Goal: Task Accomplishment & Management: Manage account settings

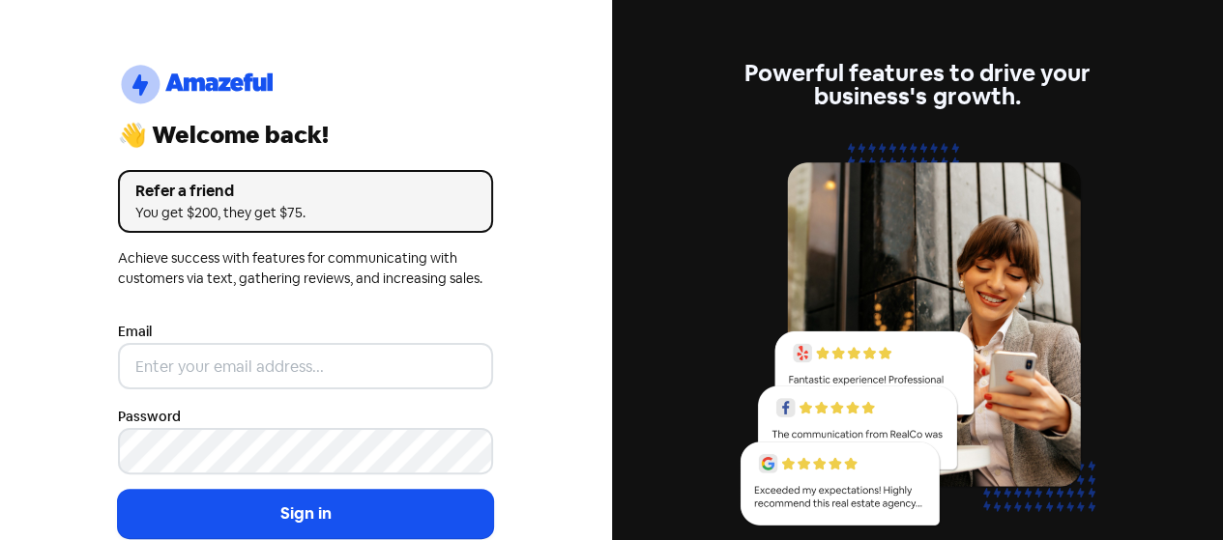
type input "[EMAIL_ADDRESS][DOMAIN_NAME]"
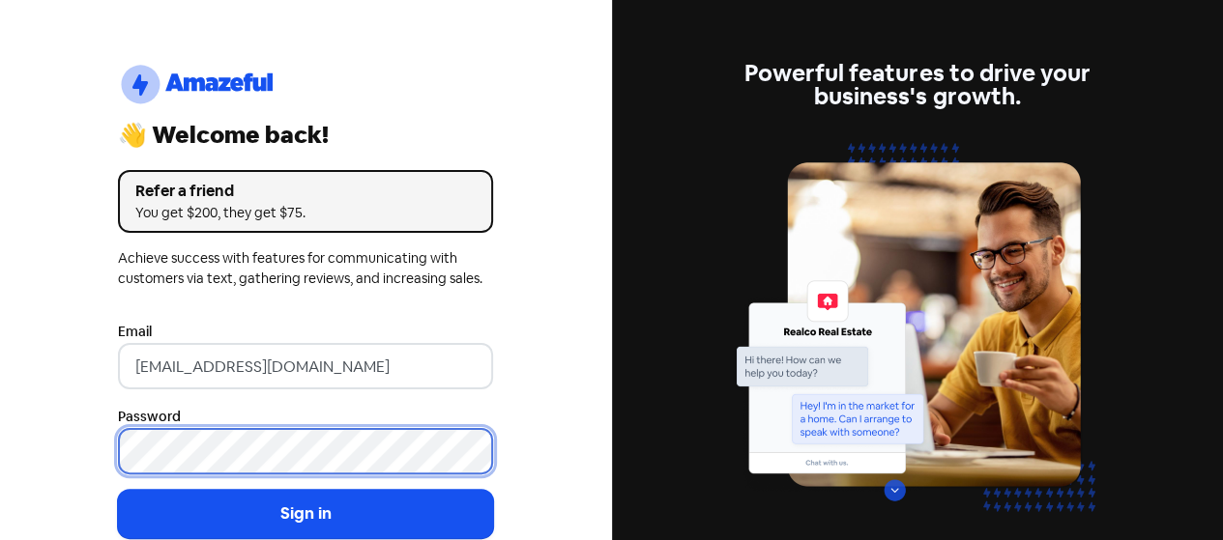
click at [118, 490] on button "Sign in" at bounding box center [305, 514] width 375 height 48
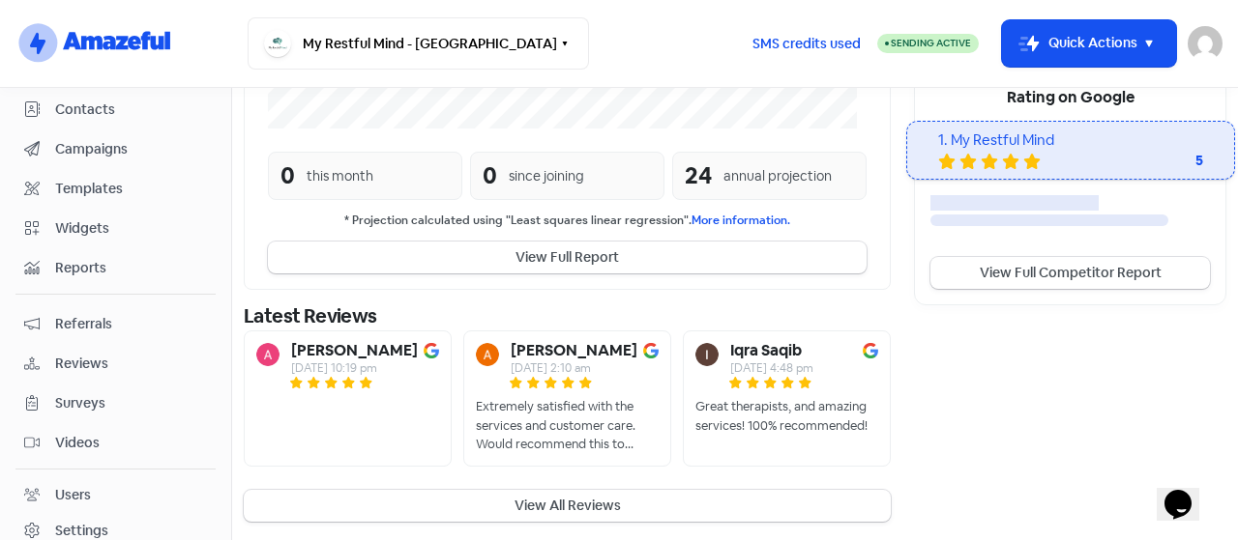
scroll to position [193, 0]
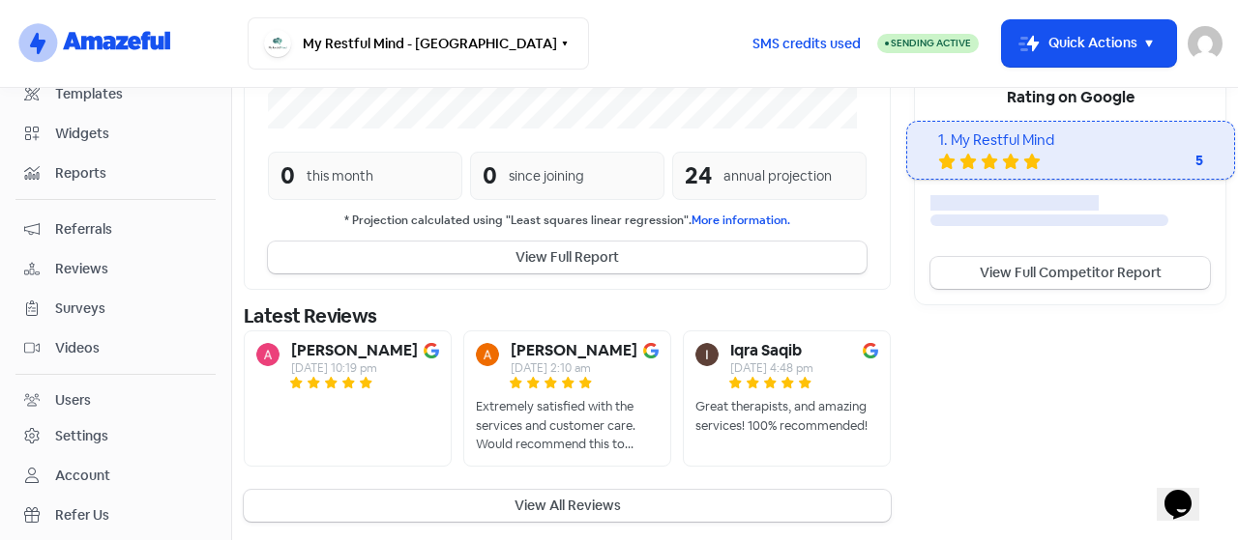
click at [87, 251] on link "Reviews" at bounding box center [115, 269] width 200 height 36
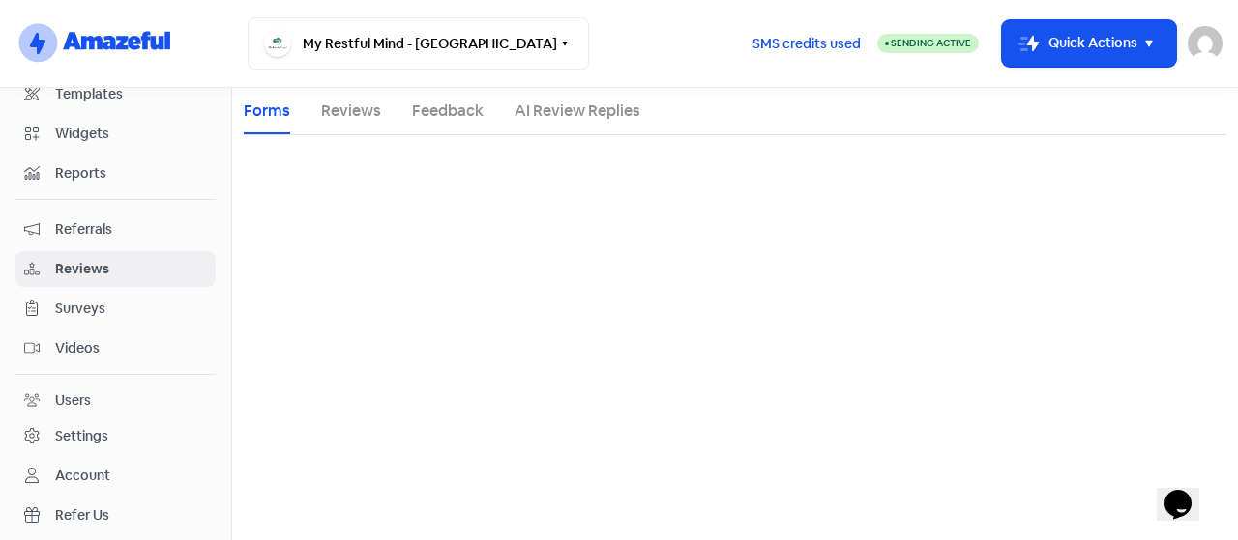
click at [80, 259] on span "Reviews" at bounding box center [131, 269] width 152 height 20
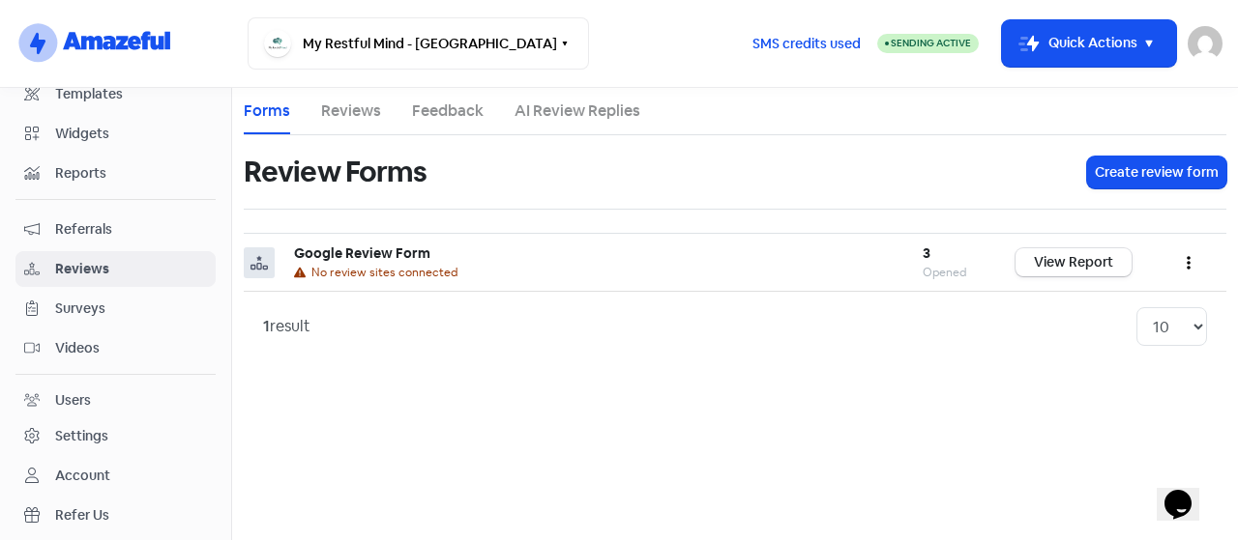
click at [347, 109] on link "Reviews" at bounding box center [351, 111] width 60 height 23
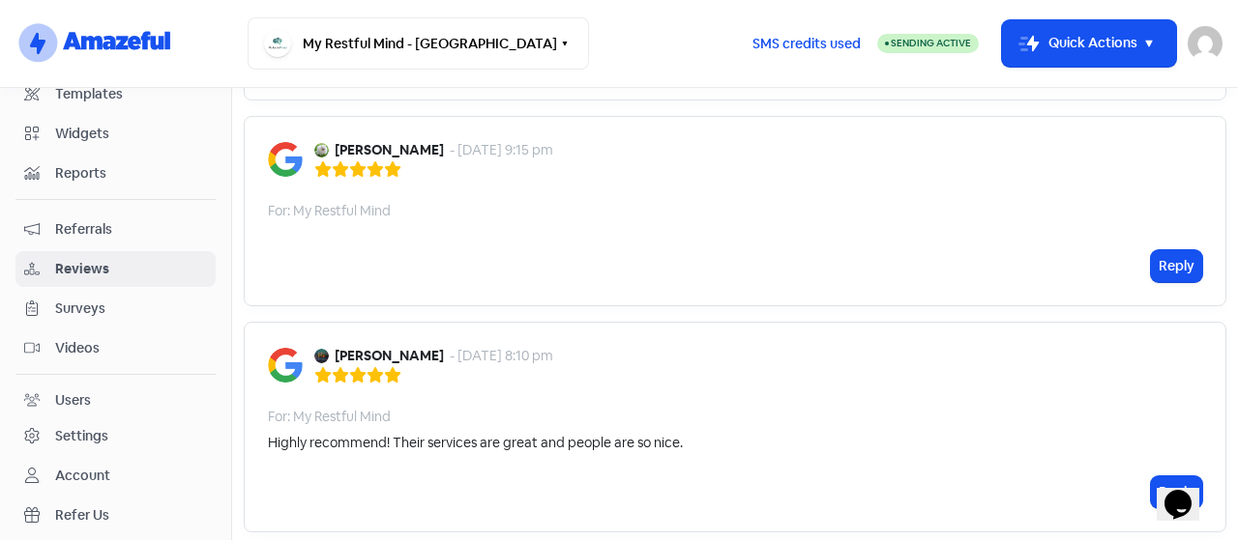
scroll to position [2156, 0]
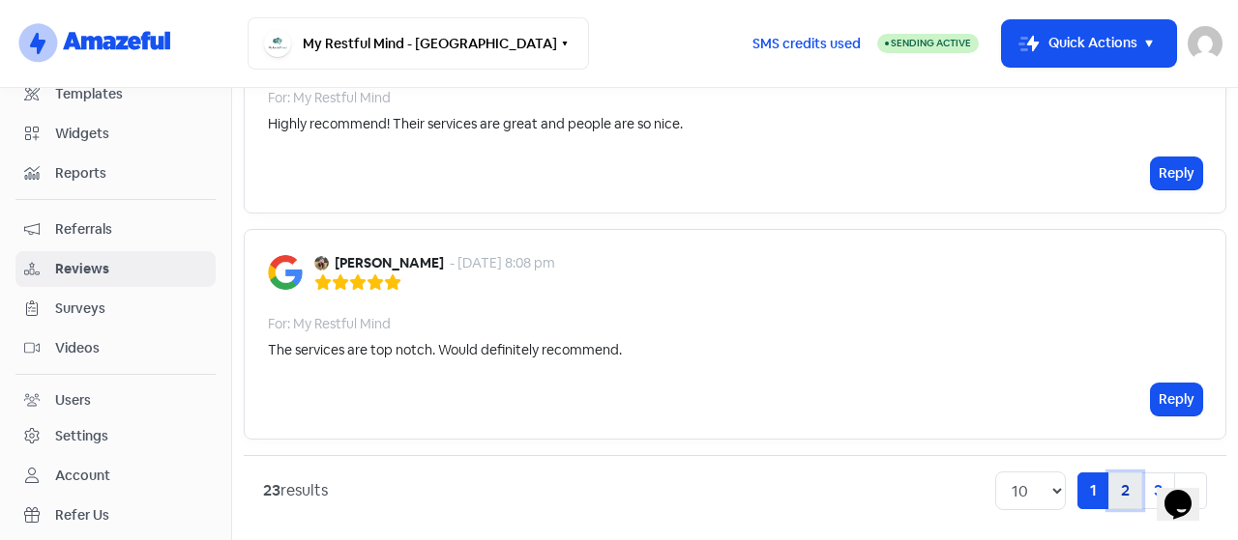
click at [1125, 475] on link "2" at bounding box center [1125, 491] width 34 height 37
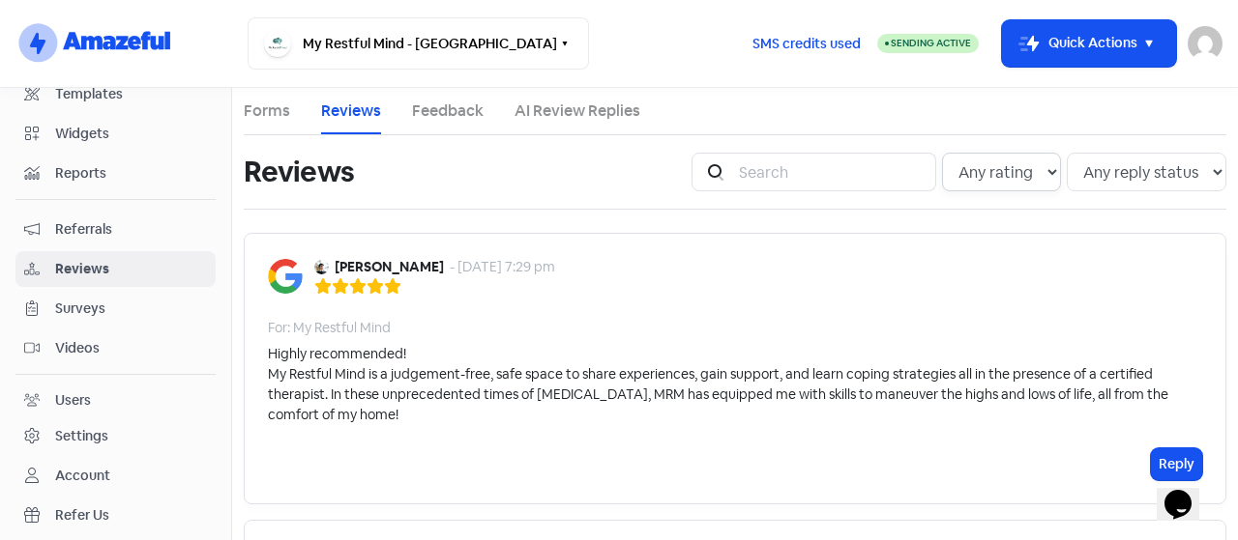
click at [998, 163] on select "Any rating 5 star 4 star 3 star 2 star 1 star" at bounding box center [1001, 172] width 119 height 39
click at [942, 153] on select "Any rating 5 star 4 star 3 star 2 star 1 star" at bounding box center [1001, 172] width 119 height 39
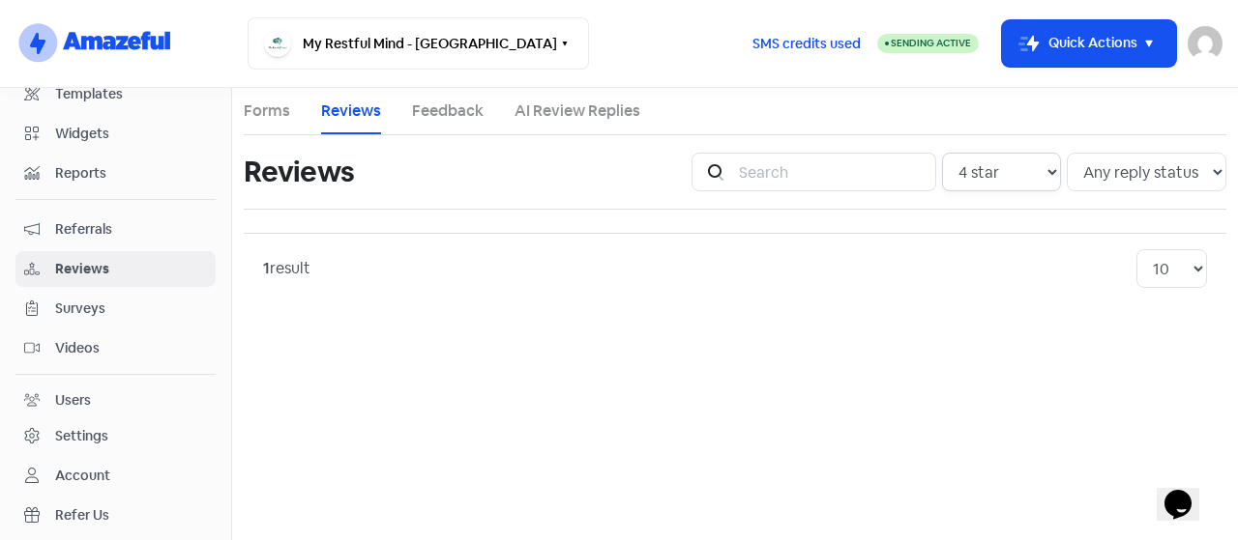
click at [990, 180] on select "Any rating 5 star 4 star 3 star 2 star 1 star" at bounding box center [1001, 172] width 119 height 39
select select "5"
click at [945, 153] on select "Any rating 5 star 4 star 3 star 2 star 1 star" at bounding box center [1001, 172] width 119 height 39
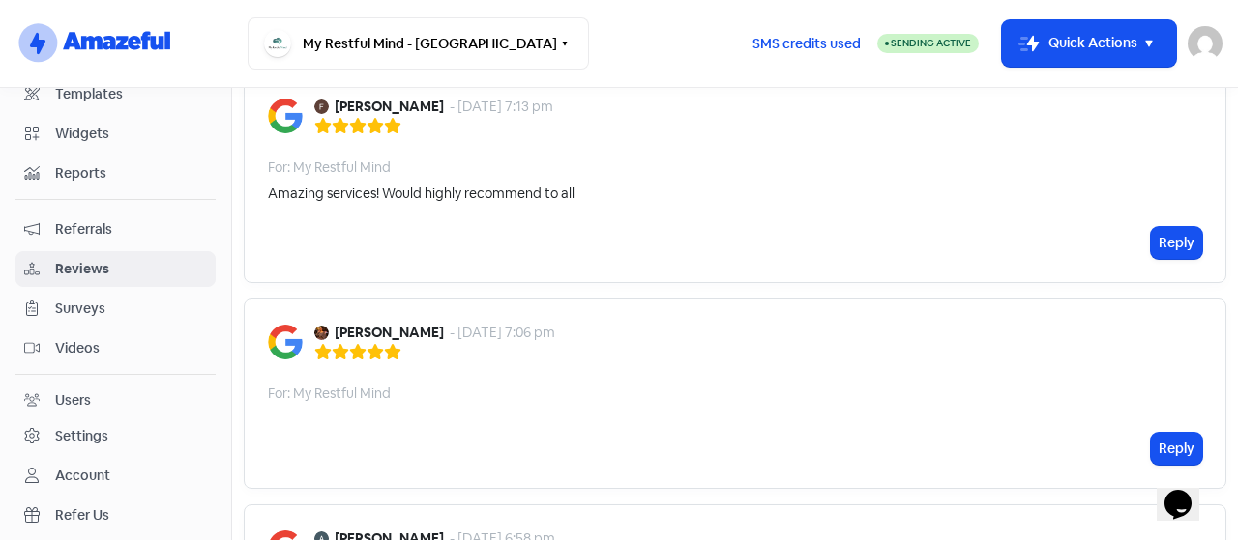
scroll to position [483, 0]
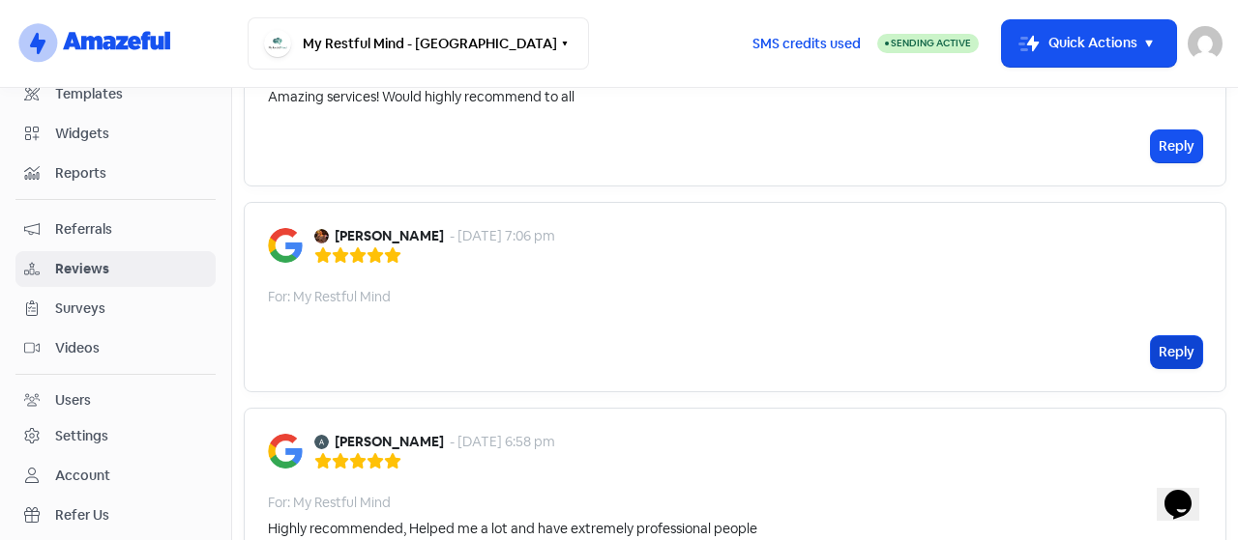
click at [1151, 350] on button "Reply" at bounding box center [1176, 352] width 51 height 32
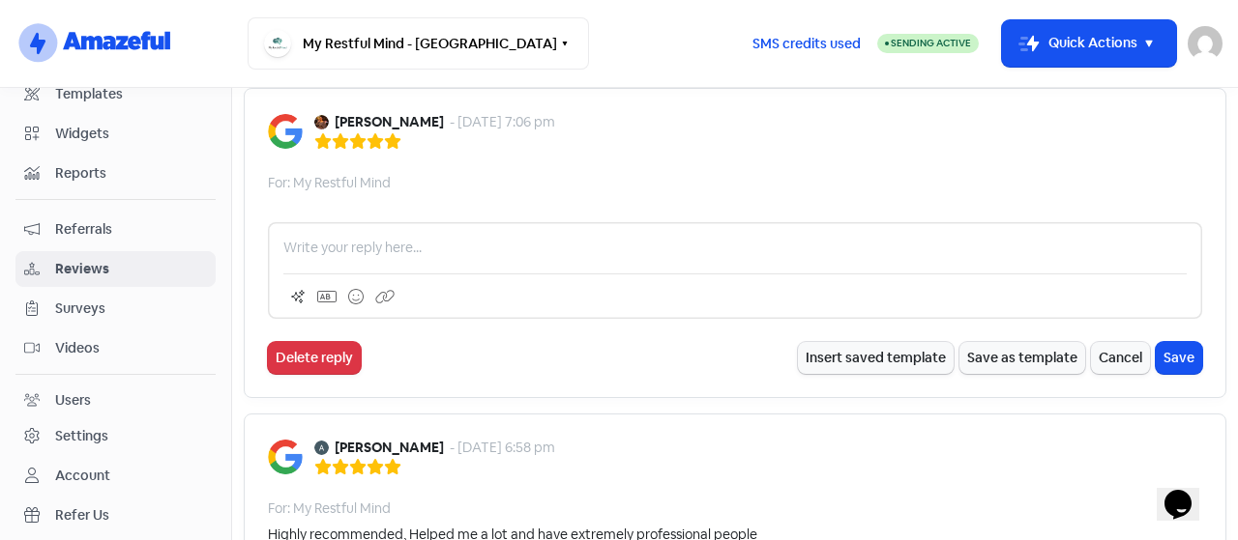
scroll to position [580, 0]
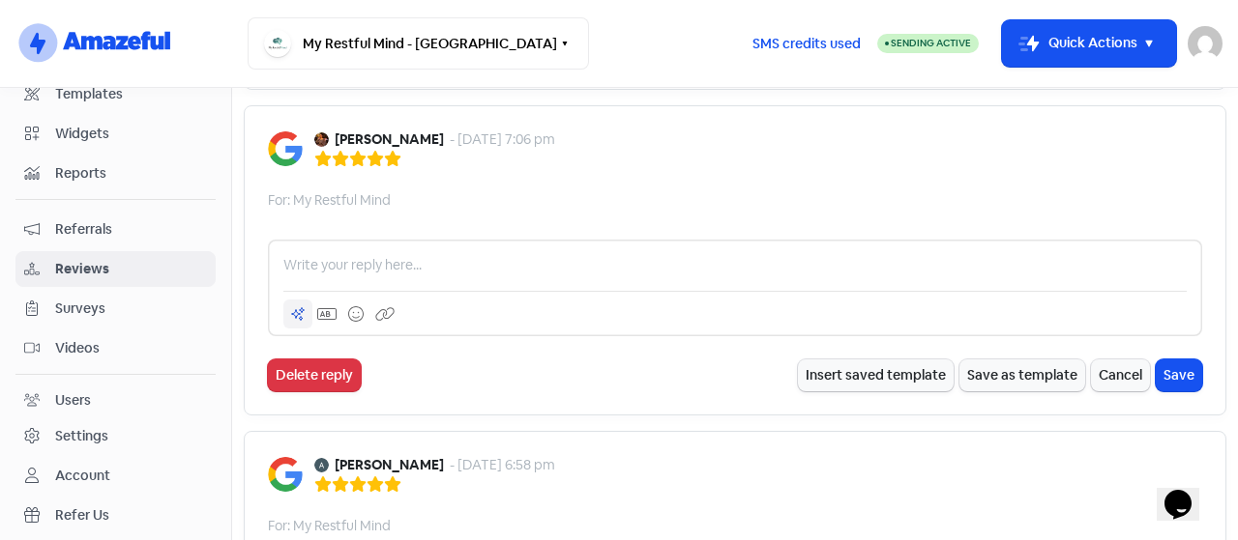
click at [290, 306] on icon at bounding box center [297, 313] width 15 height 15
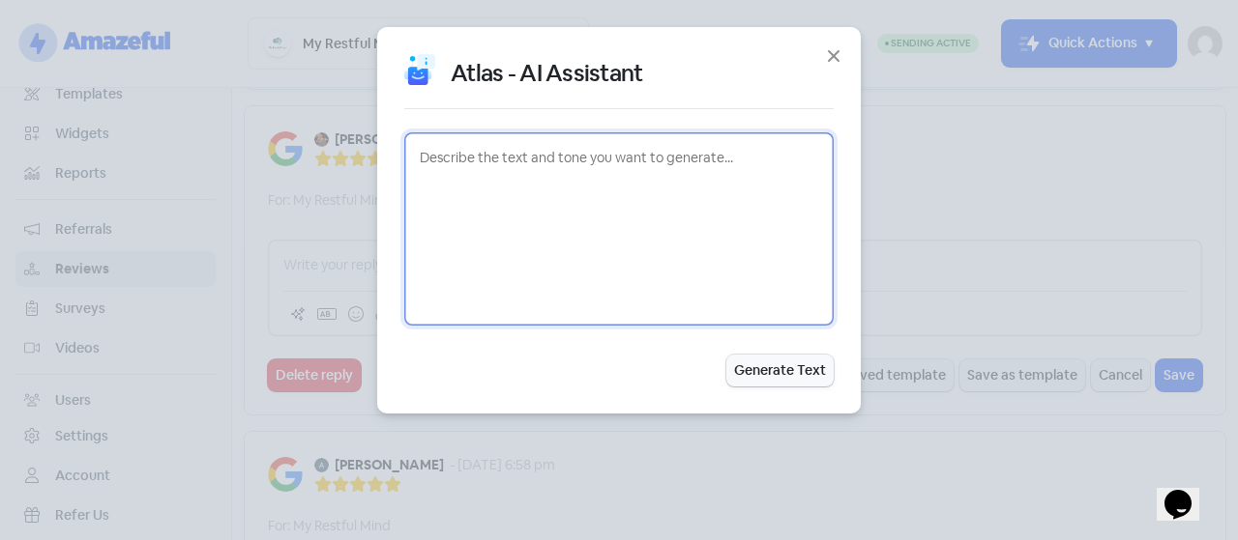
click at [547, 174] on textarea at bounding box center [618, 228] width 429 height 193
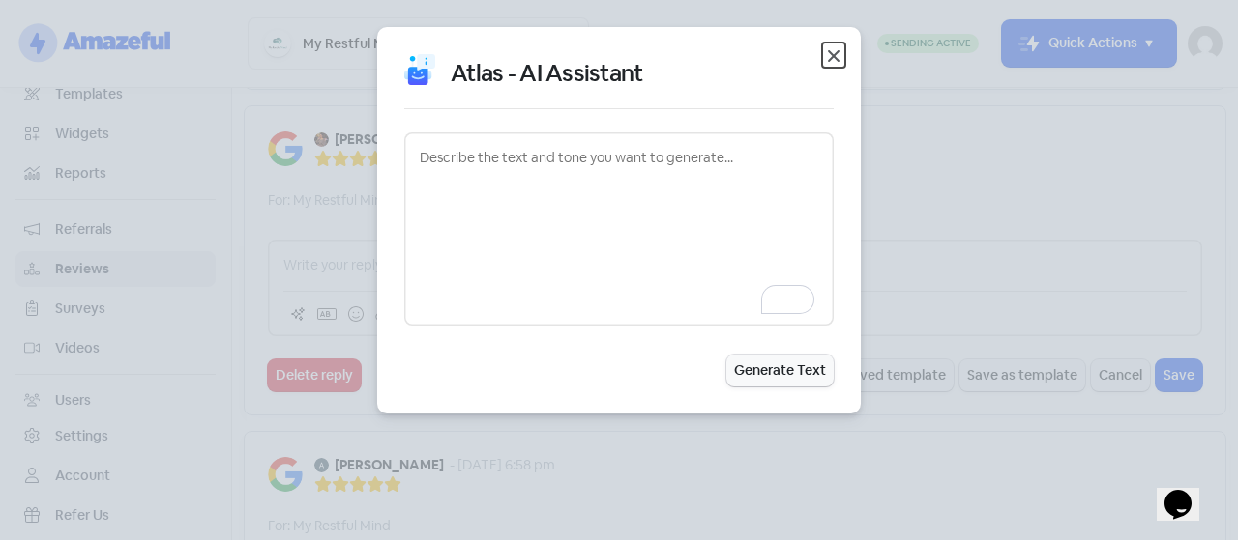
click at [834, 46] on icon "button" at bounding box center [833, 55] width 23 height 23
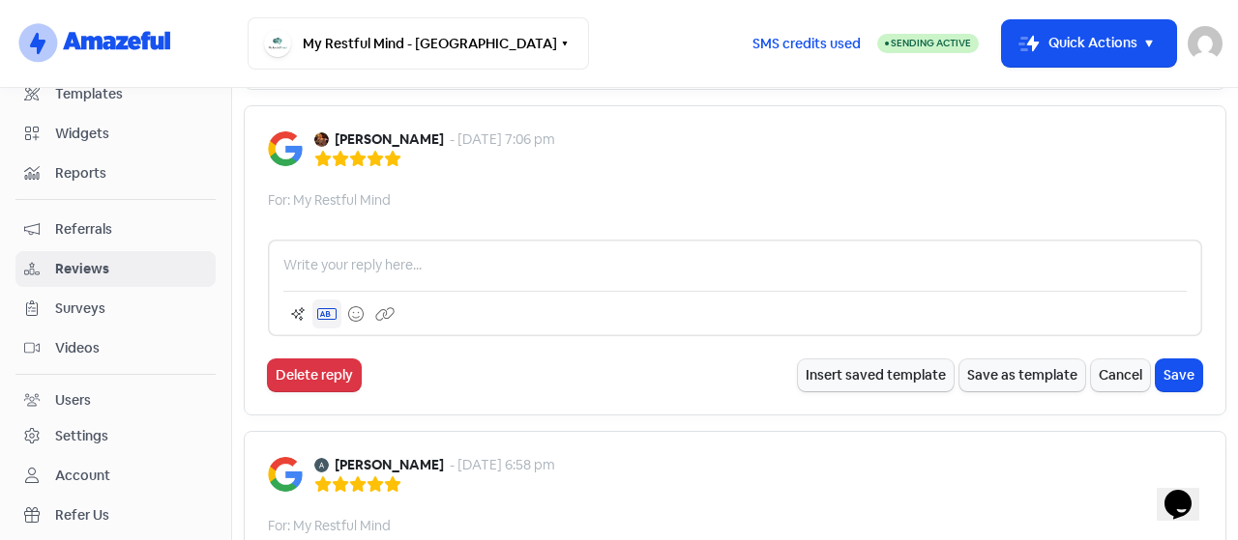
click at [312, 308] on button at bounding box center [326, 314] width 29 height 29
click at [556, 399] on div "[PERSON_NAME] - [DATE] 7:06 pm For: My Restful Mind [business_name] Your busine…" at bounding box center [735, 260] width 982 height 310
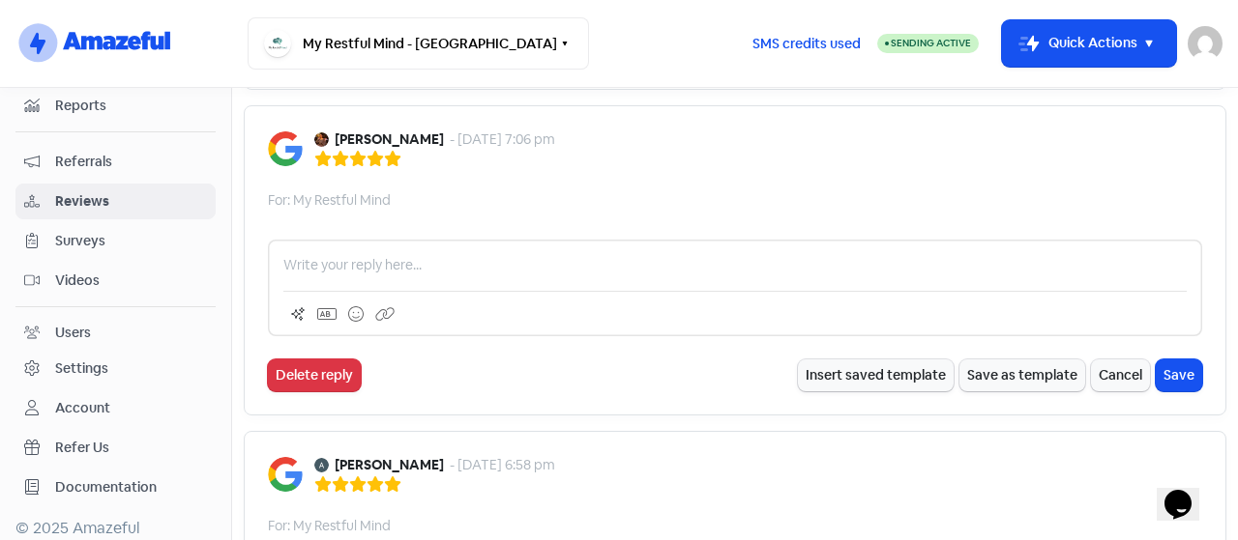
click at [77, 403] on div "Account" at bounding box center [82, 408] width 55 height 20
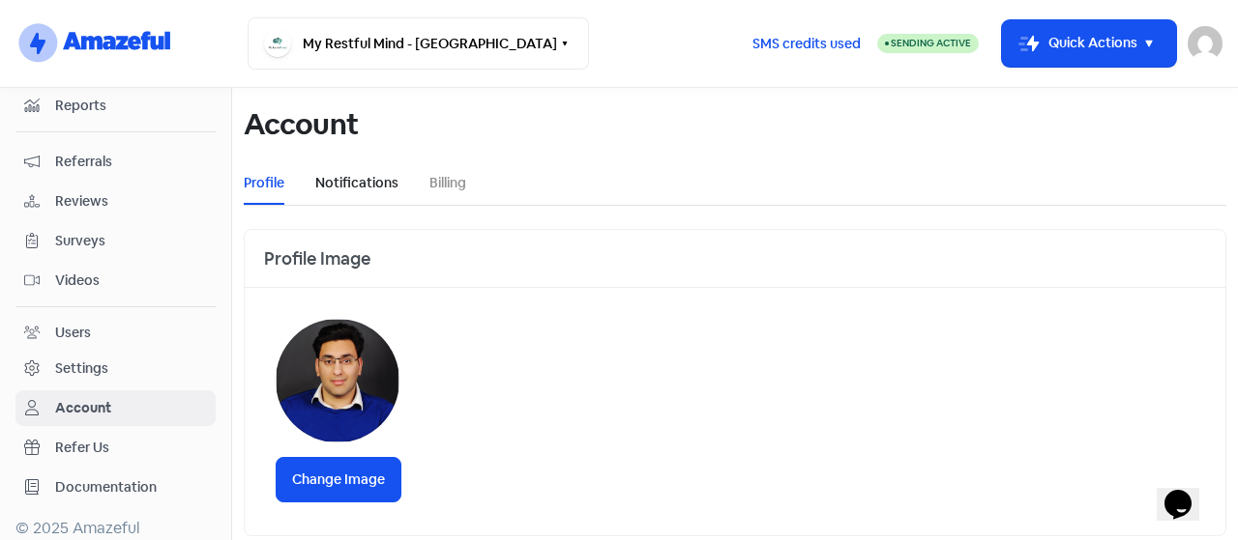
click at [376, 185] on link "Notifications" at bounding box center [356, 183] width 83 height 20
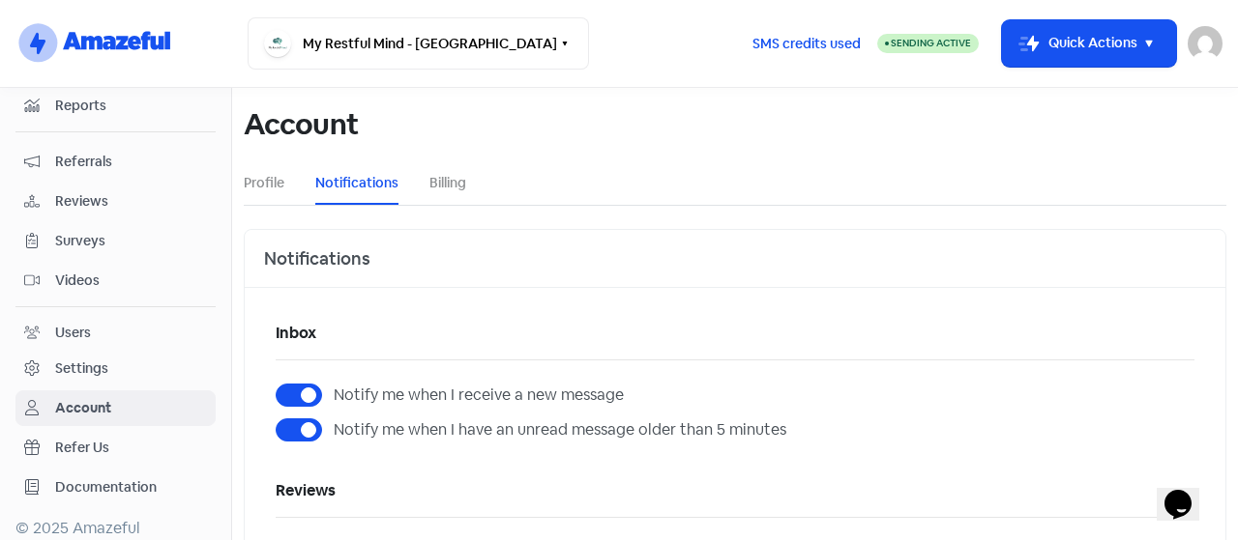
click at [443, 197] on li "Billing" at bounding box center [447, 183] width 37 height 44
click at [437, 192] on link "Billing" at bounding box center [447, 183] width 37 height 20
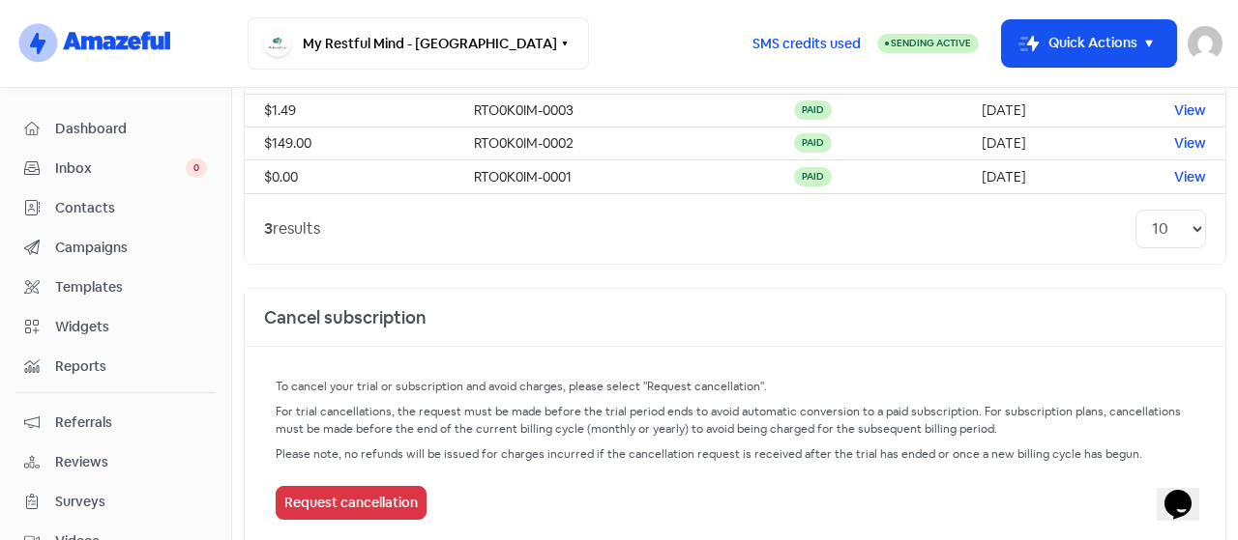
click at [122, 121] on span "Dashboard" at bounding box center [131, 129] width 152 height 20
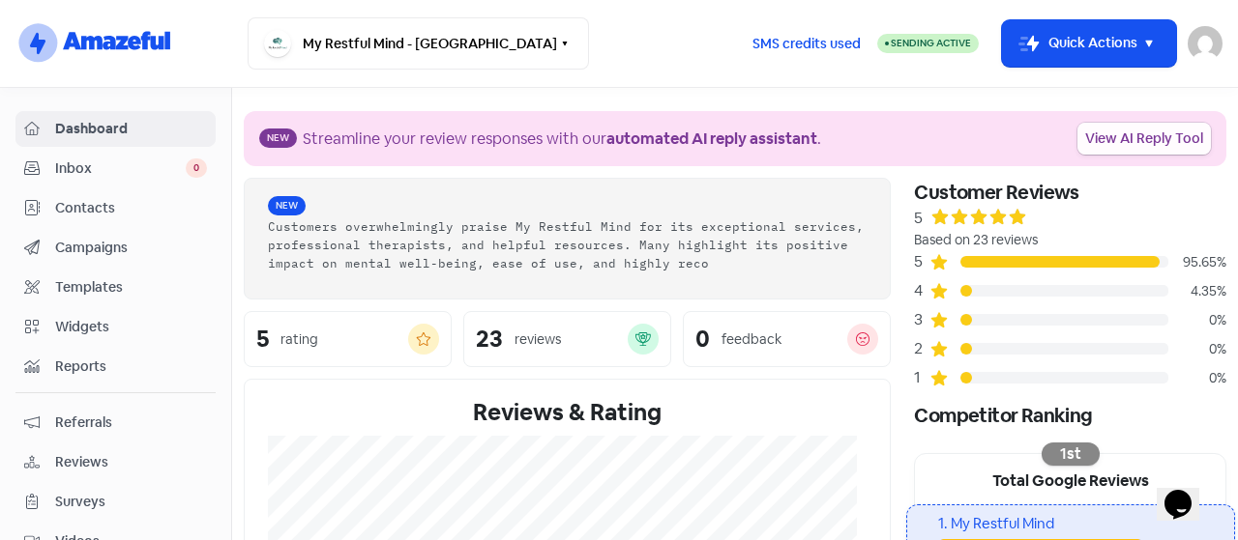
click at [1125, 132] on link "View AI Reply Tool" at bounding box center [1143, 139] width 133 height 32
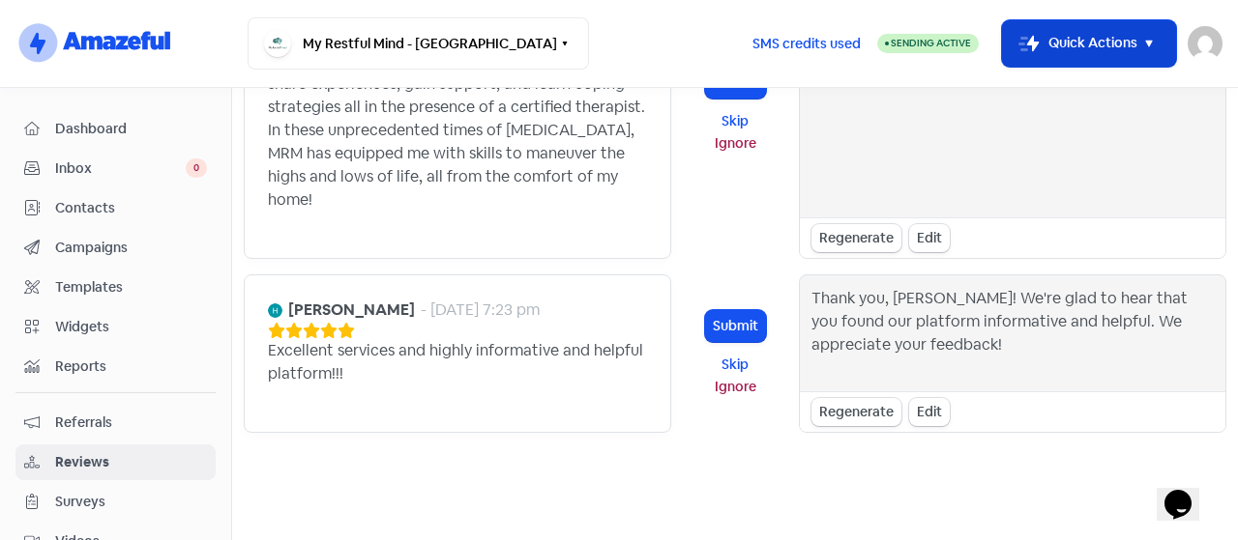
click at [1135, 55] on button "Icon For Thunder-move Quick Actions" at bounding box center [1089, 43] width 174 height 46
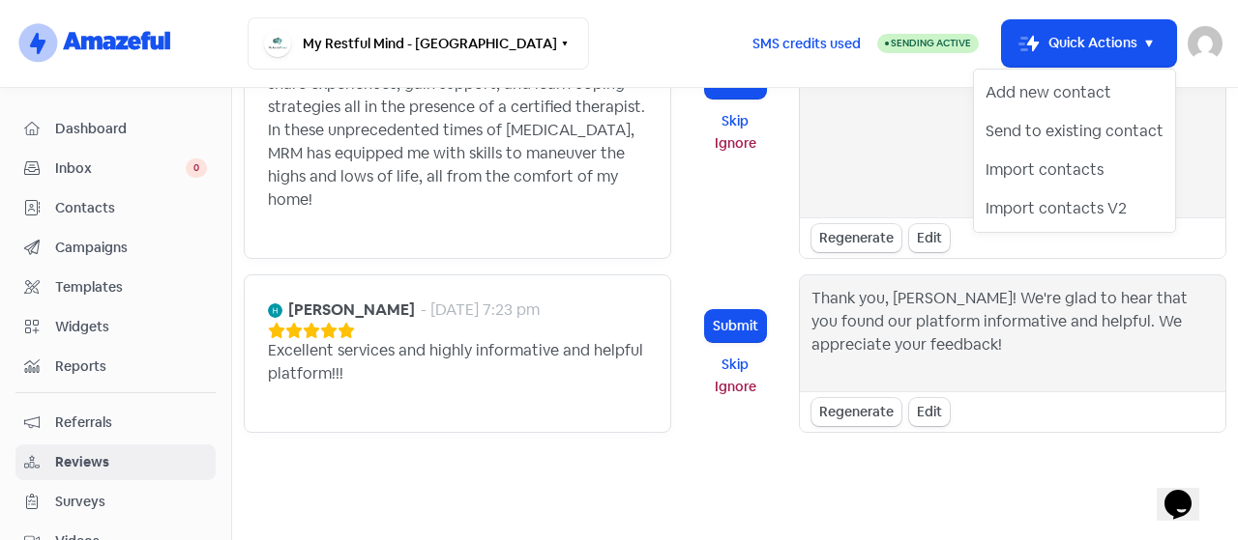
click at [686, 27] on div "My Restful Mind - [GEOGRAPHIC_DATA] Switch Business All businesses No other bus…" at bounding box center [492, 43] width 488 height 52
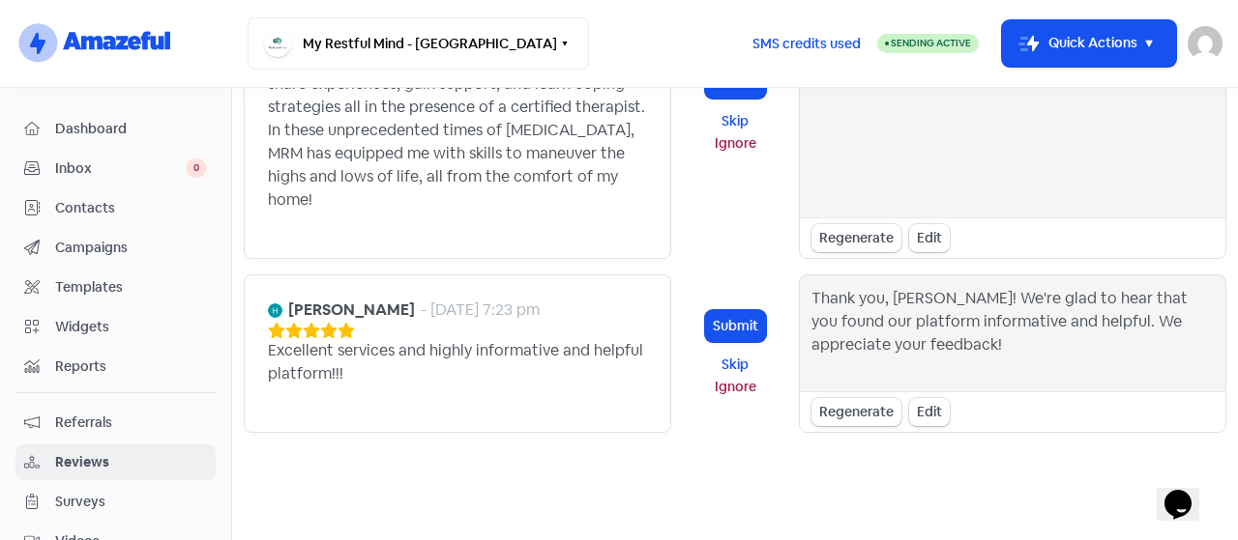
click at [100, 134] on span "Dashboard" at bounding box center [131, 129] width 152 height 20
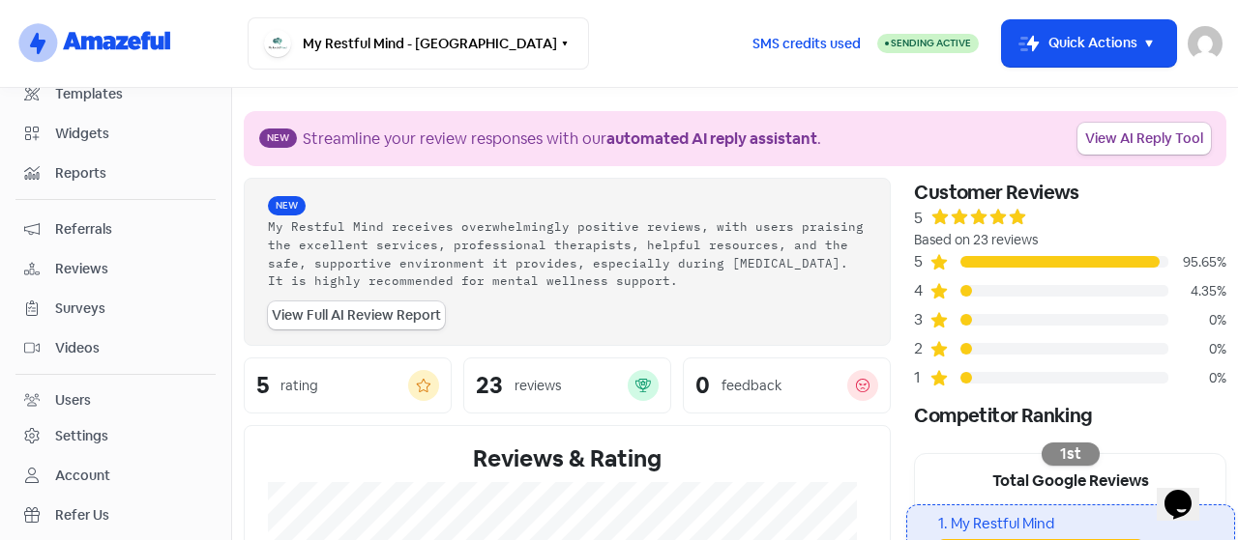
scroll to position [97, 0]
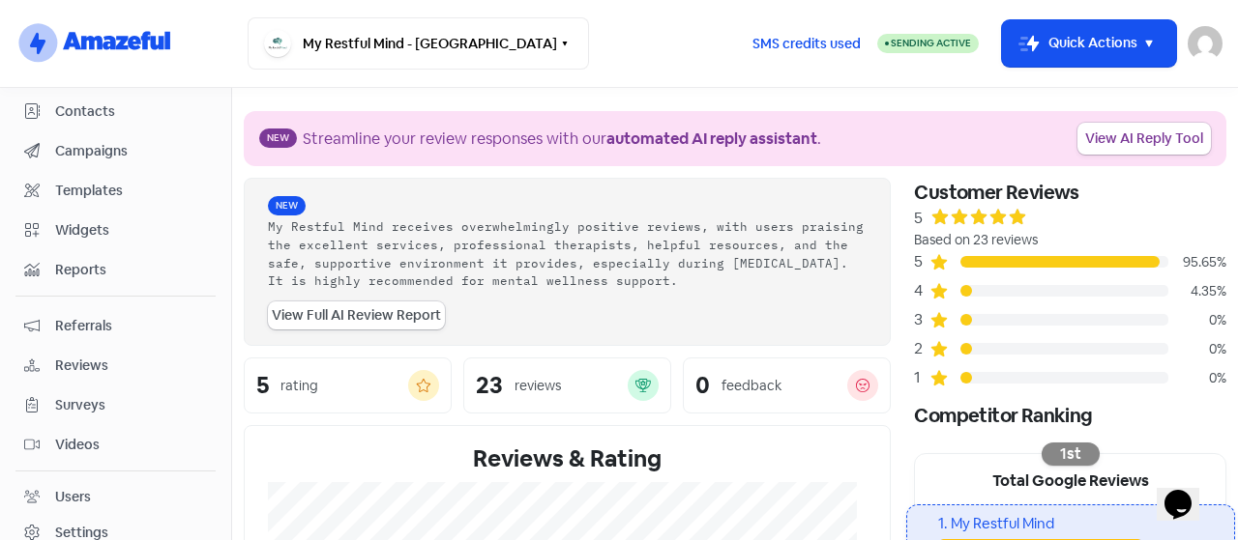
click at [98, 322] on span "Referrals" at bounding box center [131, 326] width 152 height 20
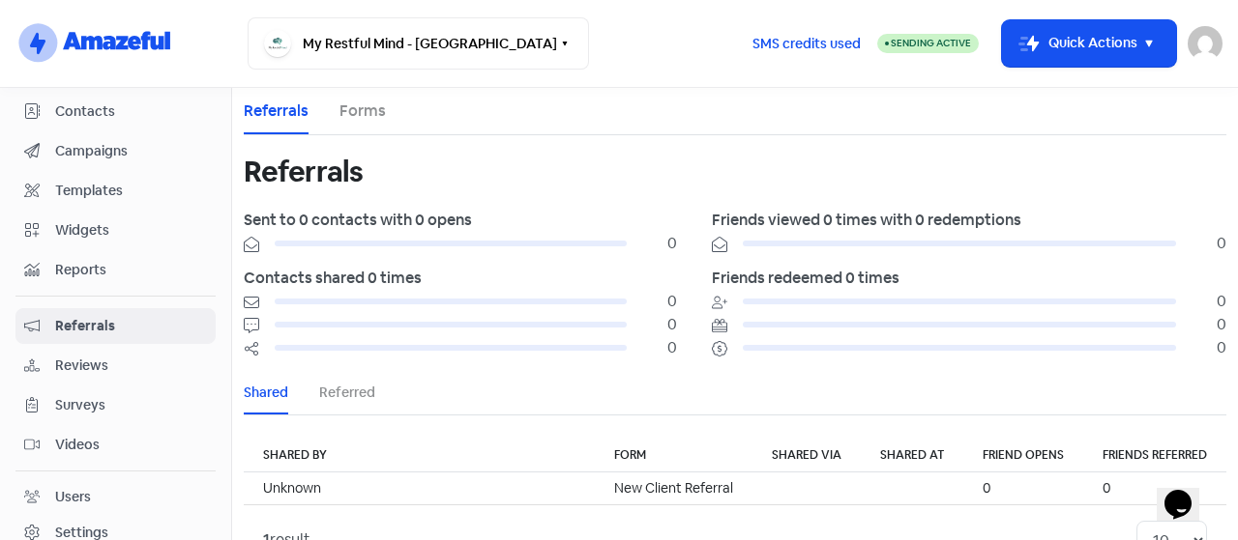
click at [47, 356] on div "Reviews" at bounding box center [115, 366] width 183 height 22
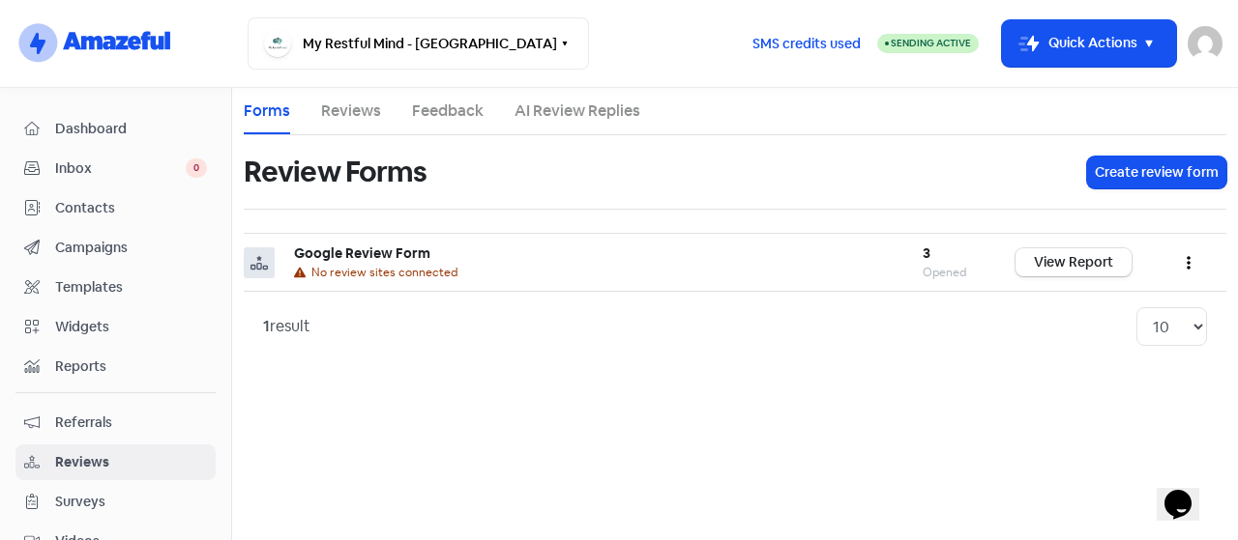
click at [65, 128] on span "Dashboard" at bounding box center [131, 129] width 152 height 20
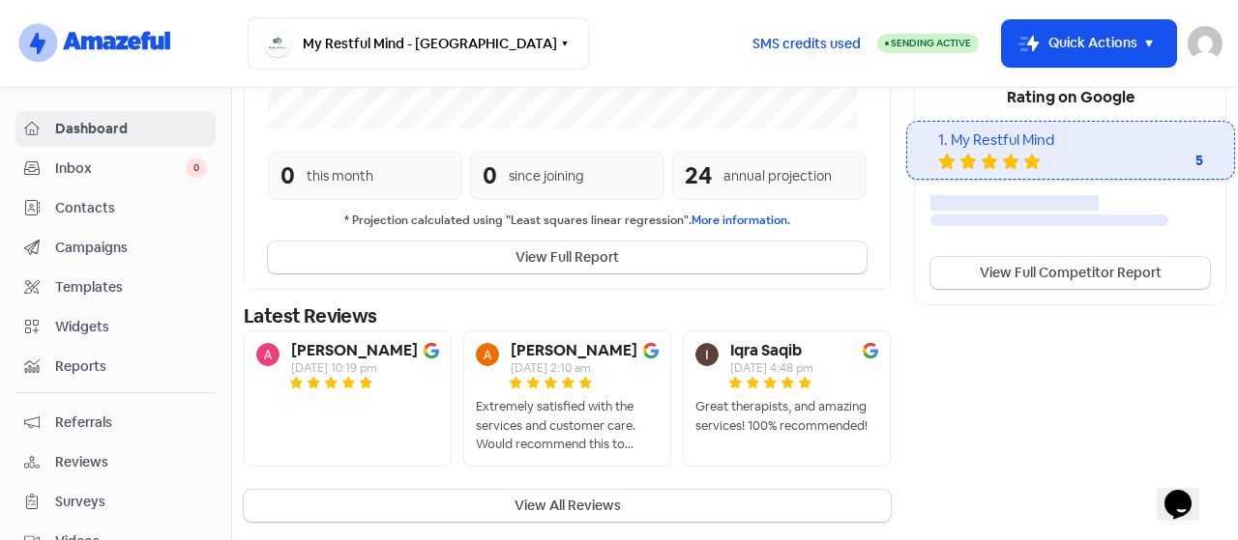
scroll to position [451, 0]
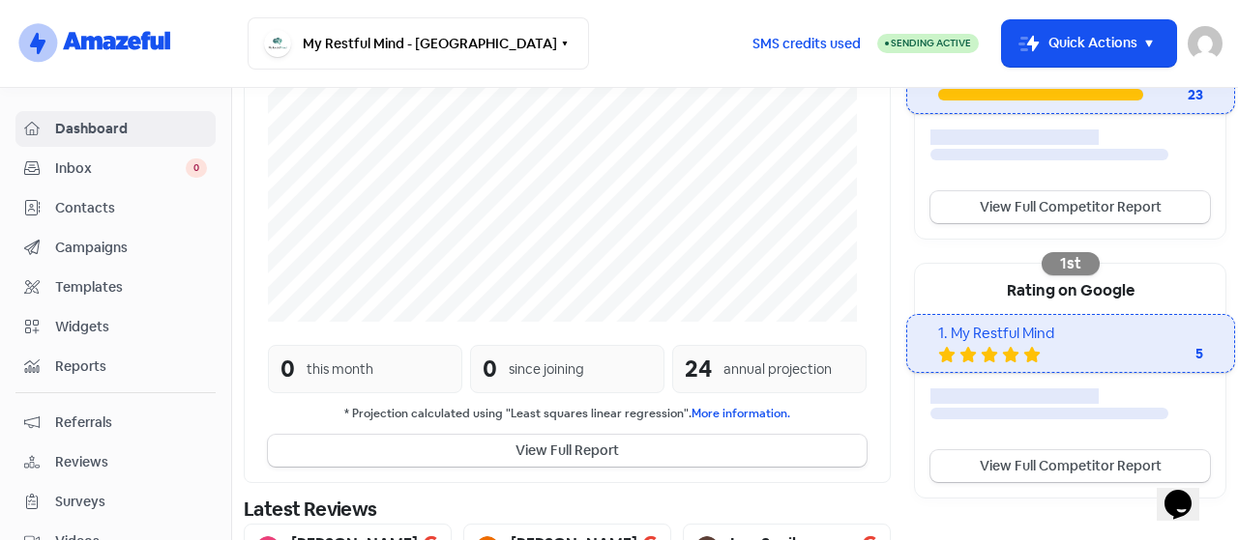
click at [109, 279] on span "Templates" at bounding box center [131, 287] width 152 height 20
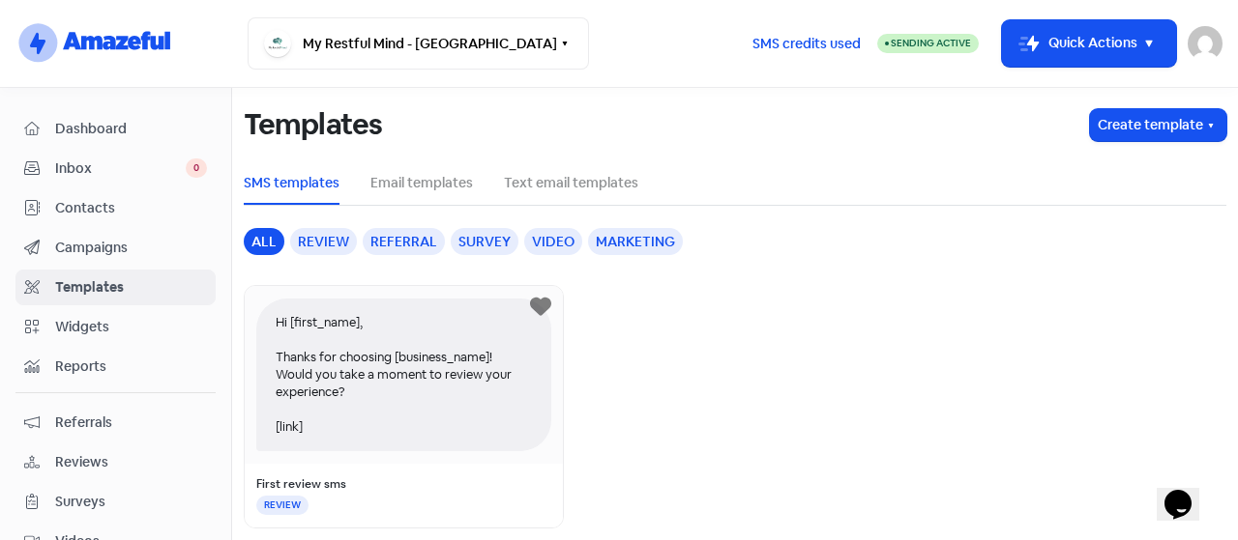
click at [106, 246] on span "Campaigns" at bounding box center [131, 248] width 152 height 20
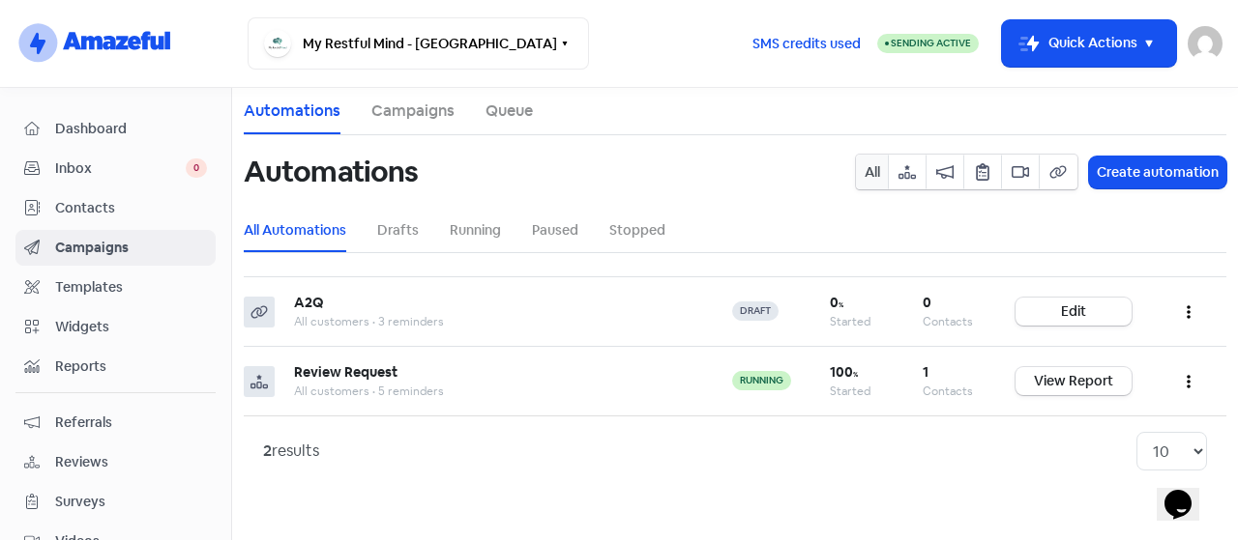
click at [65, 357] on span "Reports" at bounding box center [131, 367] width 152 height 20
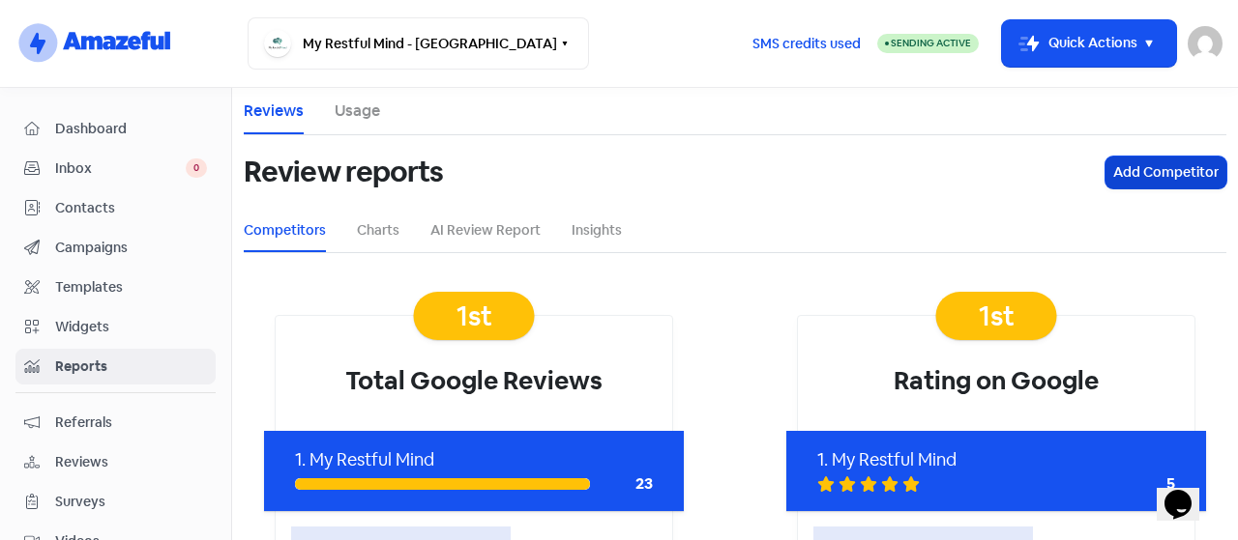
click at [1171, 182] on button "Add Competitor" at bounding box center [1165, 173] width 121 height 32
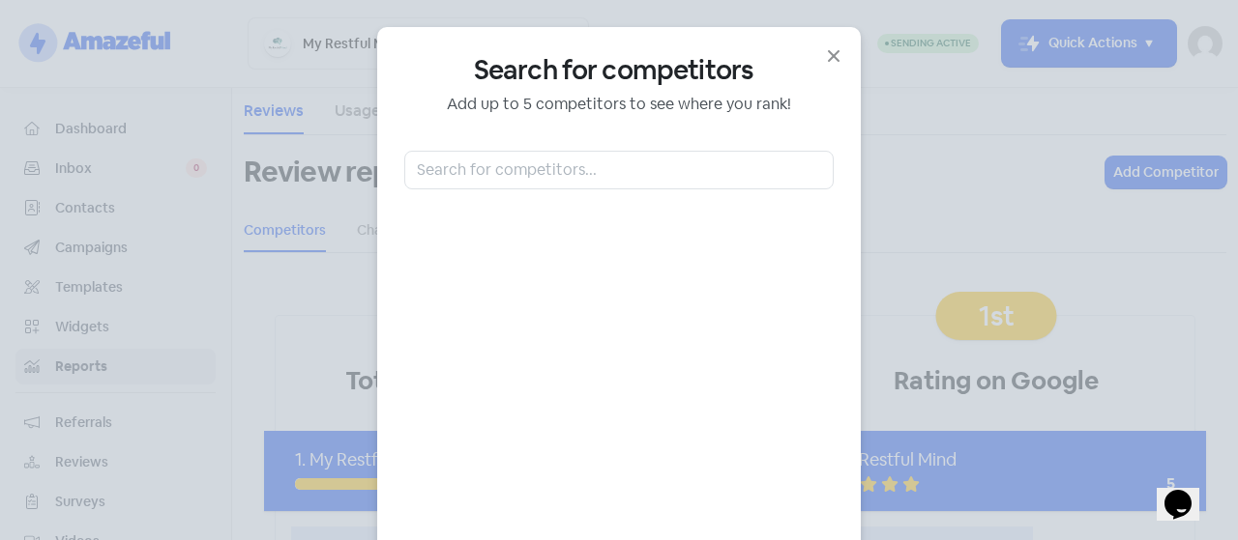
click at [511, 194] on div "Search for competitors Add up to 5 competitors to see where you rank!" at bounding box center [618, 350] width 429 height 592
click at [477, 155] on input "text" at bounding box center [618, 170] width 429 height 39
type input "b"
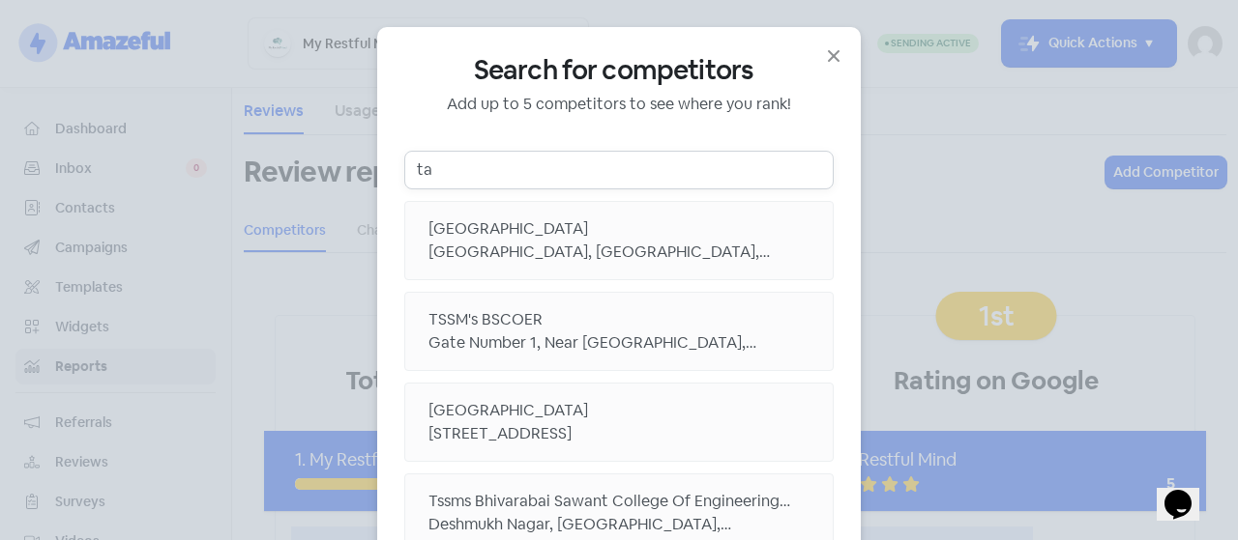
type input "t"
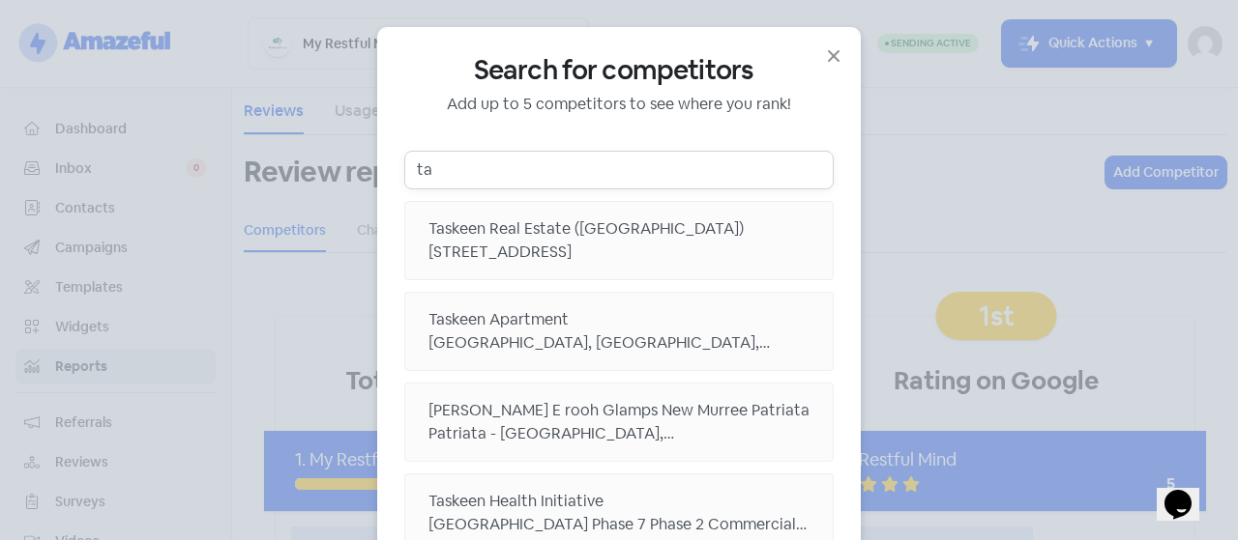
type input "t"
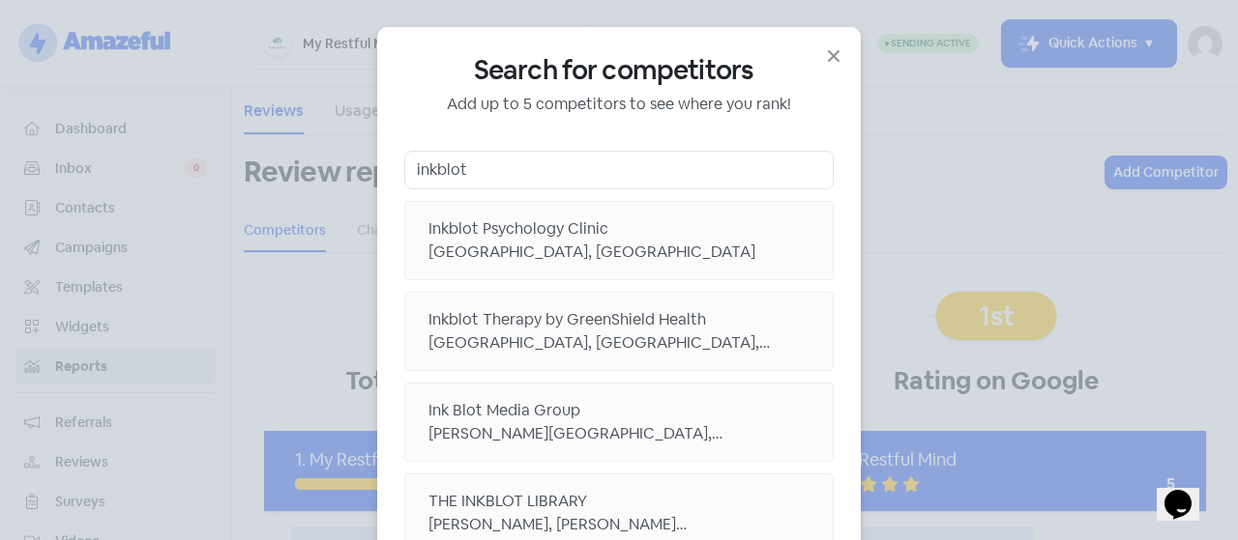
click at [601, 344] on div "[GEOGRAPHIC_DATA], [GEOGRAPHIC_DATA], [GEOGRAPHIC_DATA], [GEOGRAPHIC_DATA]" at bounding box center [618, 343] width 381 height 23
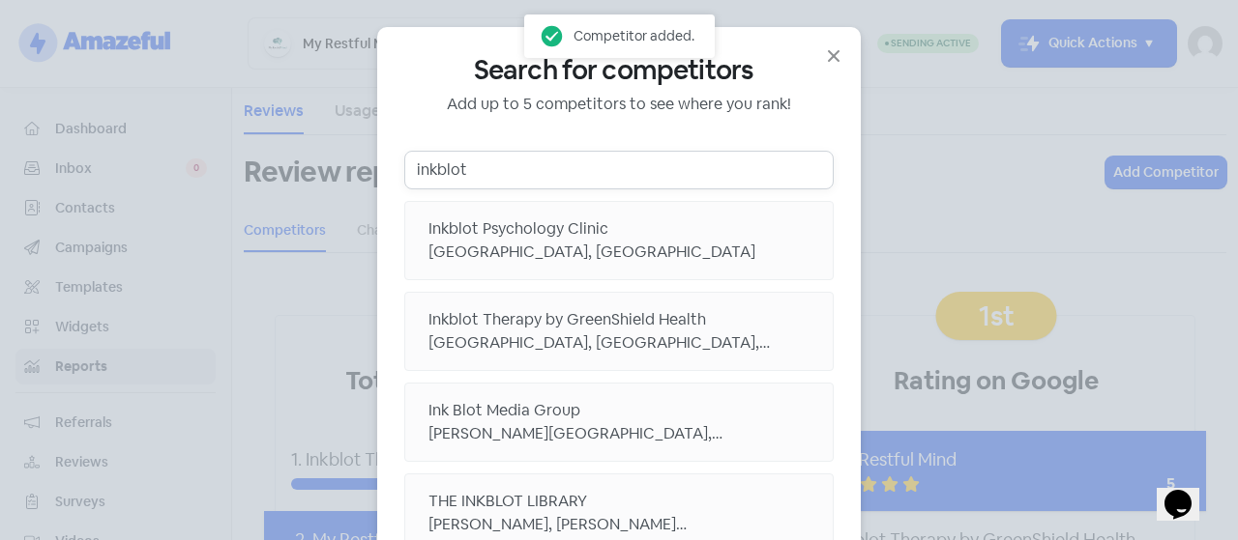
click at [499, 187] on input "inkblot" at bounding box center [618, 170] width 429 height 39
type input "i"
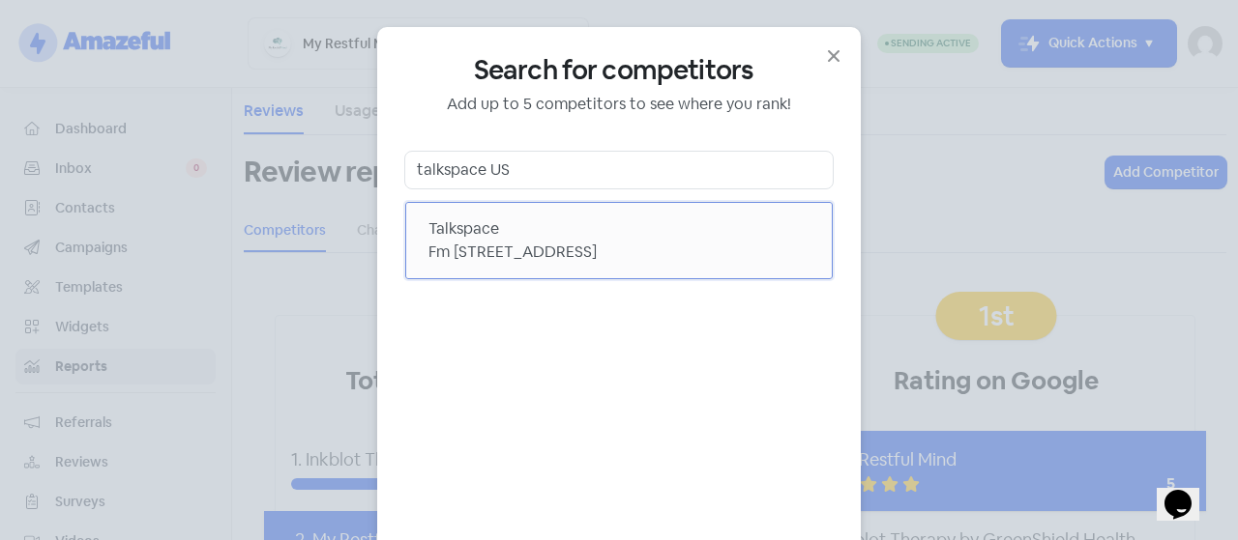
click at [625, 244] on div "Fm [STREET_ADDRESS]" at bounding box center [618, 252] width 381 height 23
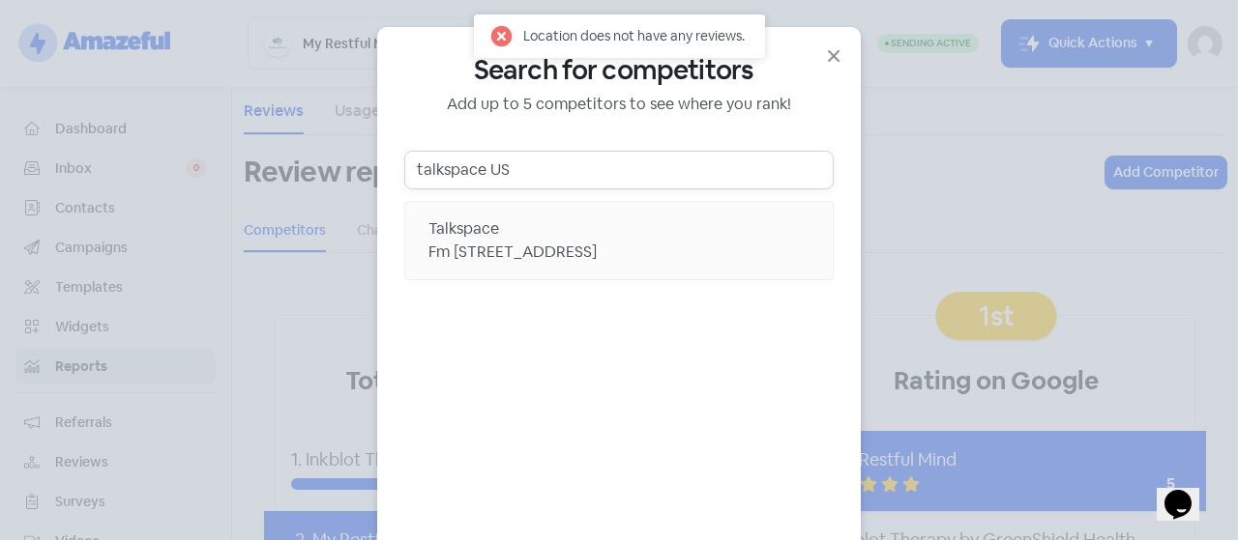
drag, startPoint x: 539, startPoint y: 167, endPoint x: 131, endPoint y: 106, distance: 413.5
click at [131, 106] on div "Search for competitors Add up to 5 competitors to see where you rank! talkspace…" at bounding box center [619, 270] width 1238 height 540
type input "\"
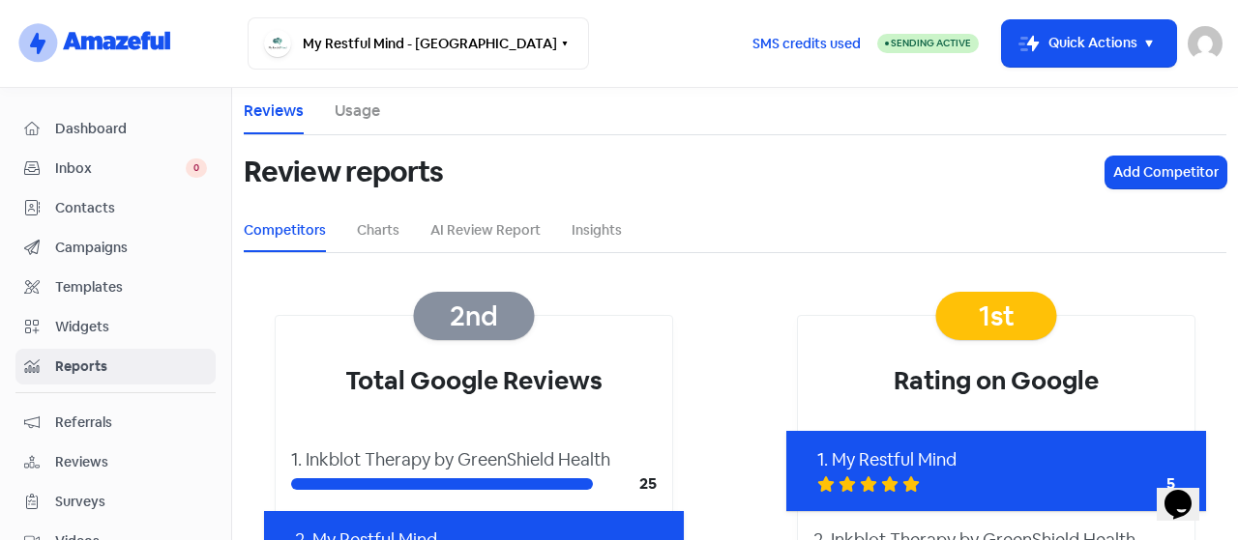
click at [1143, 152] on div "Add Competitor" at bounding box center [1165, 172] width 144 height 62
click at [1125, 161] on button "Add Competitor" at bounding box center [1165, 173] width 121 height 32
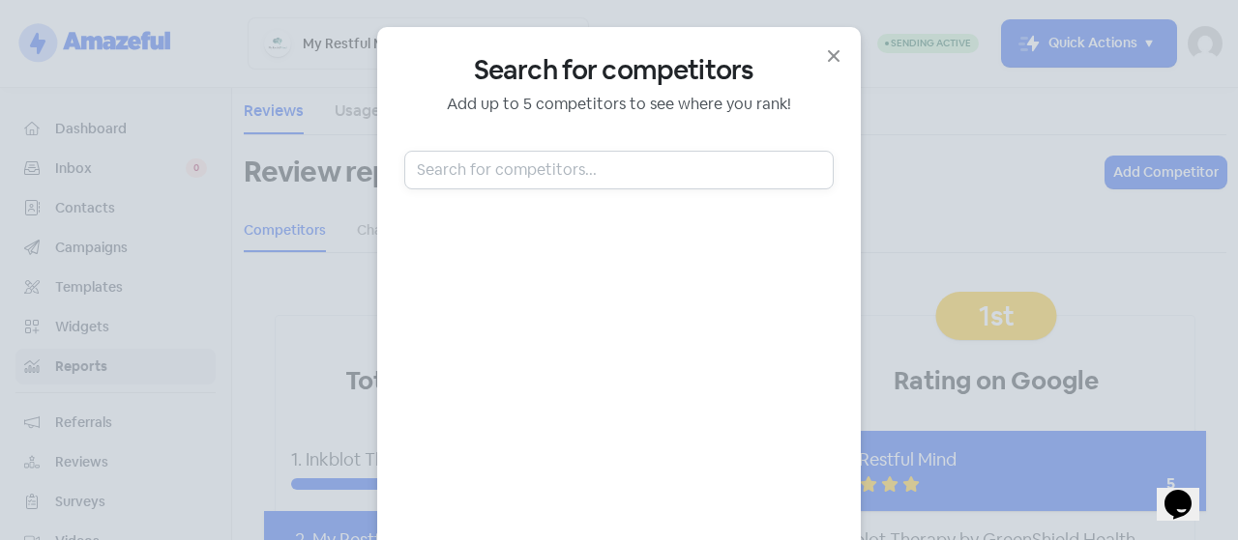
click at [471, 169] on input "text" at bounding box center [618, 170] width 429 height 39
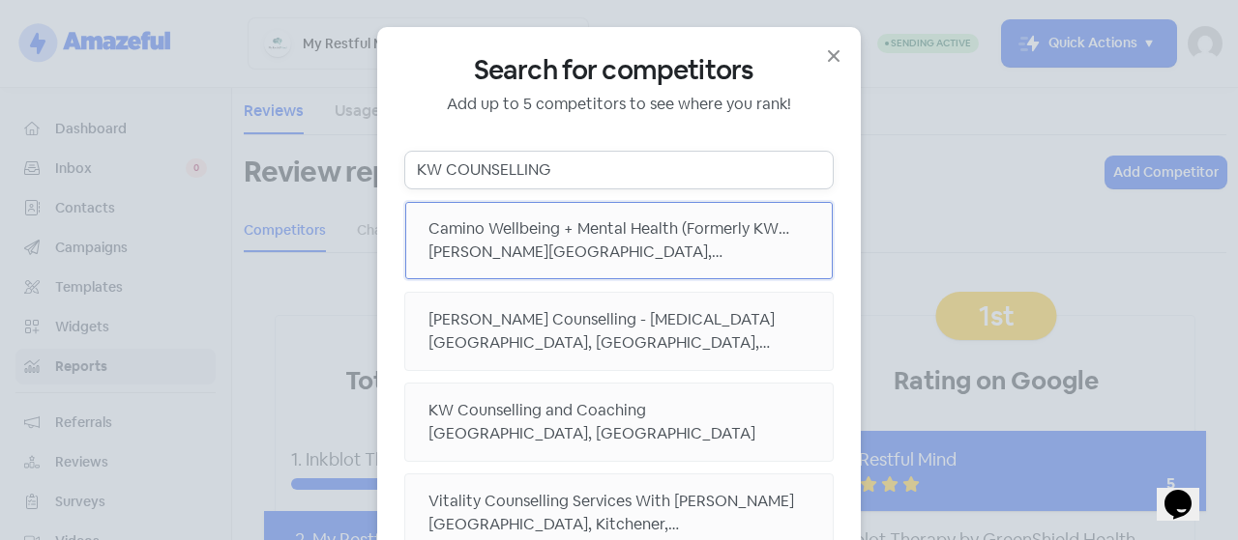
type input "KW COUNSELLING"
click at [724, 229] on div "Camino Wellbeing + Mental Health (Formerly KW Counselling Services)" at bounding box center [618, 229] width 381 height 23
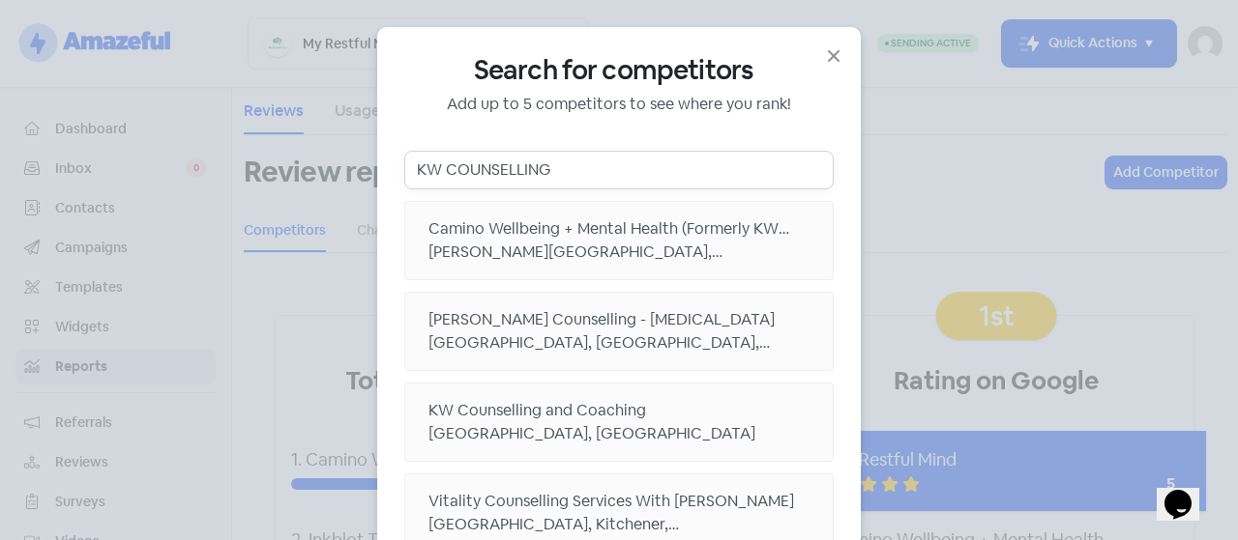
drag, startPoint x: 575, startPoint y: 160, endPoint x: 398, endPoint y: 131, distance: 179.3
click at [404, 131] on div "Search for competitors Add up to 5 competitors to see where you rank! KW COUNSE…" at bounding box center [618, 350] width 429 height 592
click at [835, 50] on icon "button" at bounding box center [833, 55] width 23 height 23
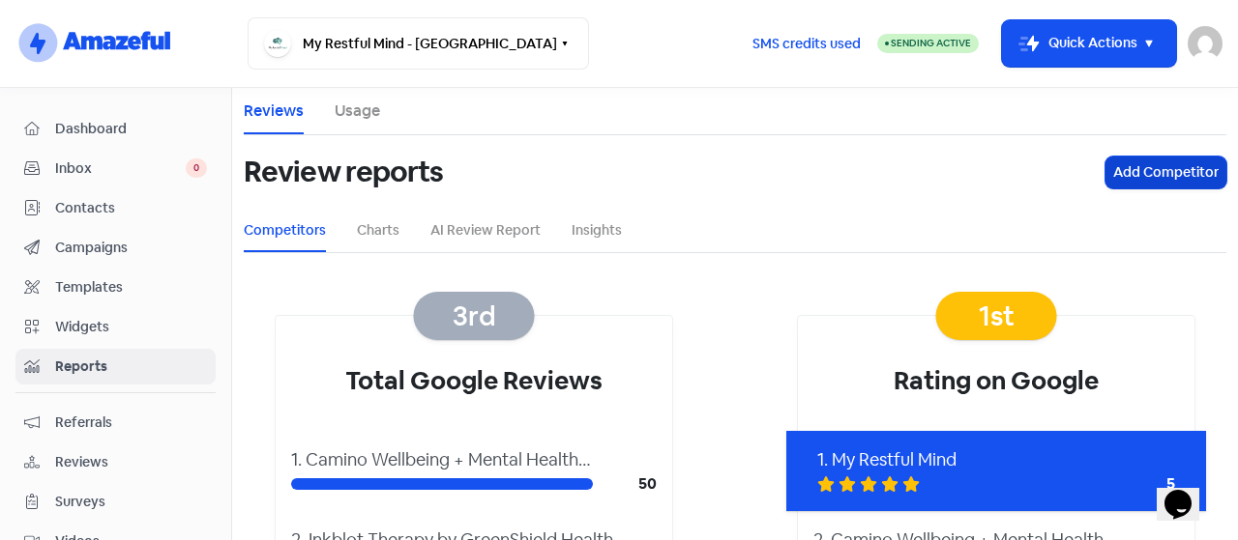
click at [1108, 169] on button "Add Competitor" at bounding box center [1165, 173] width 121 height 32
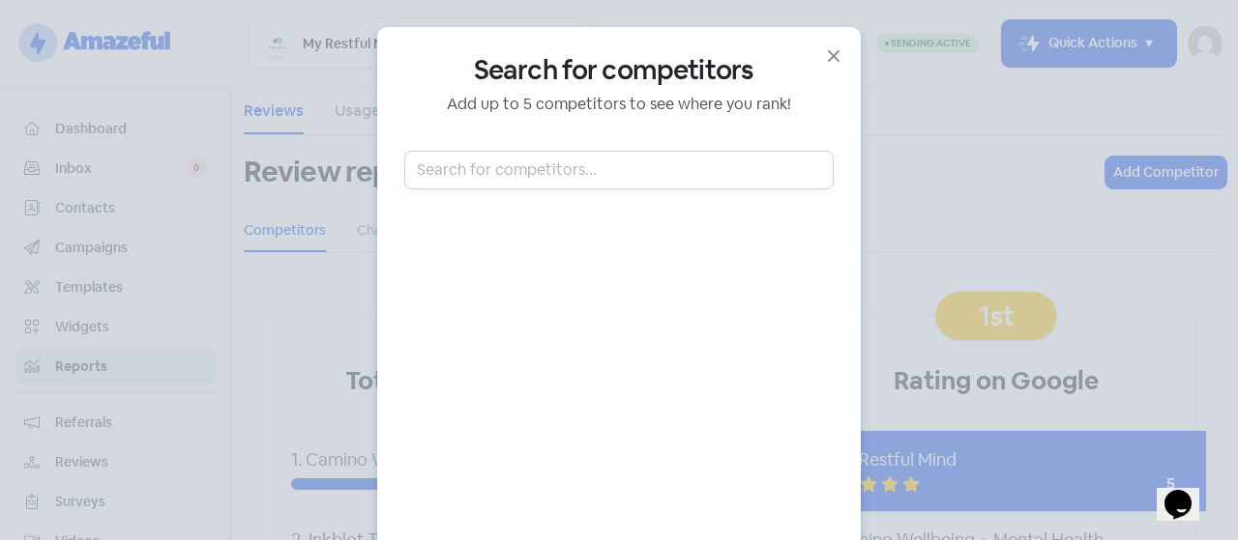
click at [600, 162] on input "text" at bounding box center [618, 170] width 429 height 39
type input "a"
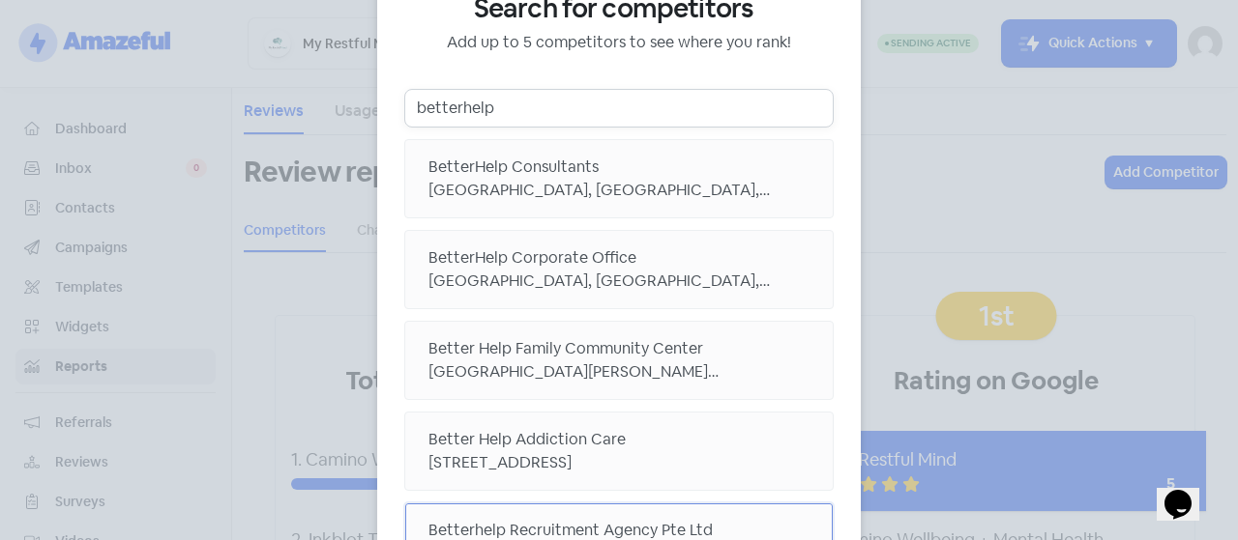
scroll to position [159, 0]
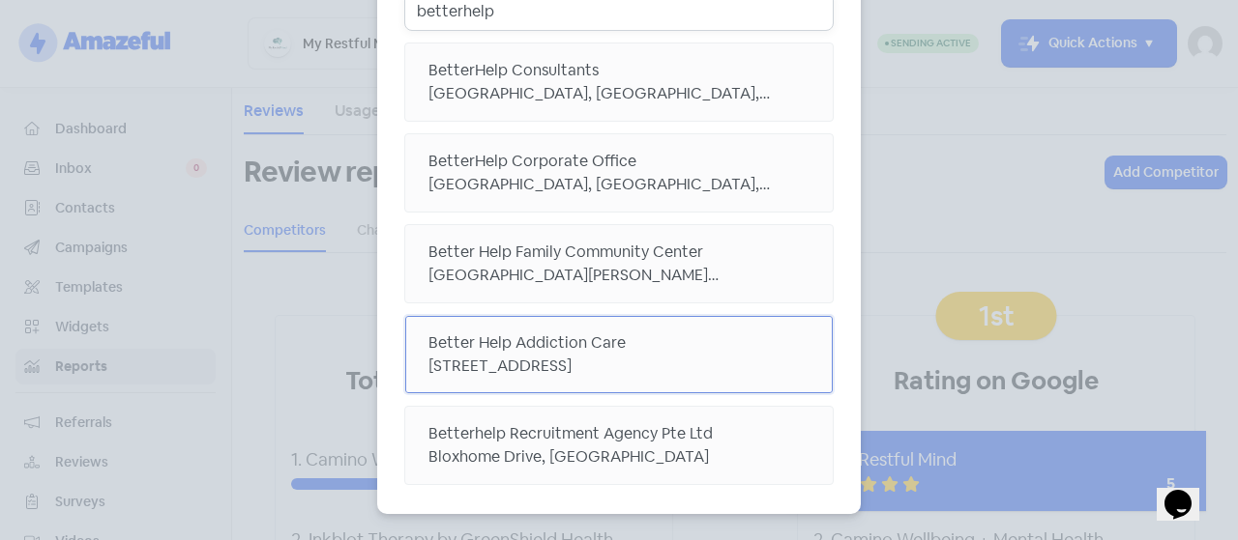
type input "betterhelp"
click at [714, 348] on div "Better Help Addiction Care" at bounding box center [618, 343] width 381 height 23
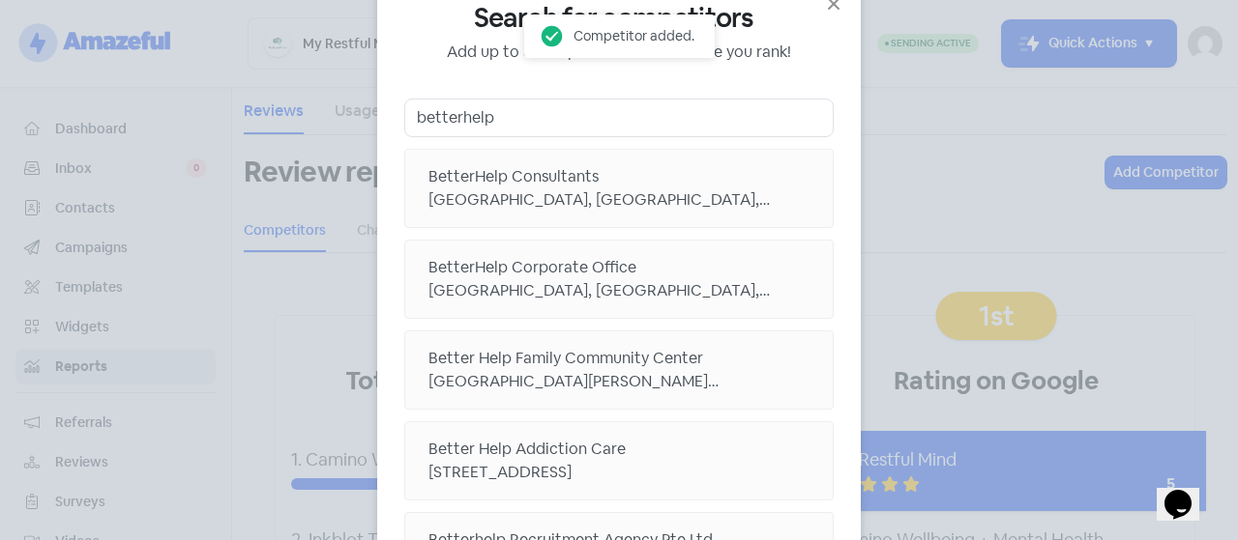
scroll to position [0, 0]
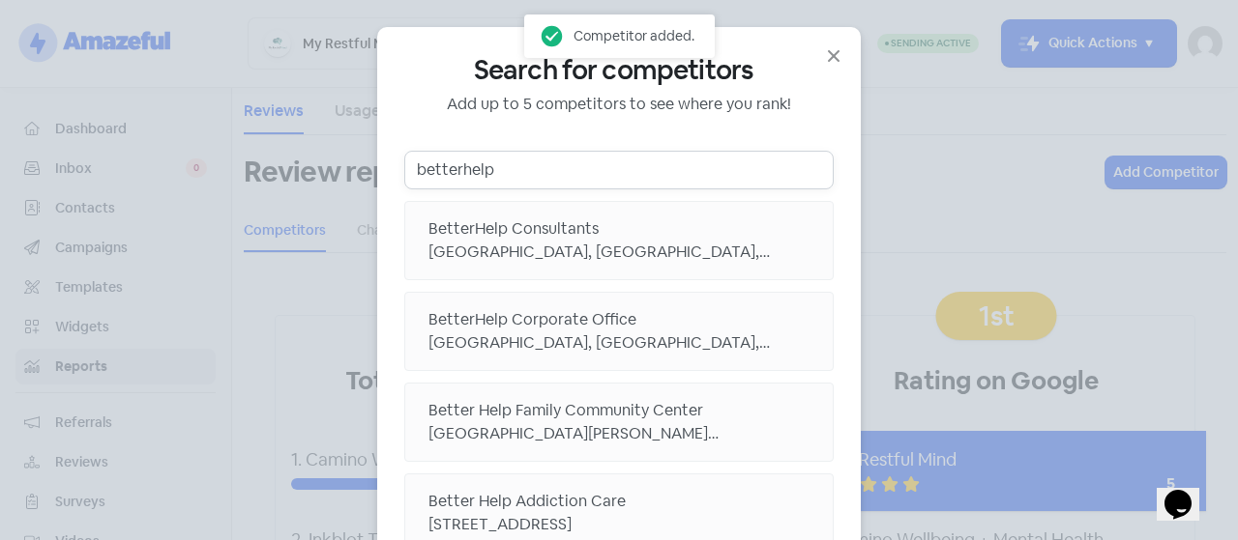
click at [539, 170] on input "betterhelp" at bounding box center [618, 170] width 429 height 39
drag, startPoint x: 539, startPoint y: 170, endPoint x: 348, endPoint y: 146, distance: 192.0
click at [348, 146] on div "Search for competitors Add up to 5 competitors to see where you rank! betterhel…" at bounding box center [619, 270] width 1238 height 540
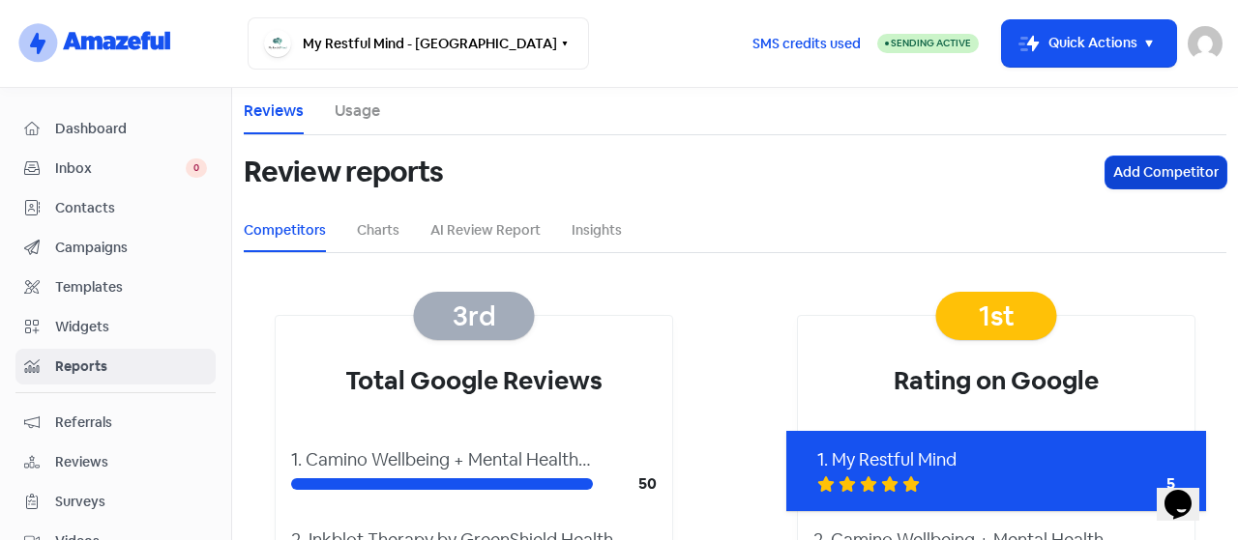
click at [1151, 166] on button "Add Competitor" at bounding box center [1165, 173] width 121 height 32
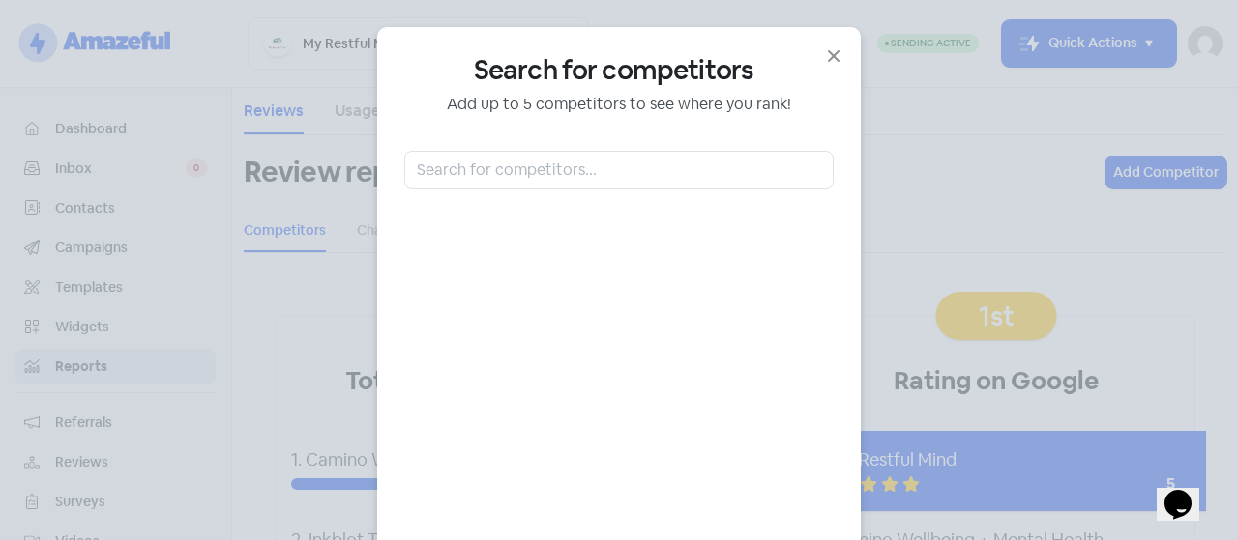
click at [541, 144] on div "Search for competitors Add up to 5 competitors to see where you rank!" at bounding box center [618, 350] width 429 height 592
click at [516, 177] on input "text" at bounding box center [618, 170] width 429 height 39
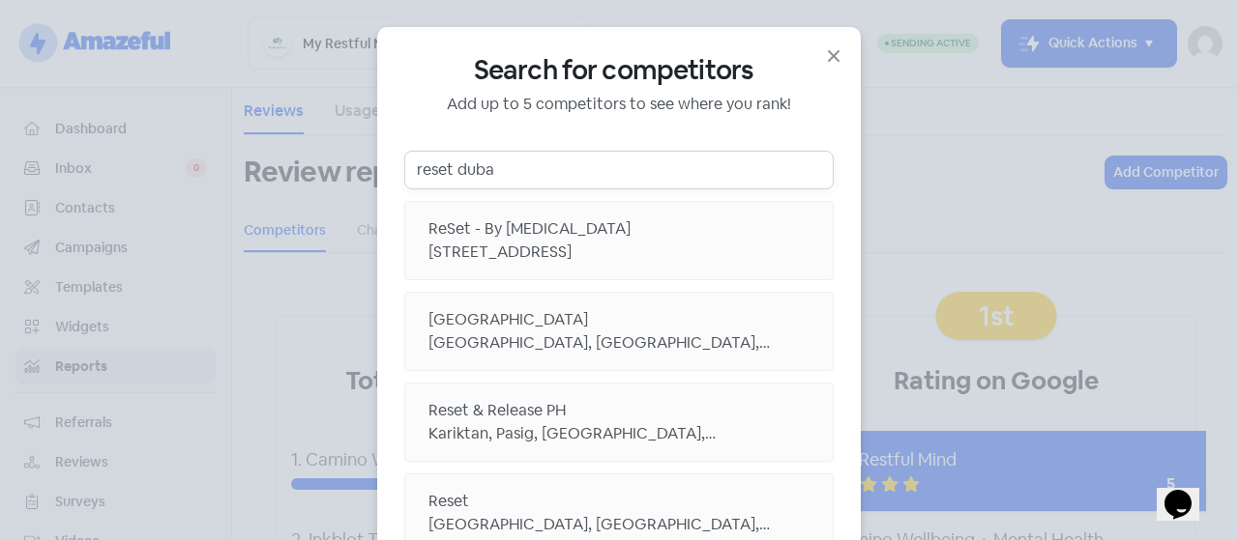
type input "reset [GEOGRAPHIC_DATA]"
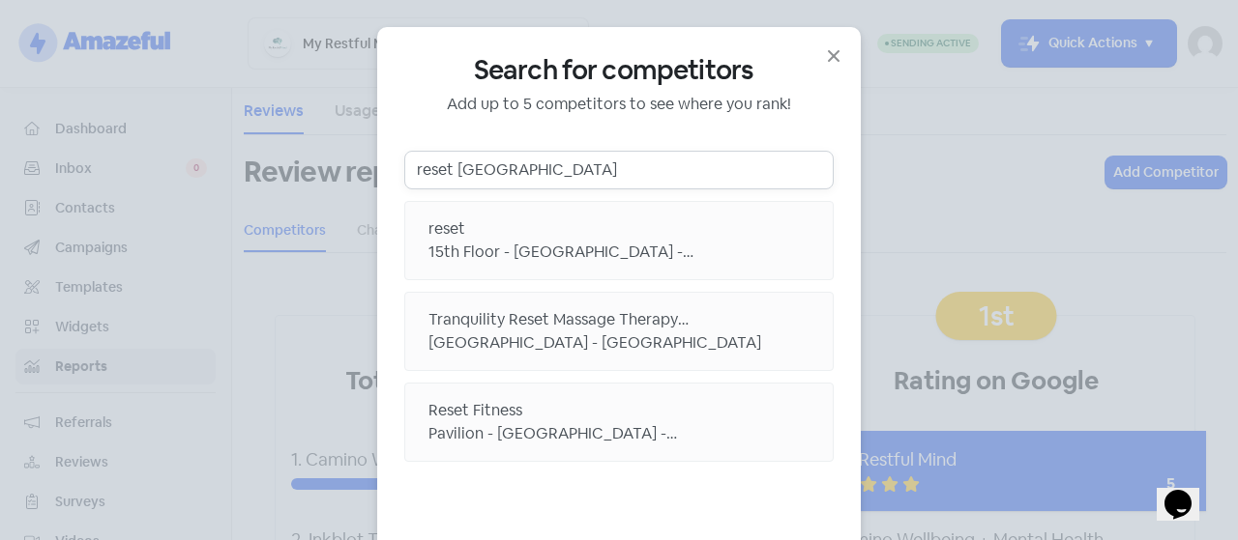
drag, startPoint x: 512, startPoint y: 173, endPoint x: 172, endPoint y: 69, distance: 356.0
click at [172, 69] on div "Search for competitors Add up to 5 competitors to see where you rank! reset [GE…" at bounding box center [619, 270] width 1238 height 540
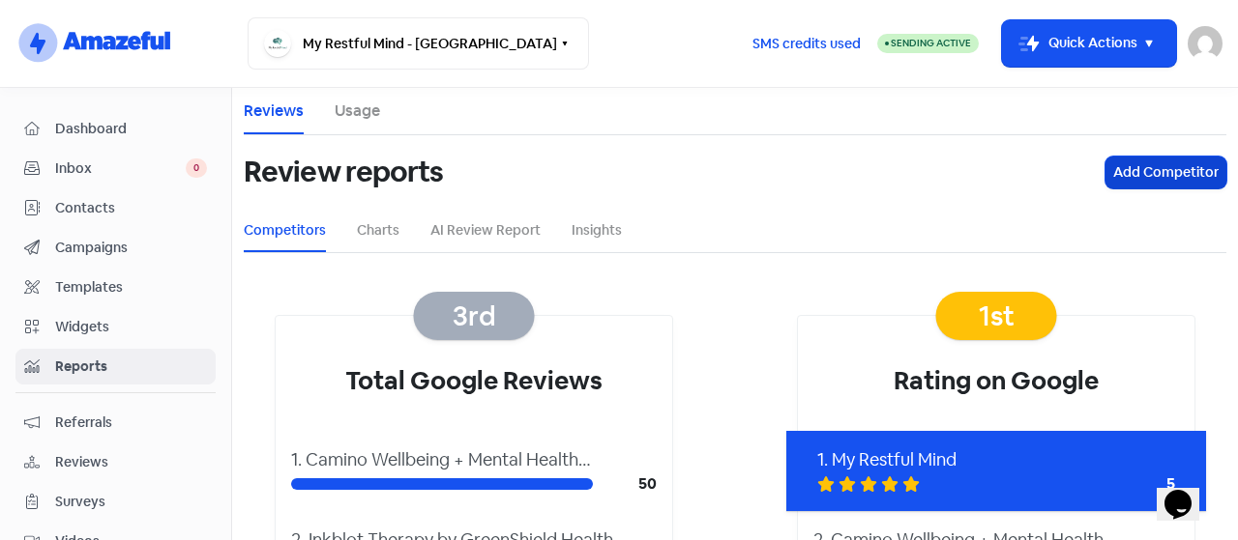
click at [1105, 170] on button "Add Competitor" at bounding box center [1165, 173] width 121 height 32
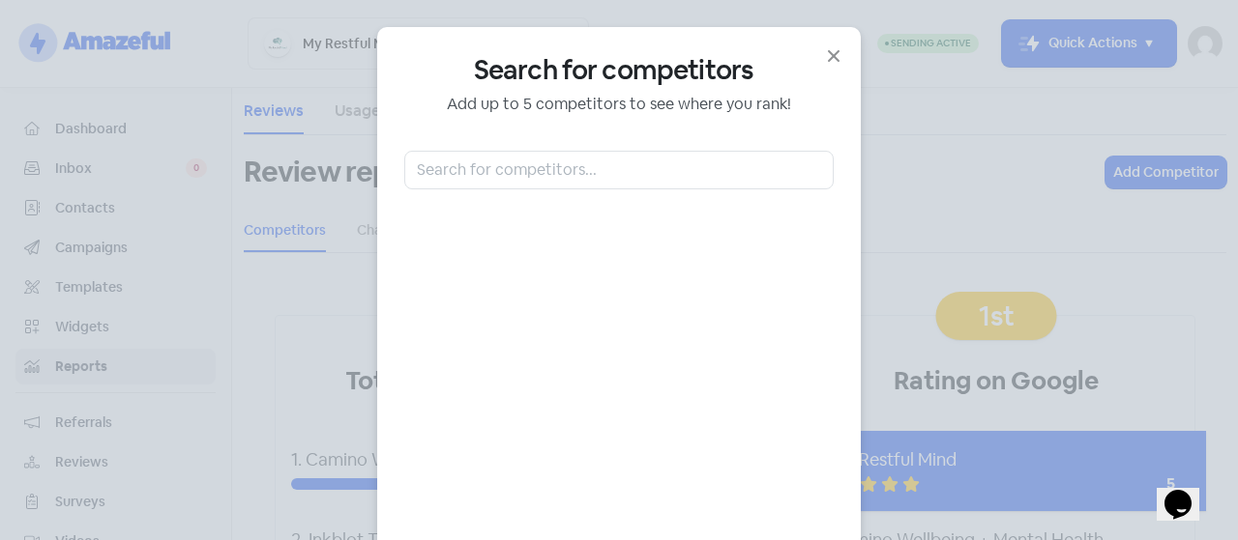
click at [507, 137] on div "Search for competitors Add up to 5 competitors to see where you rank!" at bounding box center [618, 350] width 429 height 592
click at [481, 163] on input "text" at bounding box center [618, 170] width 429 height 39
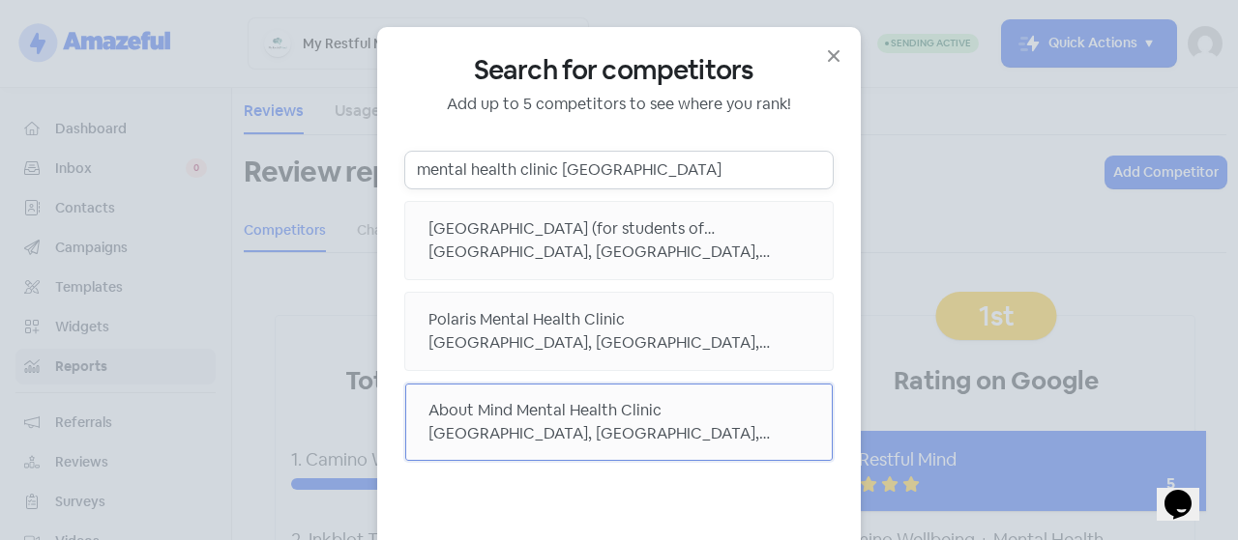
type input "mental health clinic [GEOGRAPHIC_DATA]"
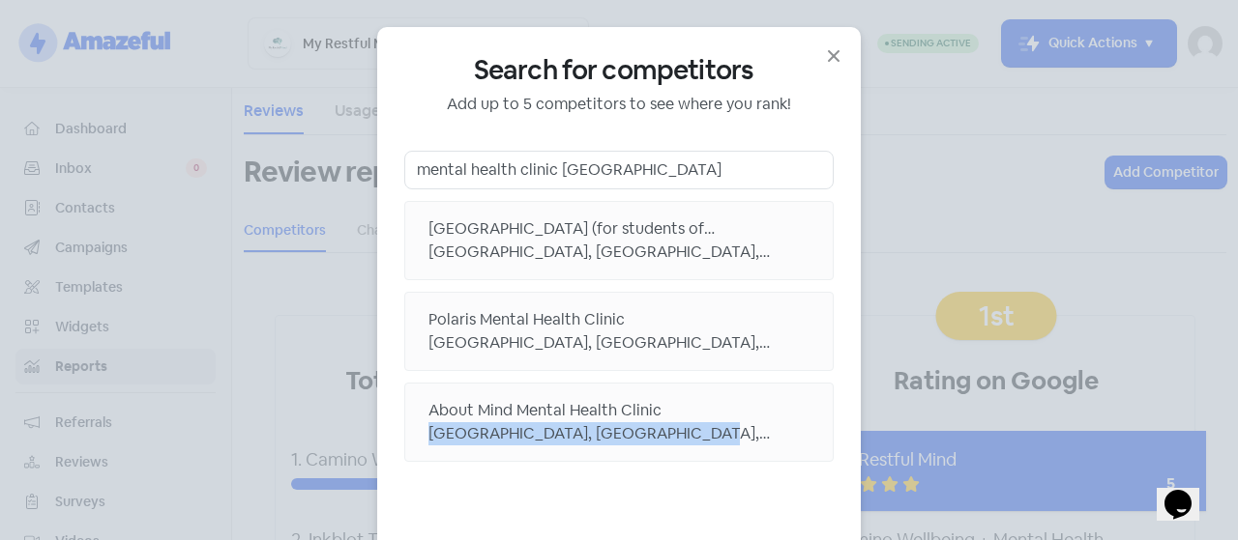
click at [674, 417] on div "About Mind Mental Health Clinic [GEOGRAPHIC_DATA], [GEOGRAPHIC_DATA], [GEOGRAPH…" at bounding box center [618, 422] width 429 height 79
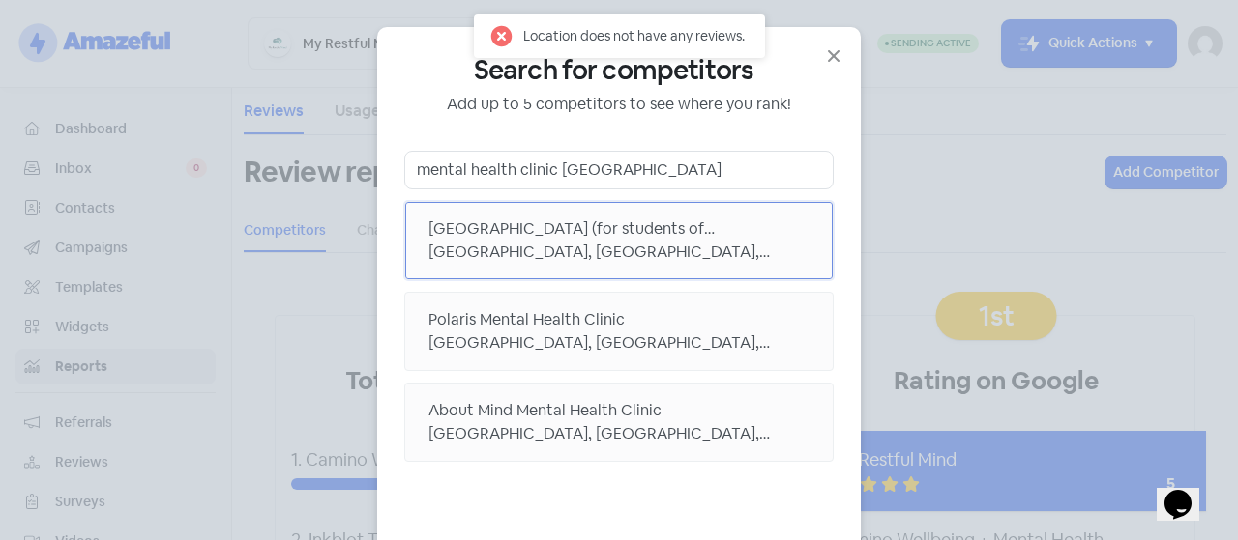
click at [613, 238] on div "[GEOGRAPHIC_DATA] (for students of [GEOGRAPHIC_DATA] campus)" at bounding box center [618, 229] width 381 height 23
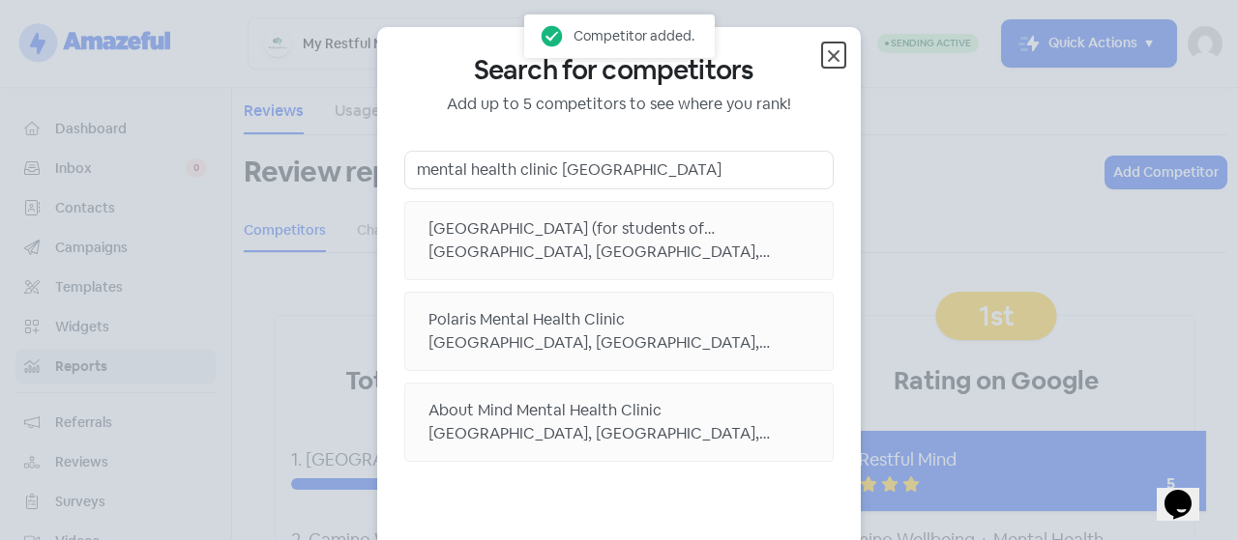
click at [822, 67] on icon "button" at bounding box center [833, 55] width 23 height 23
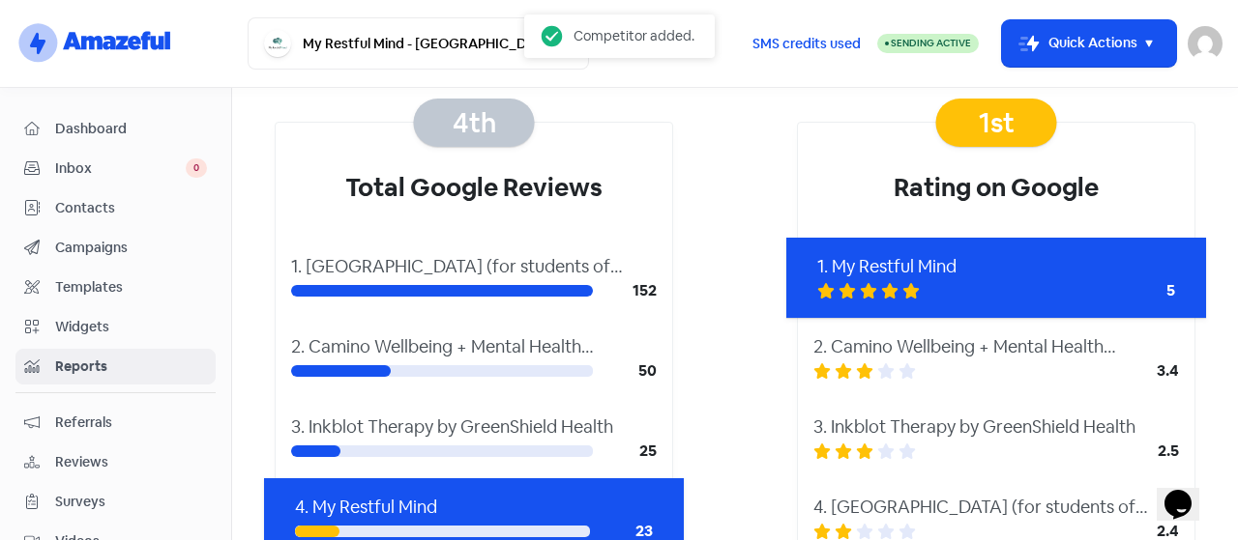
scroll to position [483, 0]
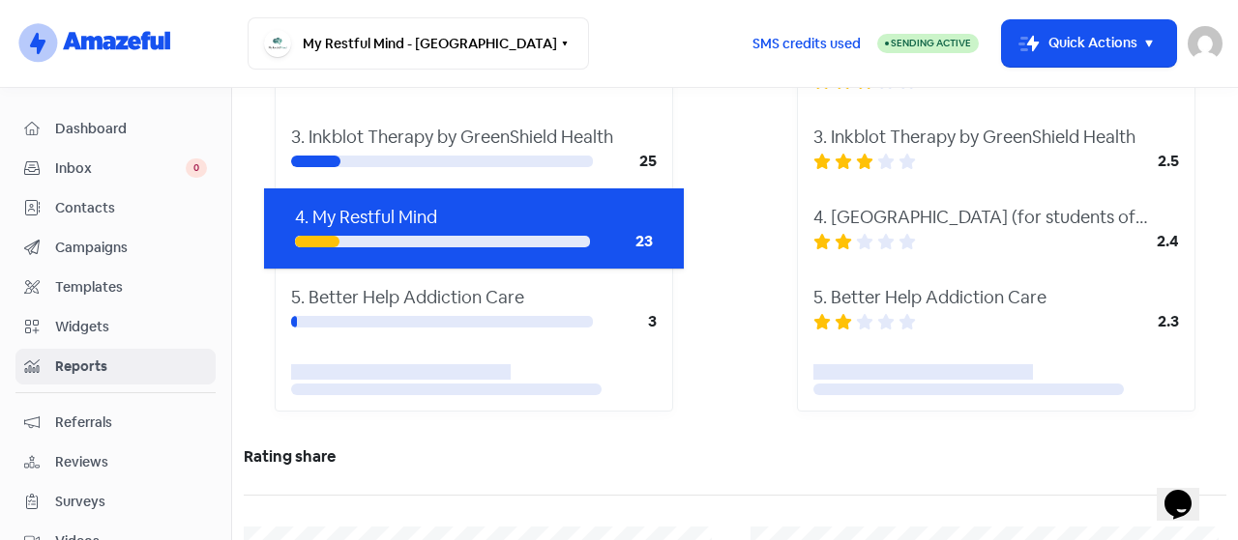
click at [914, 407] on div at bounding box center [996, 380] width 396 height 62
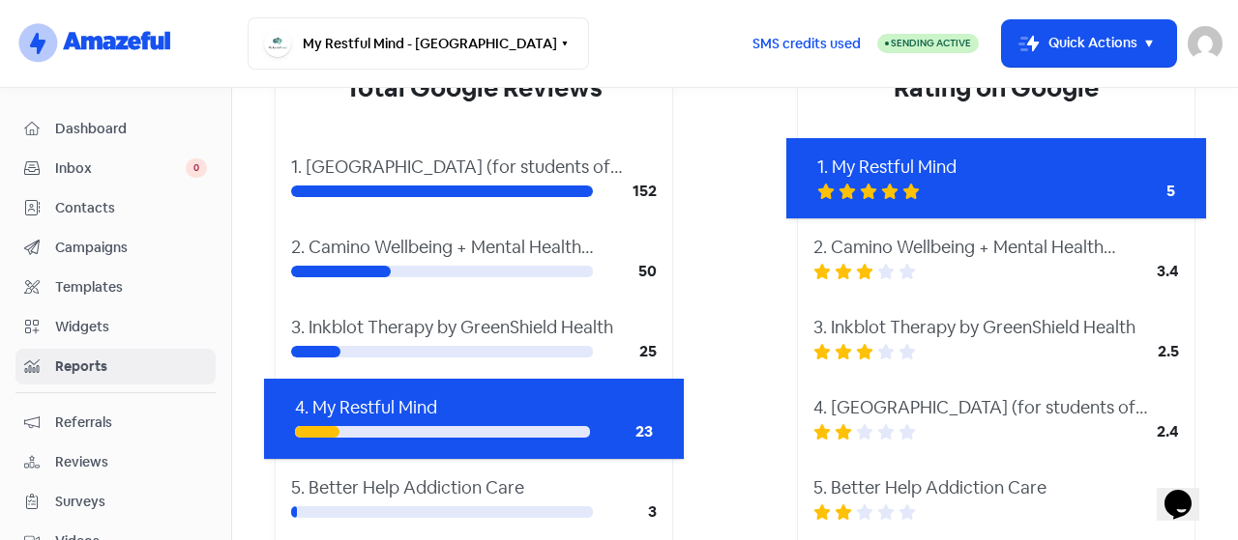
scroll to position [193, 0]
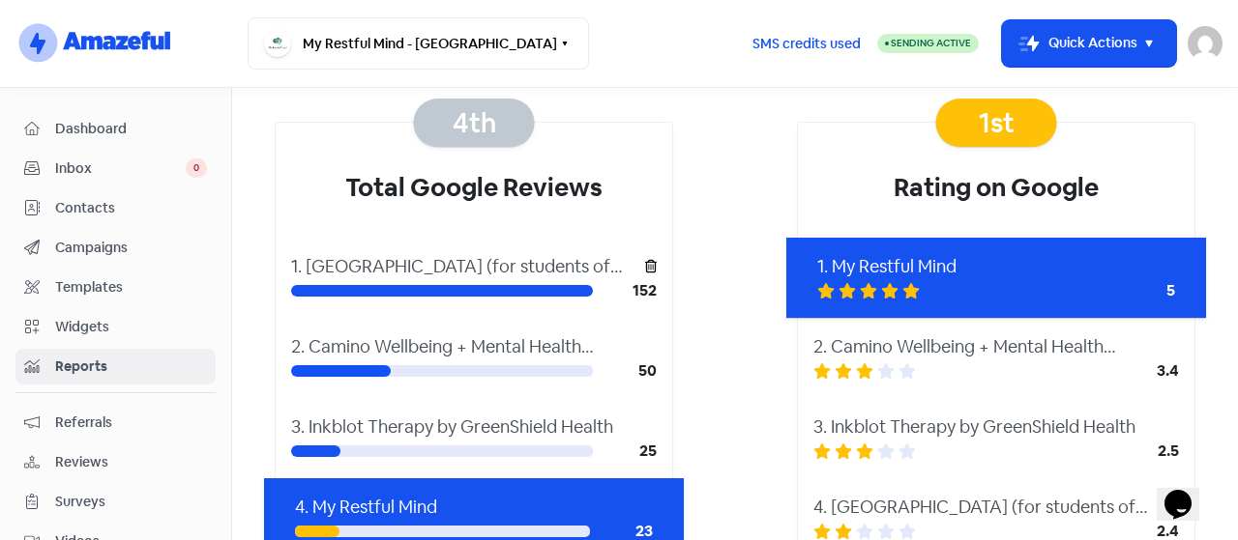
click at [414, 271] on div "1. [GEOGRAPHIC_DATA] (for students of [GEOGRAPHIC_DATA] campus)" at bounding box center [468, 266] width 354 height 26
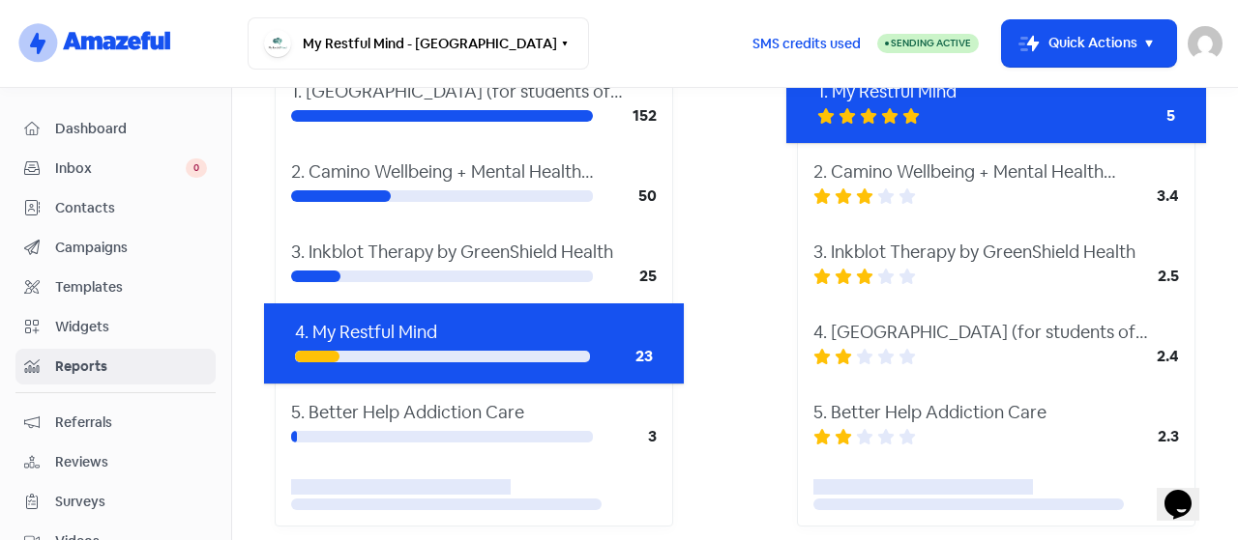
scroll to position [387, 0]
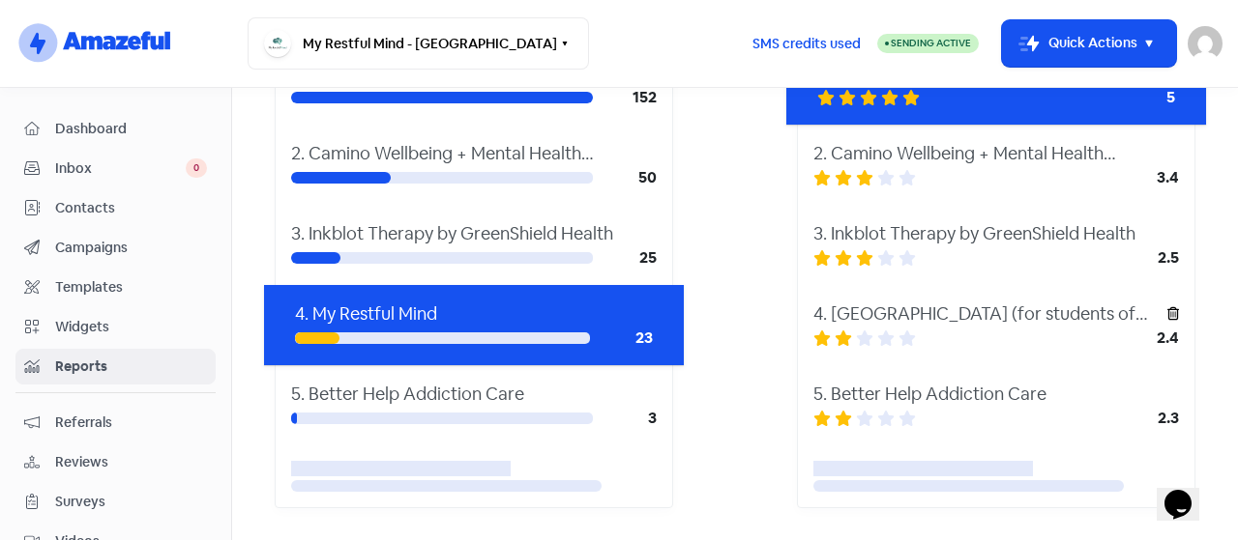
click at [884, 320] on div "4. [GEOGRAPHIC_DATA] (for students of [GEOGRAPHIC_DATA] campus)" at bounding box center [990, 314] width 354 height 26
click at [984, 330] on div at bounding box center [957, 338] width 288 height 17
click at [768, 441] on div "4th Total Google Reviews 1. [GEOGRAPHIC_DATA] (for students of [GEOGRAPHIC_DATA…" at bounding box center [735, 233] width 982 height 611
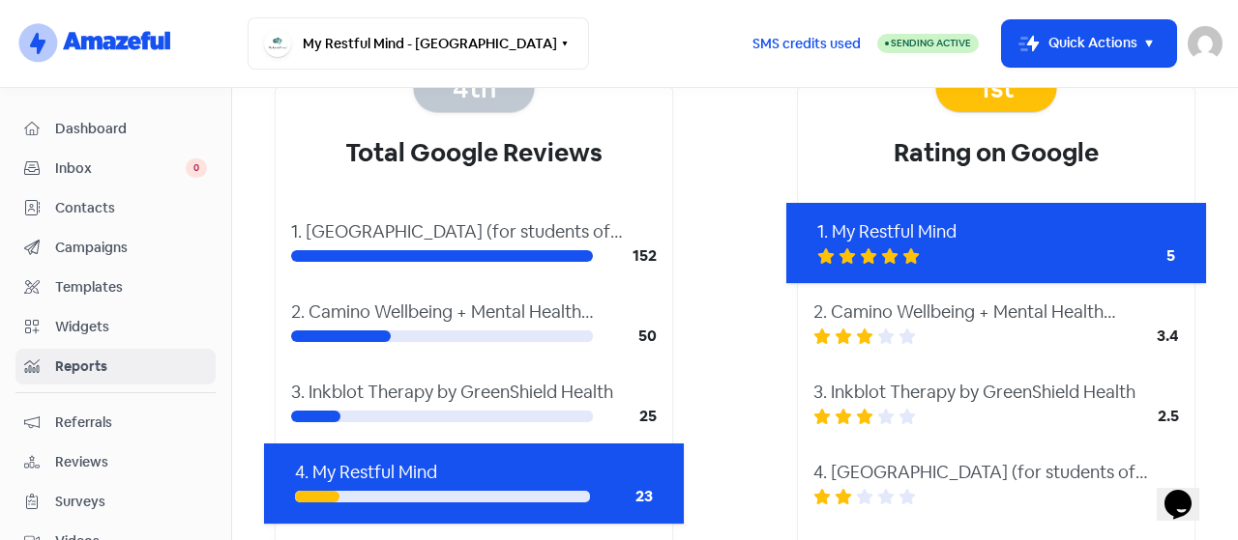
scroll to position [97, 0]
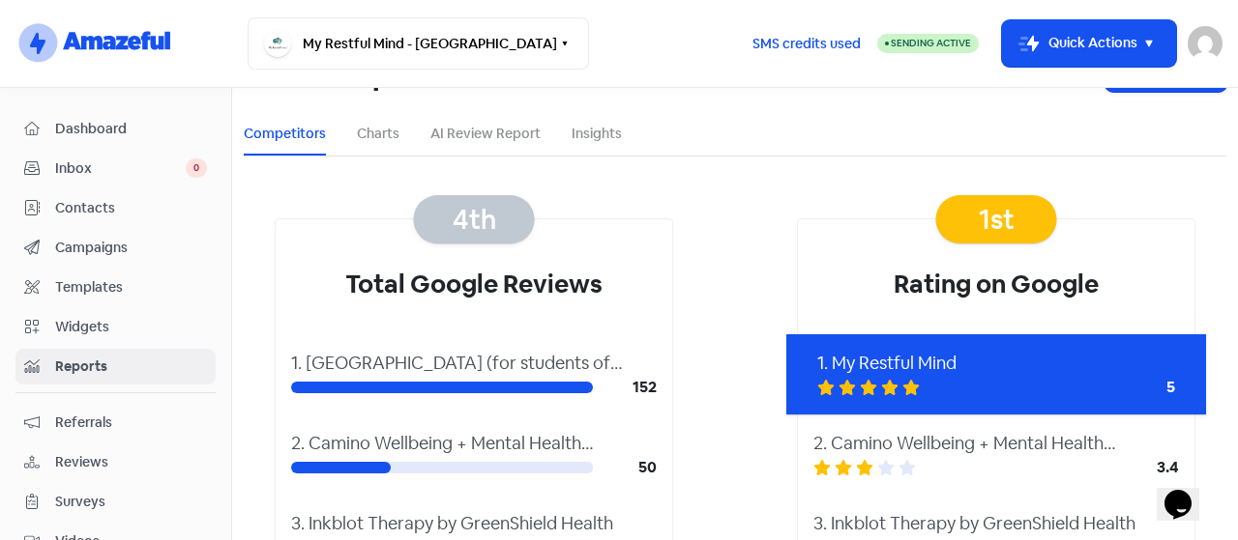
click at [401, 140] on ul "Competitors Charts AI Review Report Insights" at bounding box center [735, 134] width 982 height 44
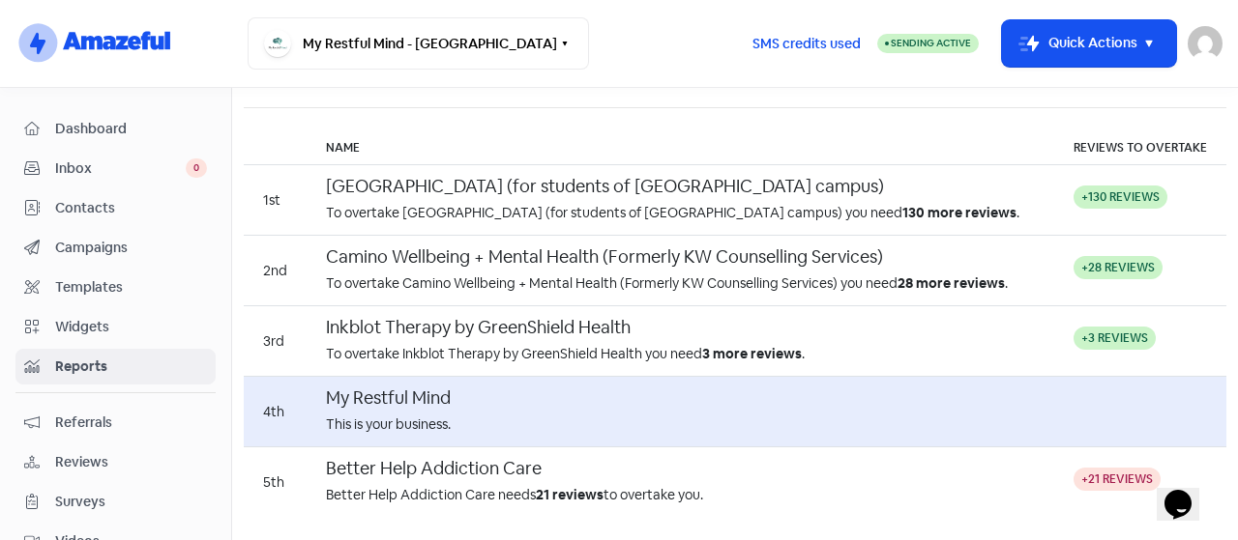
scroll to position [2353, 0]
click at [652, 488] on div "Better Help Addiction Care needs 21 reviews to overtake you." at bounding box center [680, 495] width 709 height 20
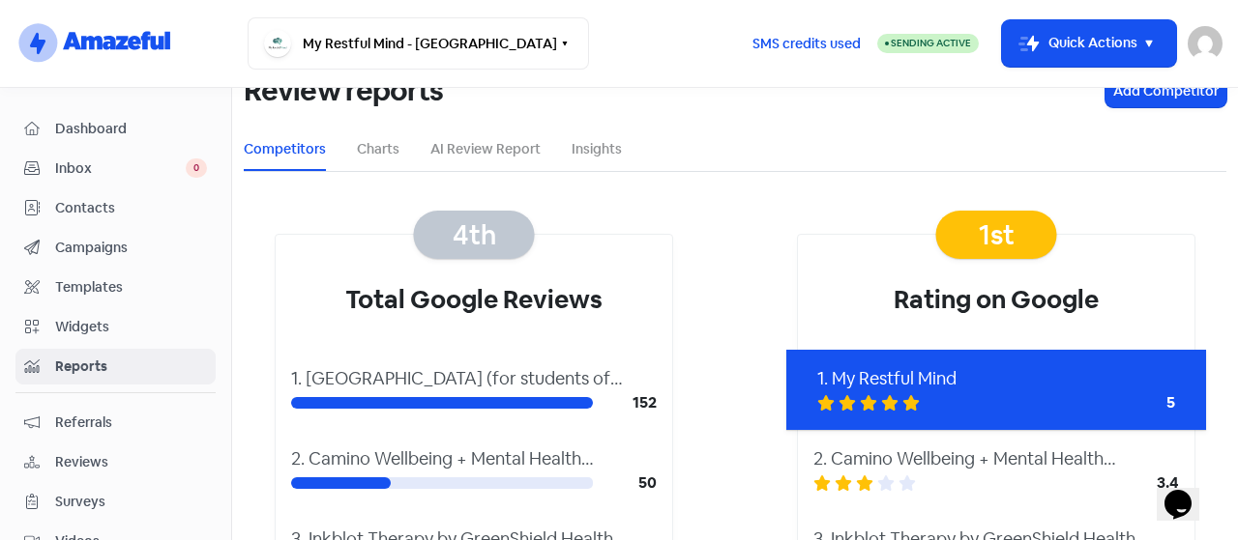
scroll to position [0, 0]
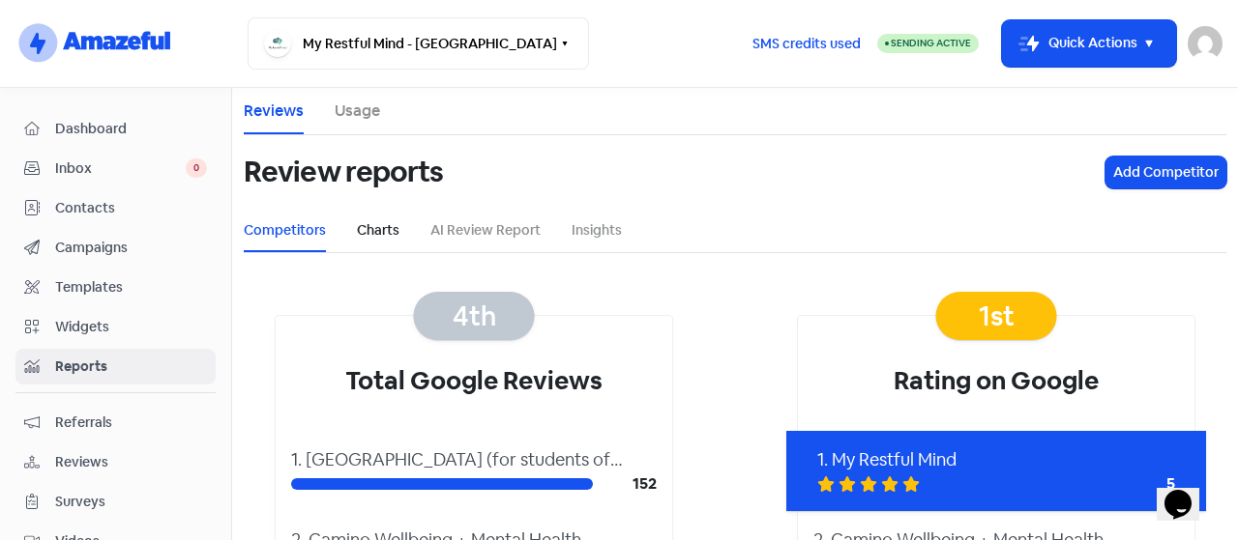
click at [367, 221] on link "Charts" at bounding box center [378, 230] width 43 height 20
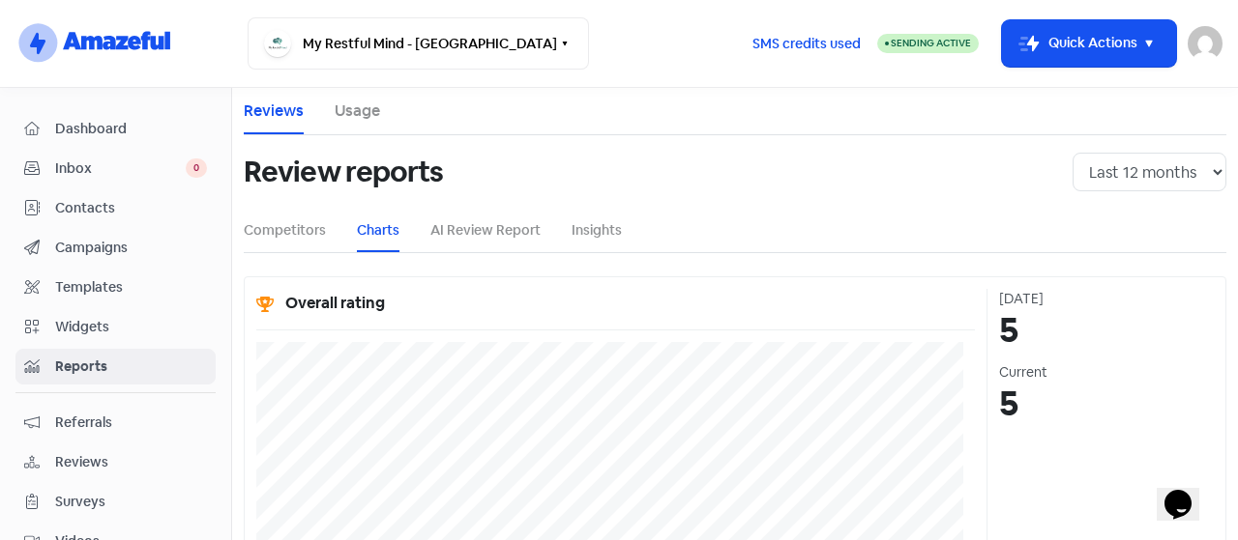
click at [355, 129] on li "Usage" at bounding box center [357, 111] width 45 height 46
click at [336, 93] on li "Usage" at bounding box center [357, 111] width 45 height 46
click at [342, 115] on link "Usage" at bounding box center [357, 111] width 45 height 23
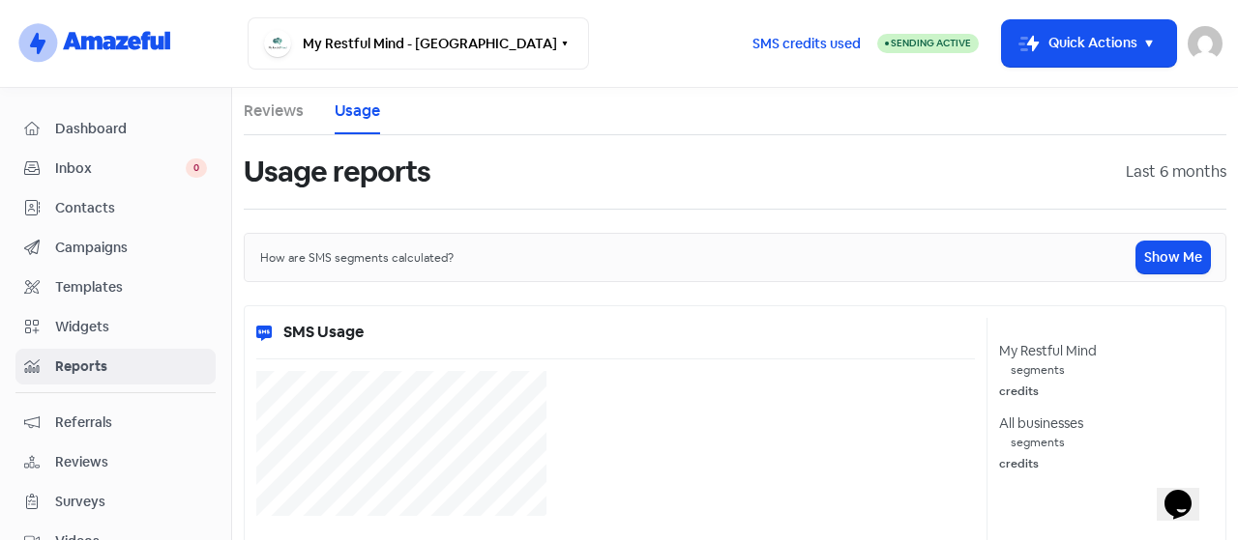
select select "[object Object]"
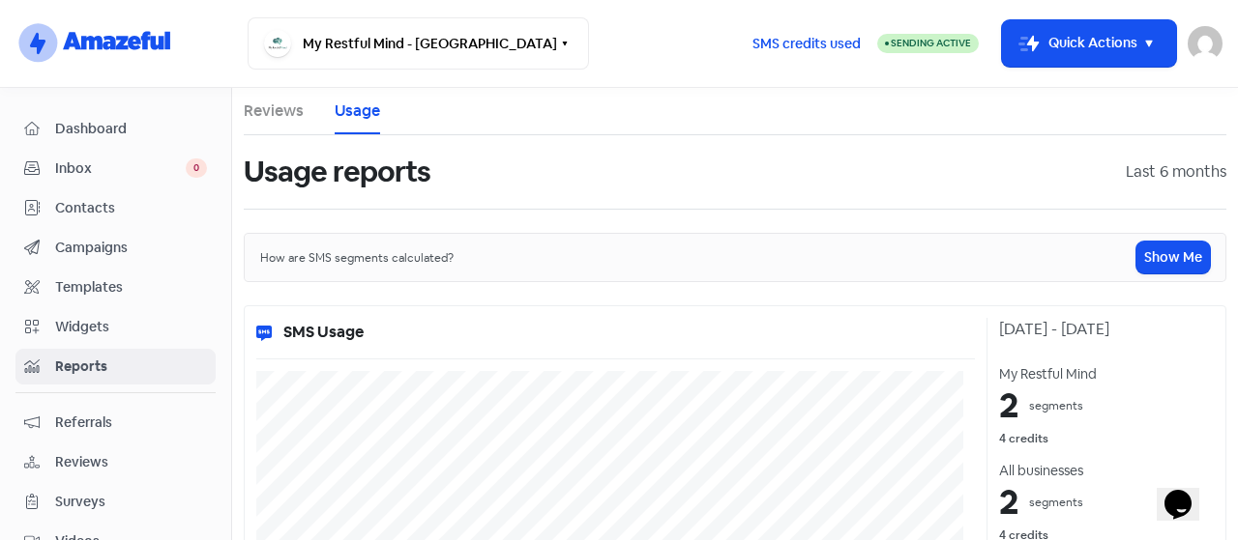
click at [294, 127] on li "Reviews" at bounding box center [274, 111] width 60 height 46
click at [278, 117] on link "Reviews" at bounding box center [274, 111] width 60 height 23
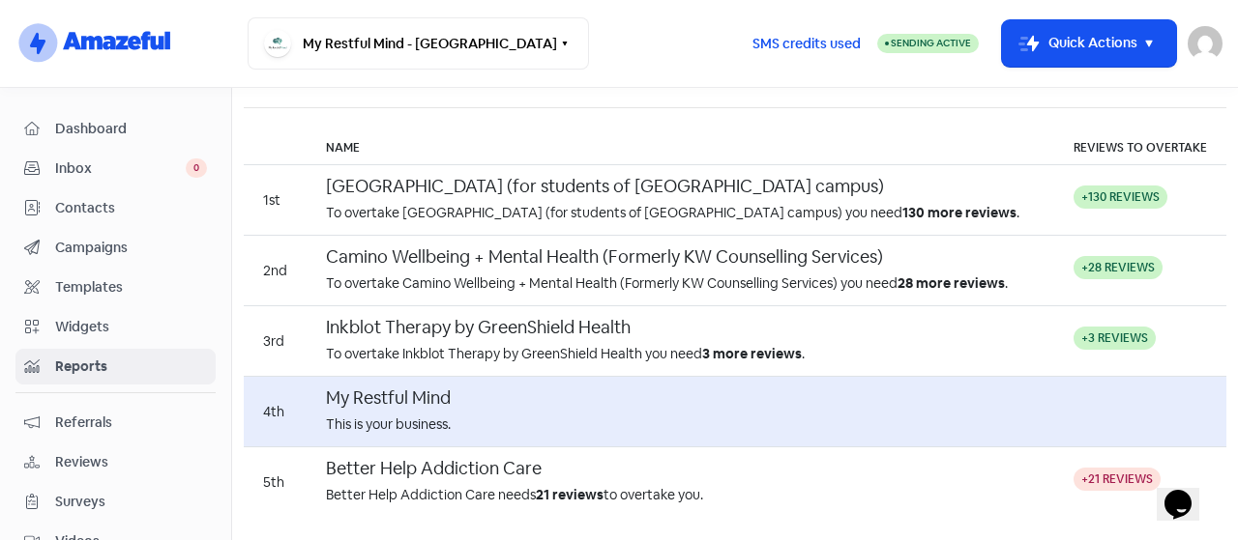
scroll to position [261, 0]
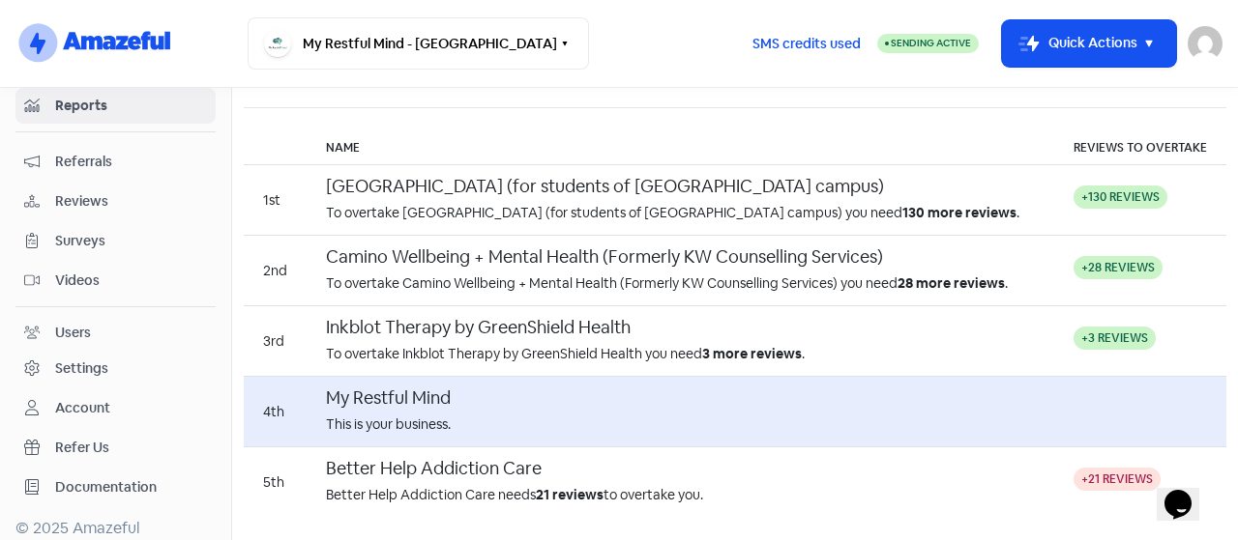
click at [52, 397] on div "Account" at bounding box center [115, 408] width 183 height 22
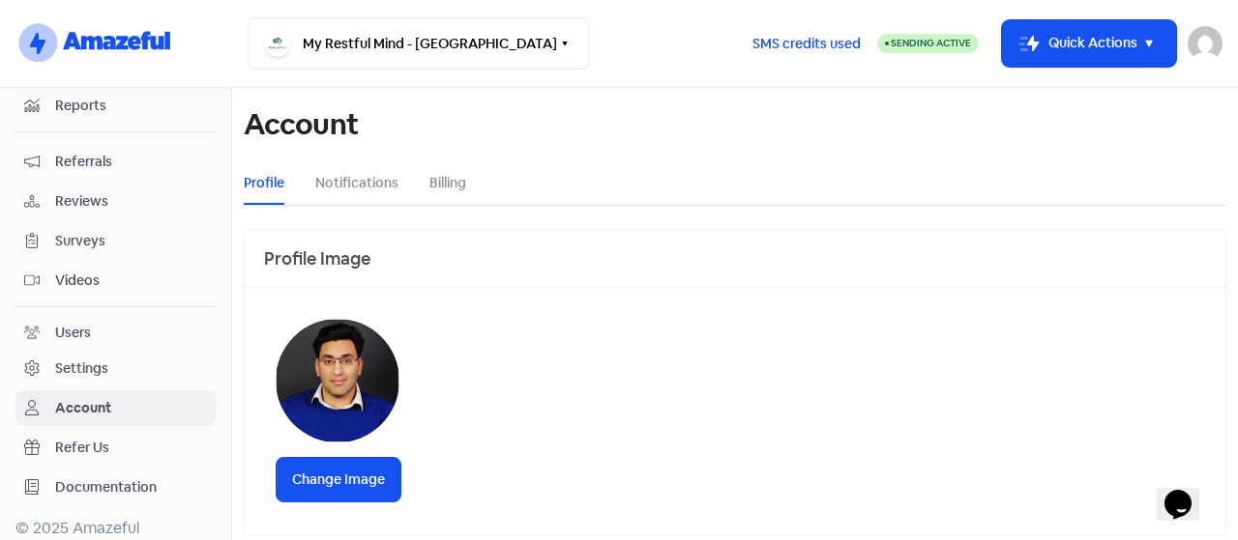
click at [50, 337] on link "Users" at bounding box center [115, 333] width 200 height 36
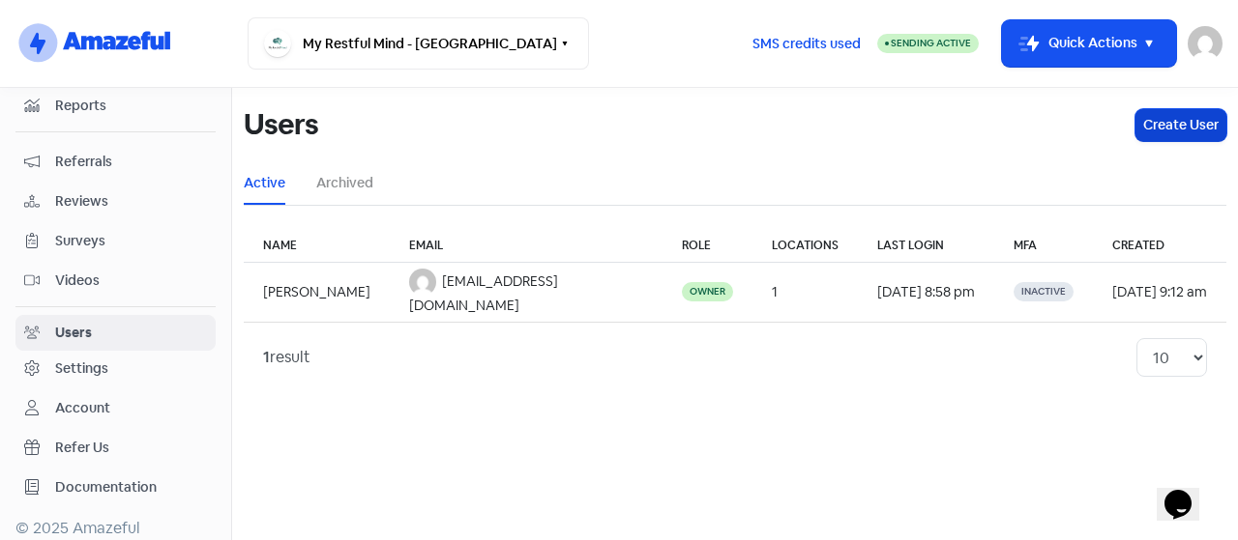
click at [1178, 123] on button "Create User" at bounding box center [1180, 125] width 91 height 32
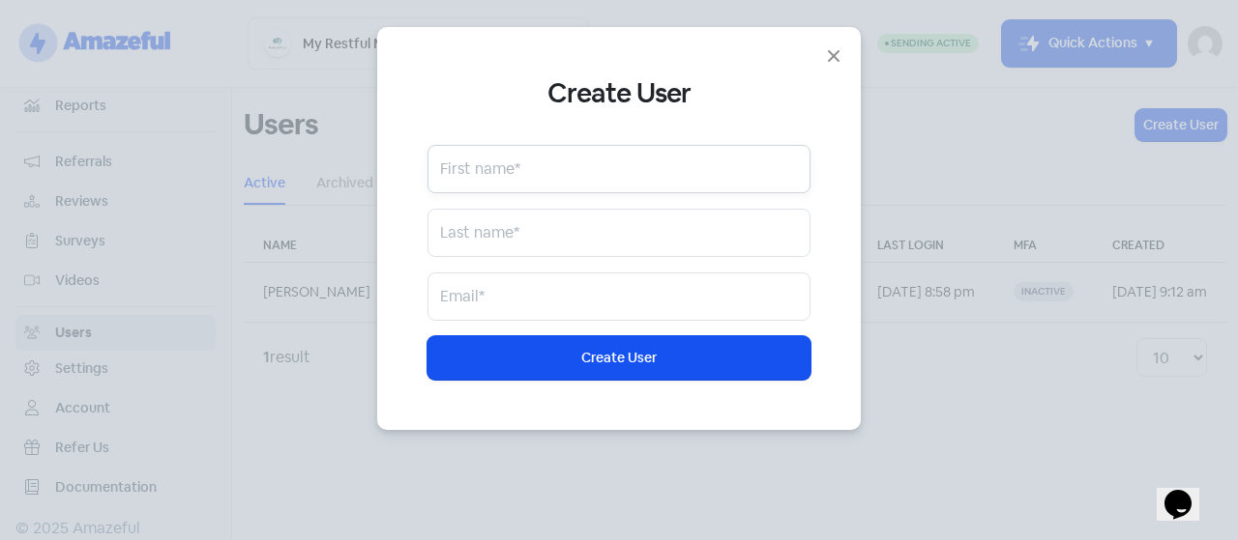
click at [544, 182] on input "text" at bounding box center [618, 169] width 383 height 48
click at [565, 177] on input "text" at bounding box center [618, 169] width 383 height 48
type input "Alexa"
click at [457, 242] on input "text" at bounding box center [618, 233] width 383 height 48
type input "Pie"
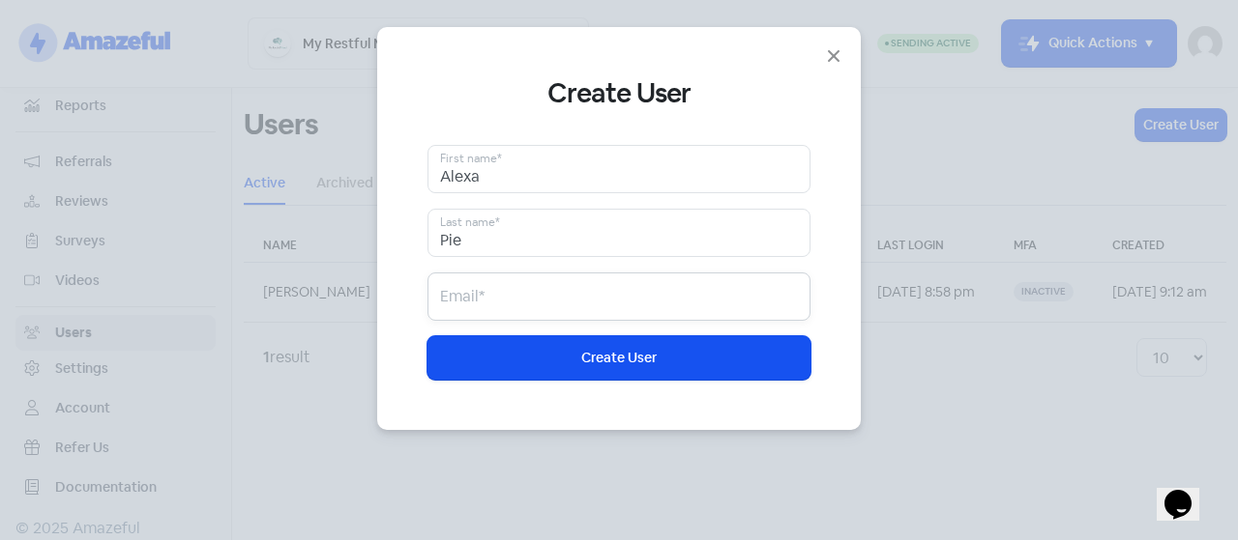
click at [543, 285] on input "email" at bounding box center [618, 297] width 383 height 48
click at [493, 287] on input "email" at bounding box center [618, 297] width 383 height 48
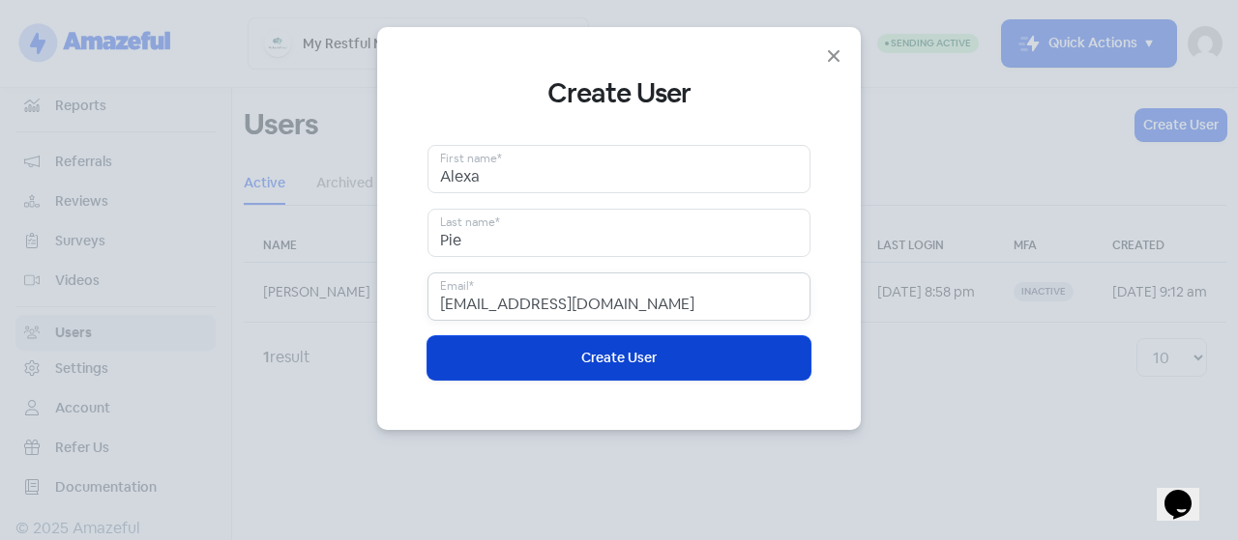
type input "[EMAIL_ADDRESS][DOMAIN_NAME]"
click at [530, 347] on button "Icon For Loading Create User" at bounding box center [618, 358] width 383 height 44
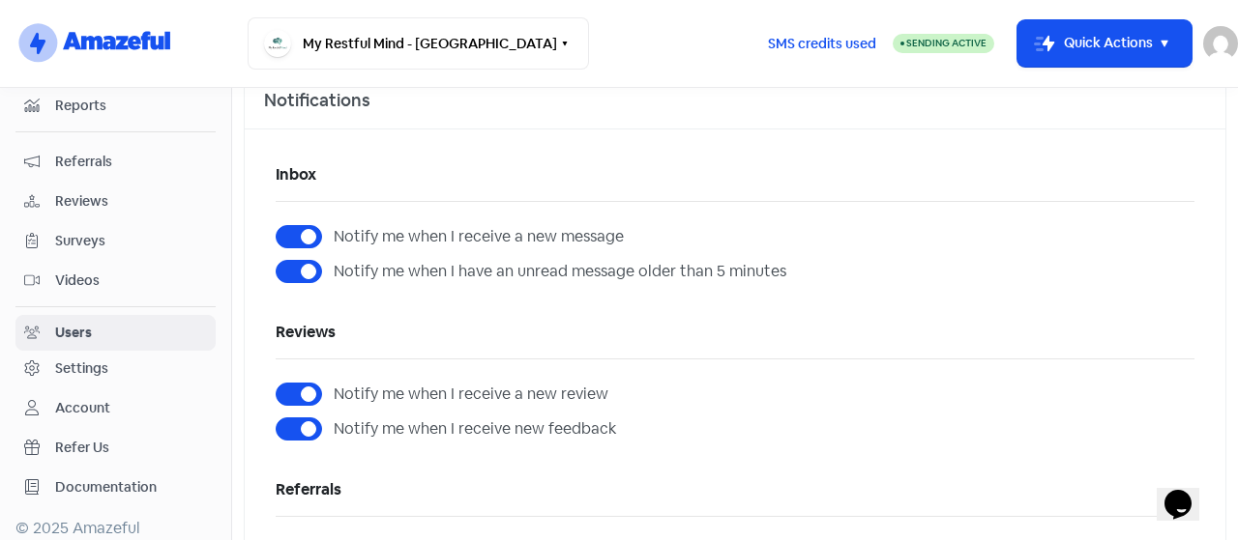
scroll to position [522, 0]
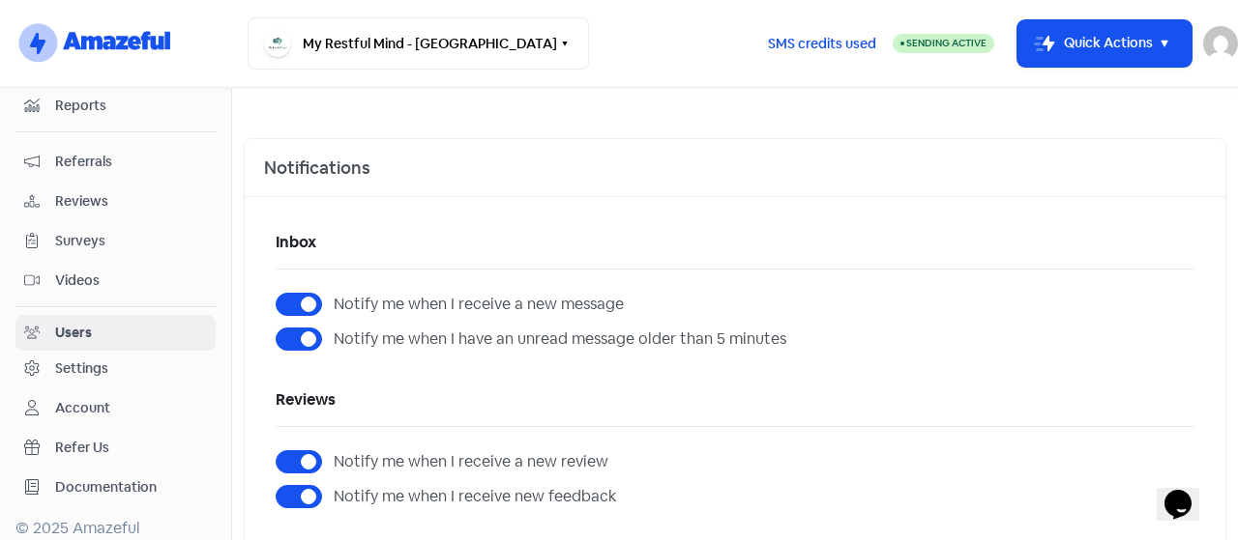
click at [334, 295] on label "Notify me when I receive a new message" at bounding box center [479, 304] width 290 height 23
click at [334, 295] on input "Notify me when I receive a new message" at bounding box center [340, 299] width 13 height 13
checkbox input "false"
click at [334, 337] on label "Notify me when I have an unread message older than 5 minutes" at bounding box center [560, 339] width 452 height 23
click at [334, 337] on input "Notify me when I have an unread message older than 5 minutes" at bounding box center [340, 334] width 13 height 13
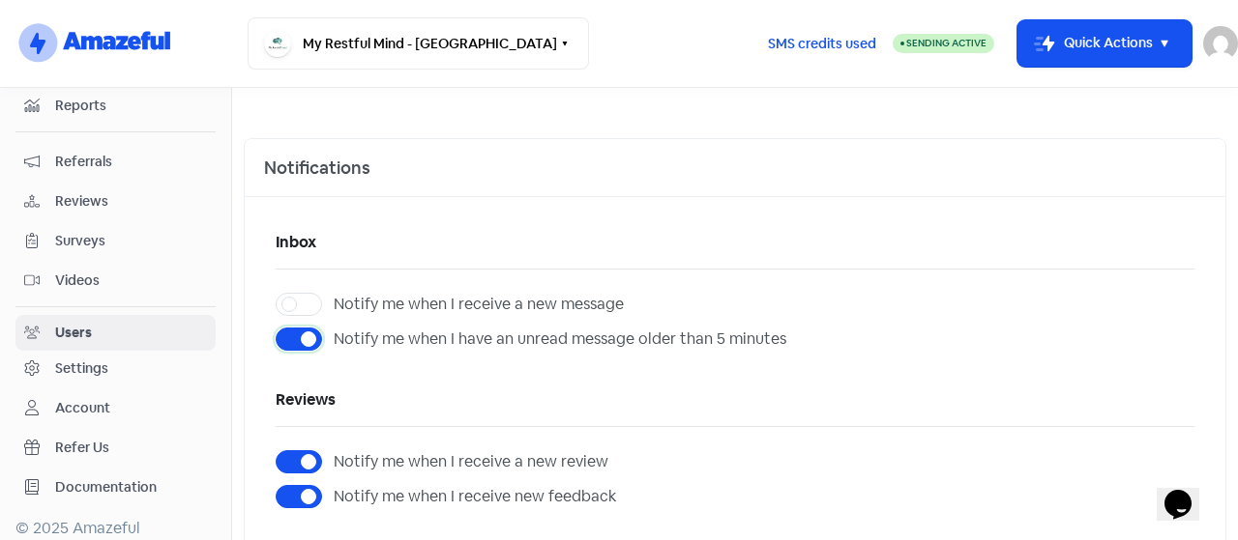
checkbox input "false"
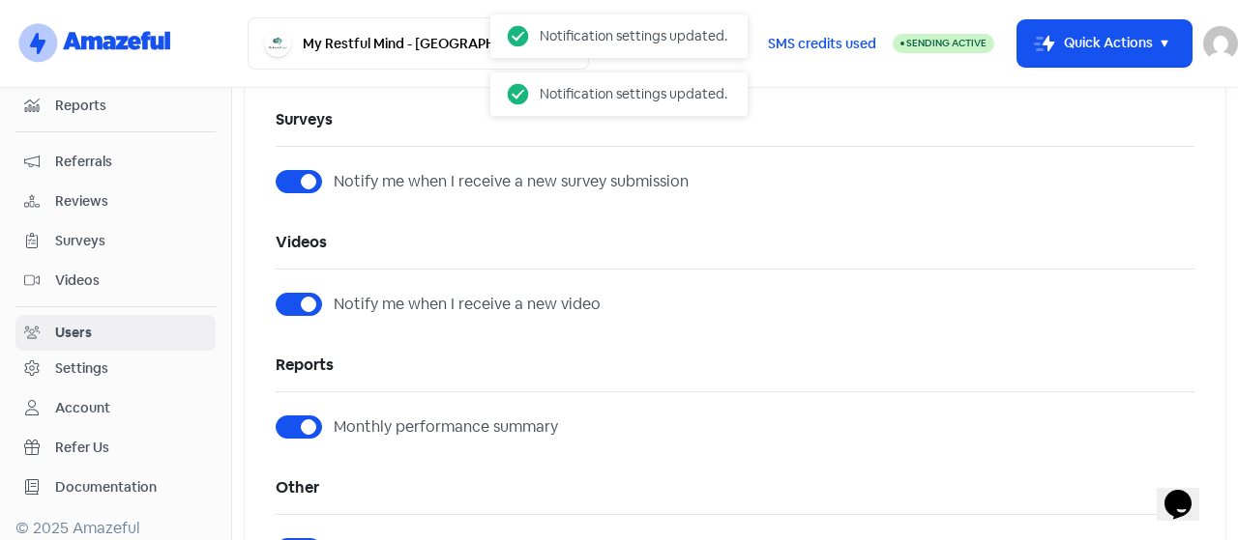
scroll to position [1199, 0]
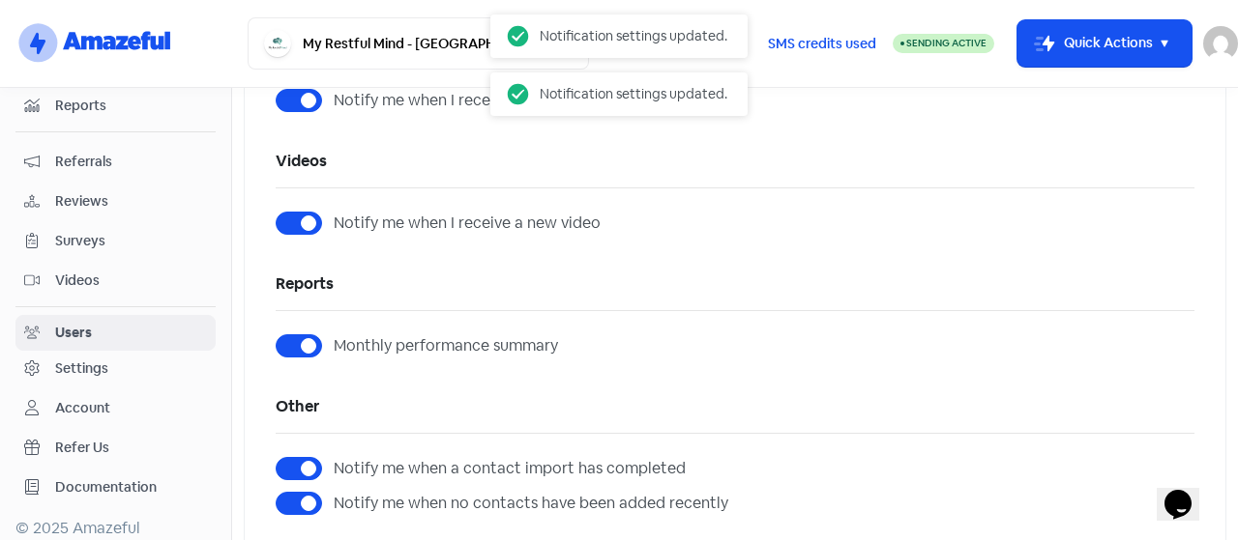
click at [334, 221] on label "Notify me when I receive a new video" at bounding box center [467, 223] width 267 height 23
click at [334, 221] on input "Notify me when I receive a new video" at bounding box center [340, 218] width 13 height 13
checkbox input "false"
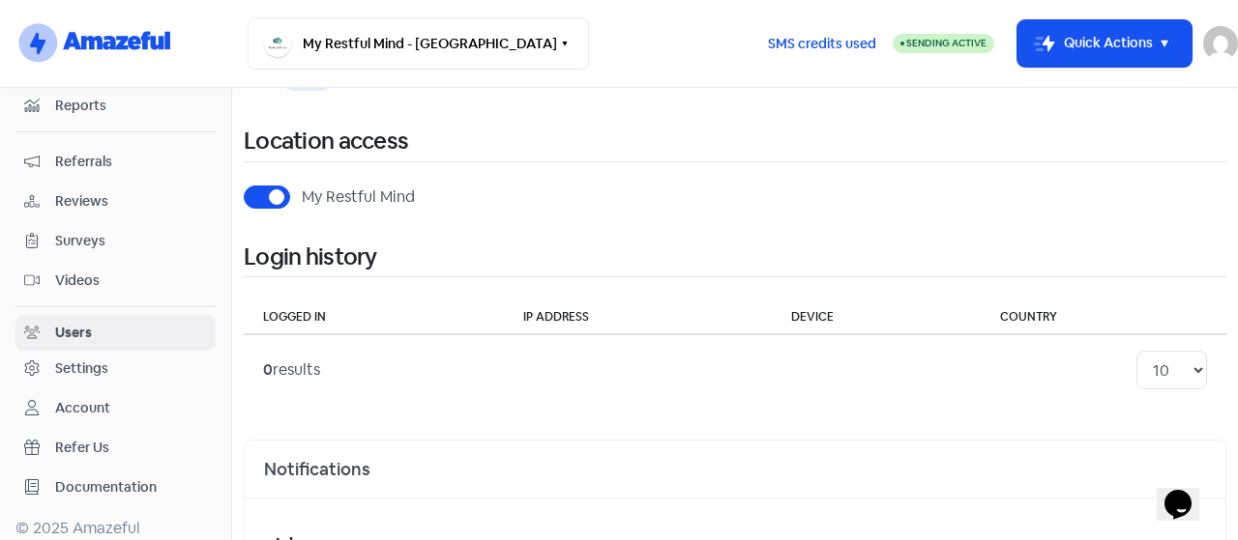
scroll to position [0, 0]
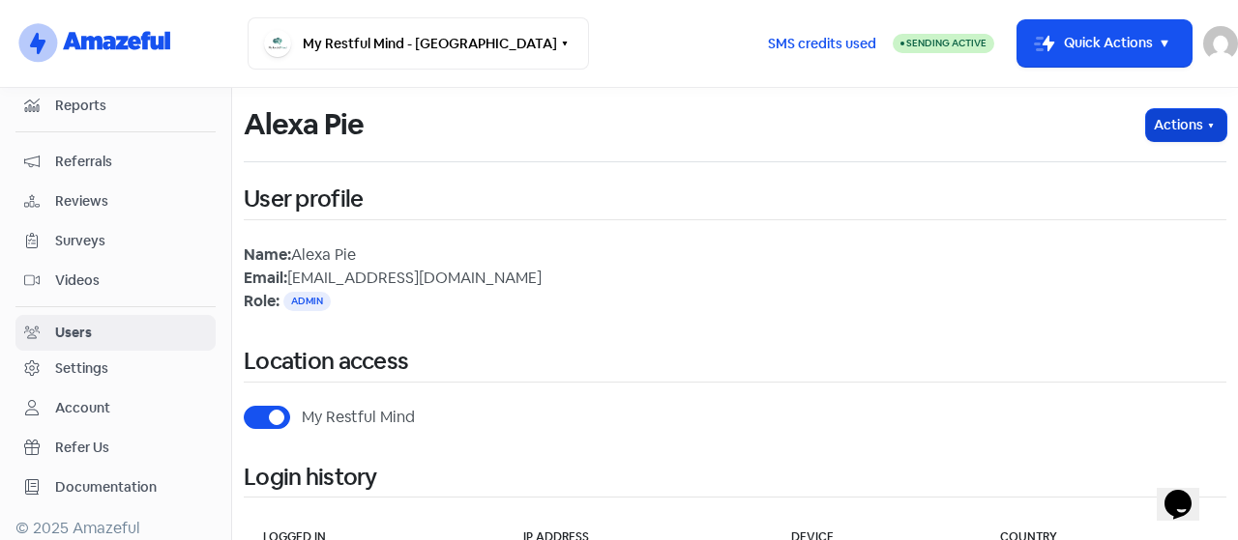
click at [1159, 116] on button "Actions" at bounding box center [1186, 125] width 80 height 32
click at [1062, 386] on div "Alexa Pie Actions Edit Profile Edit Password Delete User User profile Name: [PE…" at bounding box center [735, 357] width 982 height 538
click at [83, 359] on div "Settings" at bounding box center [81, 369] width 53 height 20
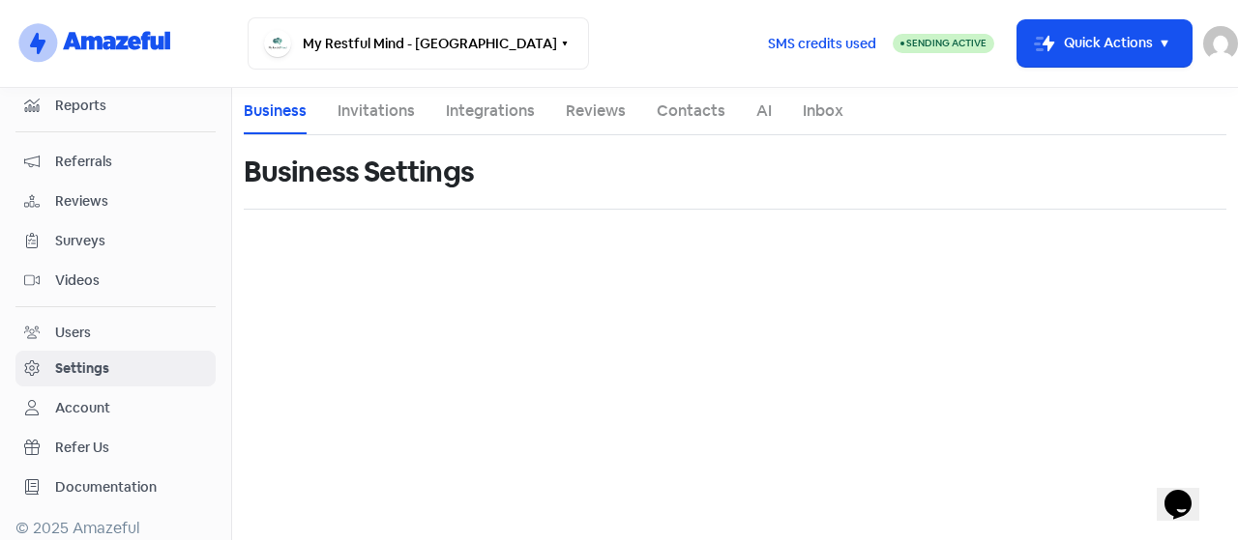
click at [382, 112] on link "Invitations" at bounding box center [375, 111] width 77 height 23
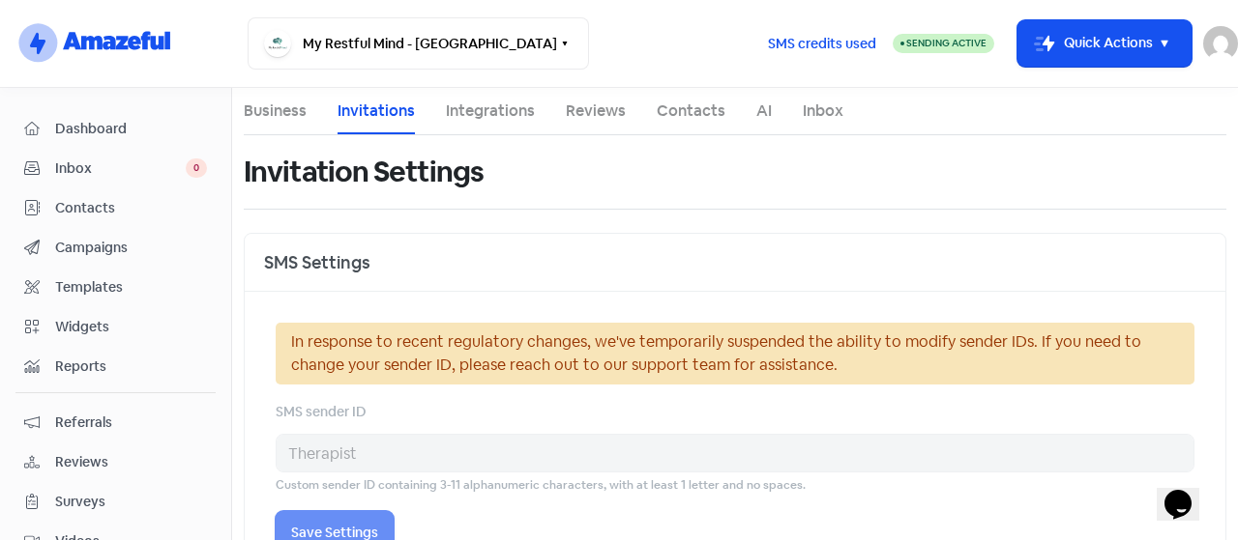
click at [120, 107] on nav "Dashboard Inbox 0 Contacts Campaigns Templates Widgets Reports Referrals Review…" at bounding box center [116, 314] width 232 height 452
click at [128, 127] on span "Dashboard" at bounding box center [131, 129] width 152 height 20
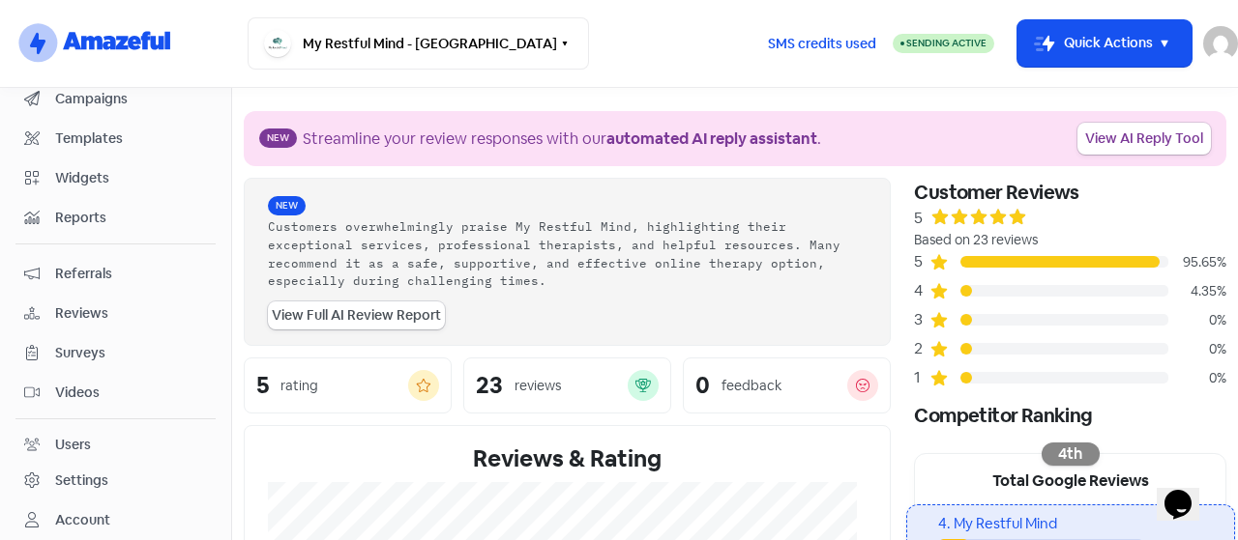
scroll to position [68, 0]
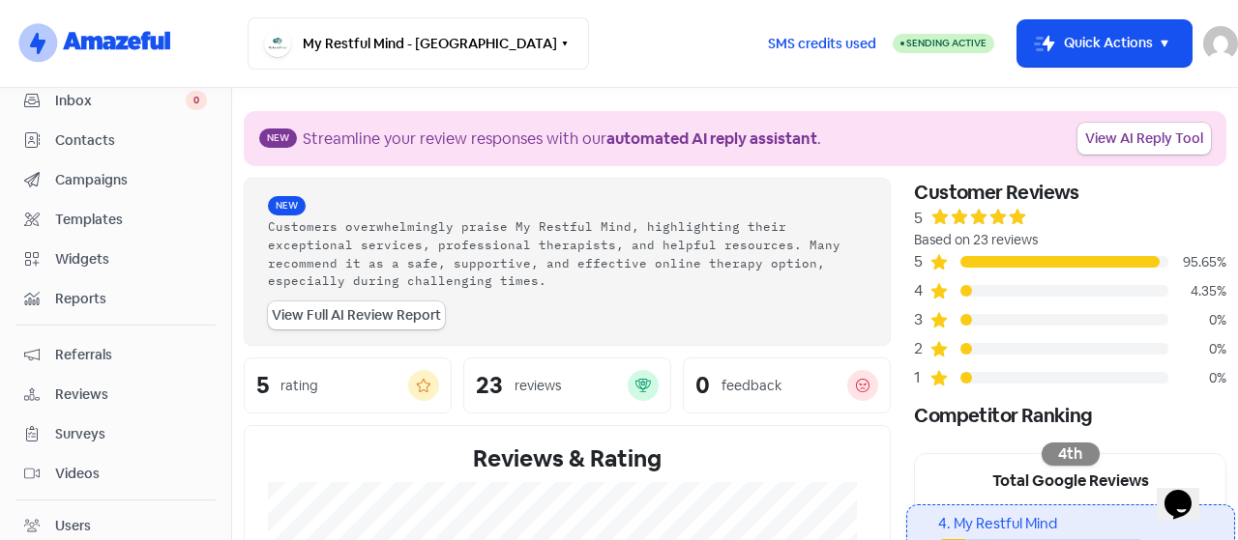
click at [66, 293] on span "Reports" at bounding box center [131, 299] width 152 height 20
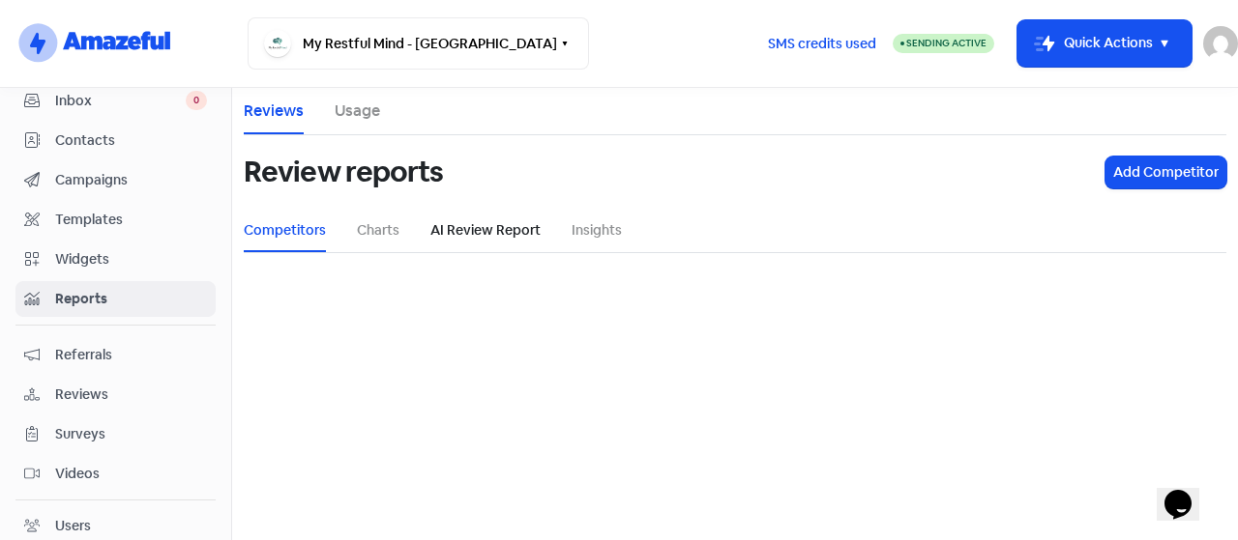
click at [483, 225] on link "AI Review Report" at bounding box center [485, 230] width 110 height 20
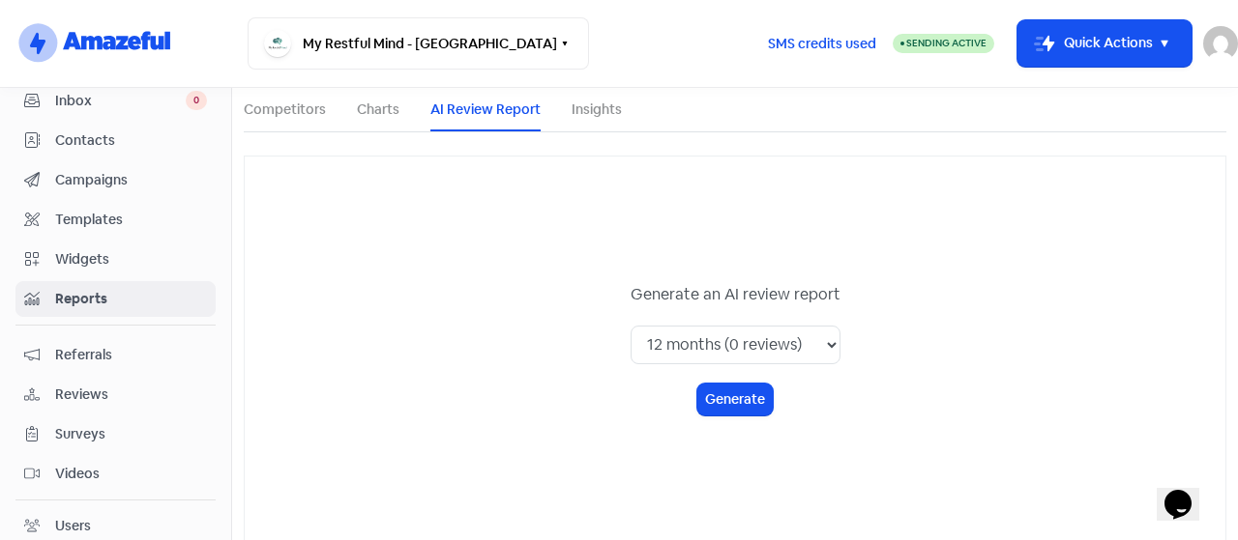
scroll to position [122, 0]
drag, startPoint x: 776, startPoint y: 344, endPoint x: 772, endPoint y: 359, distance: 15.3
click at [776, 344] on select "1 month (0 reviews) 3 months (0 reviews) 6 months (0 reviews) 12 months (0 revi…" at bounding box center [735, 344] width 210 height 39
select select "all_time"
click at [630, 325] on select "1 month (0 reviews) 3 months (0 reviews) 6 months (0 reviews) 12 months (0 revi…" at bounding box center [735, 344] width 210 height 39
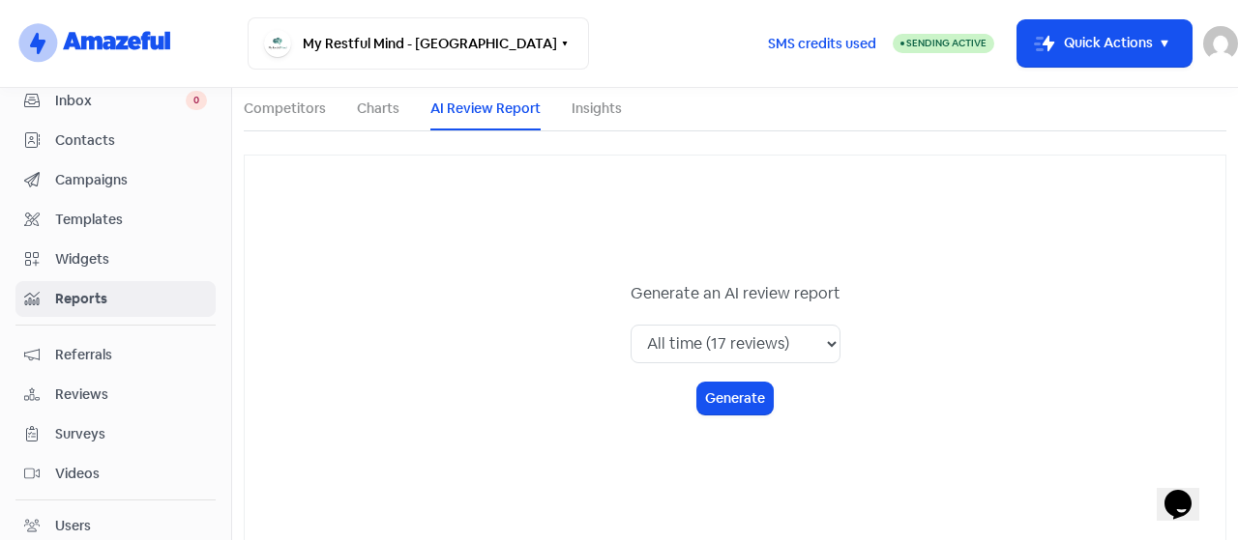
click at [721, 376] on div "Generate an AI review report 1 month (0 reviews) 3 months (0 reviews) 6 months …" at bounding box center [735, 348] width 210 height 132
click at [712, 413] on button "Generate" at bounding box center [734, 399] width 75 height 32
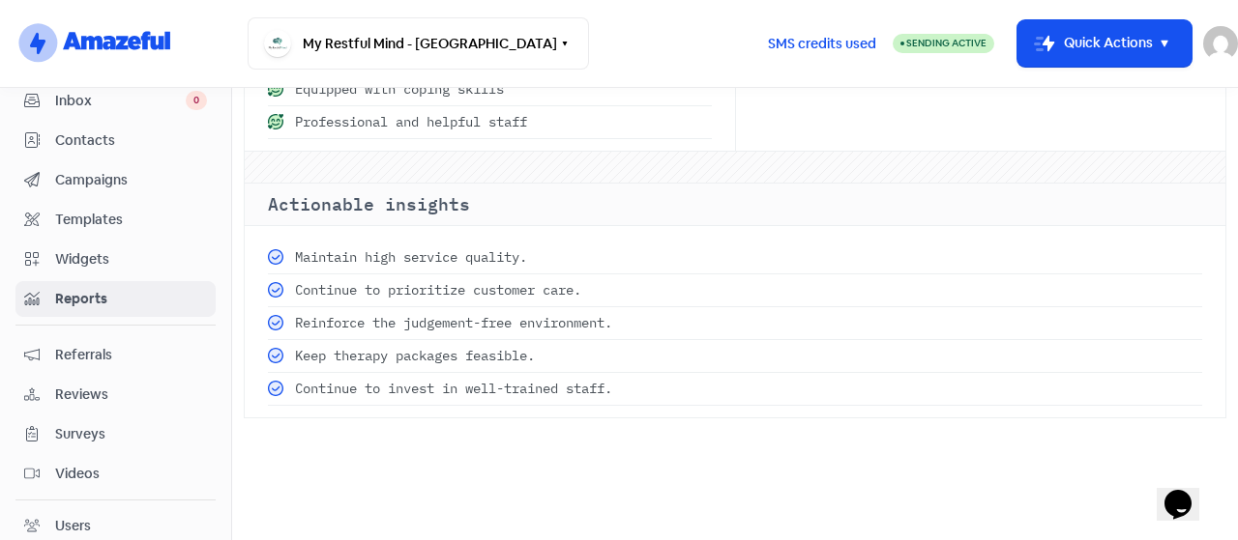
scroll to position [825, 0]
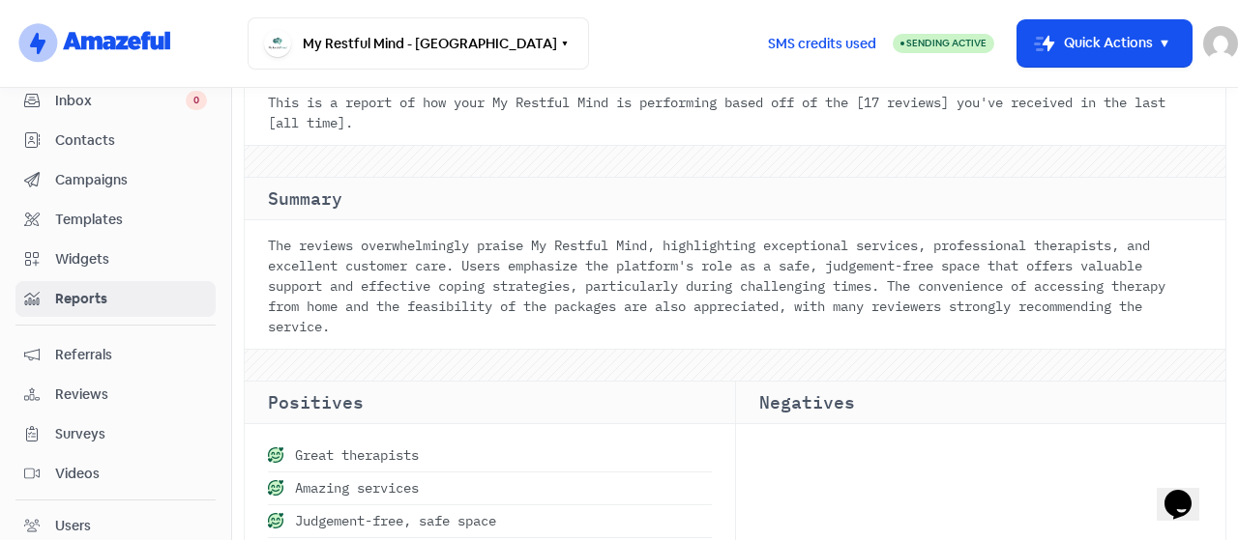
click at [795, 459] on div "Negatives" at bounding box center [981, 499] width 490 height 234
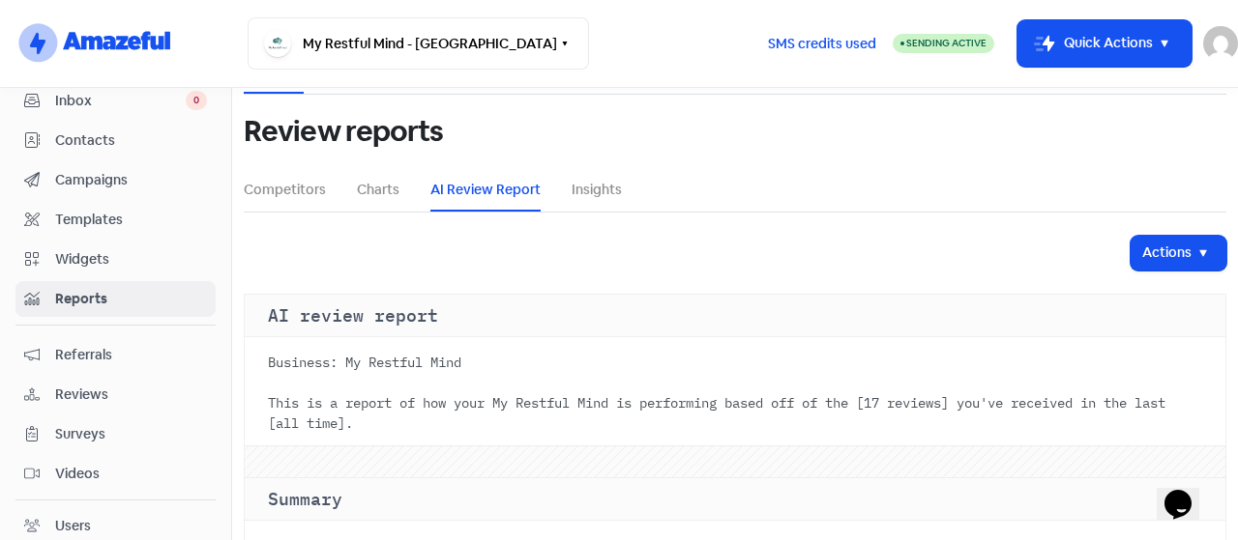
scroll to position [0, 0]
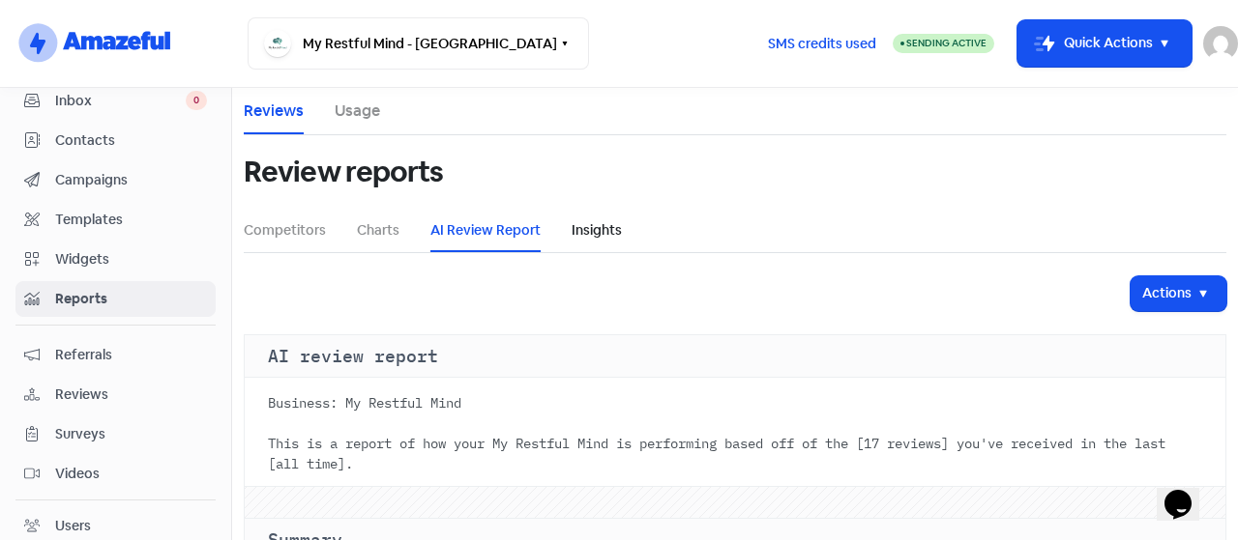
click at [585, 234] on link "Insights" at bounding box center [596, 230] width 50 height 20
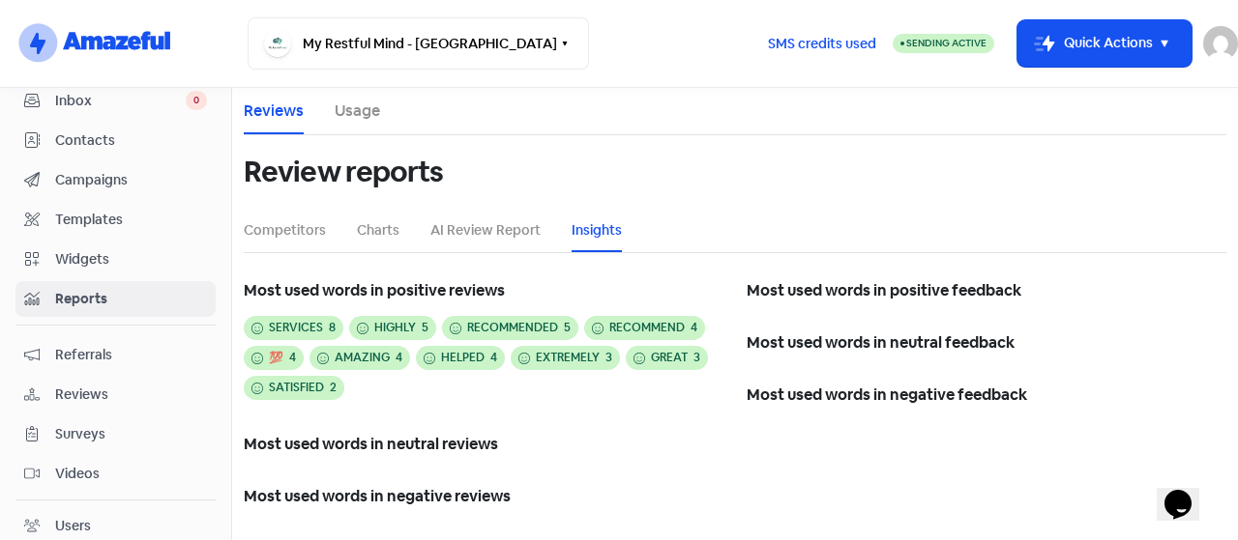
click at [359, 125] on li "Usage" at bounding box center [357, 111] width 45 height 46
click at [340, 94] on li "Usage" at bounding box center [357, 111] width 45 height 46
click at [340, 117] on link "Usage" at bounding box center [357, 111] width 45 height 23
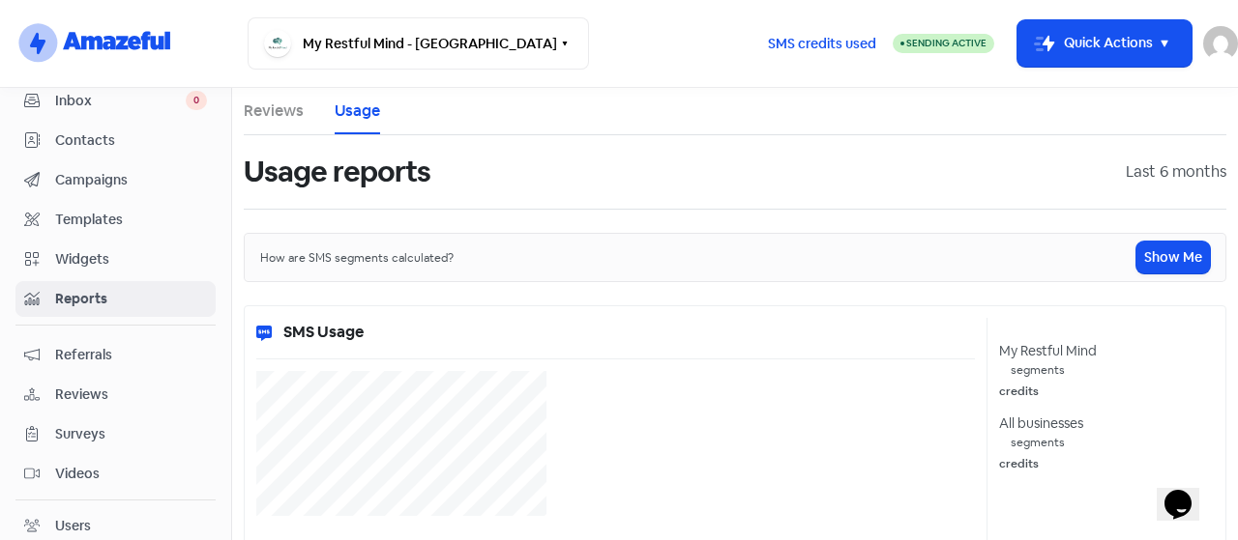
select select "[object Object]"
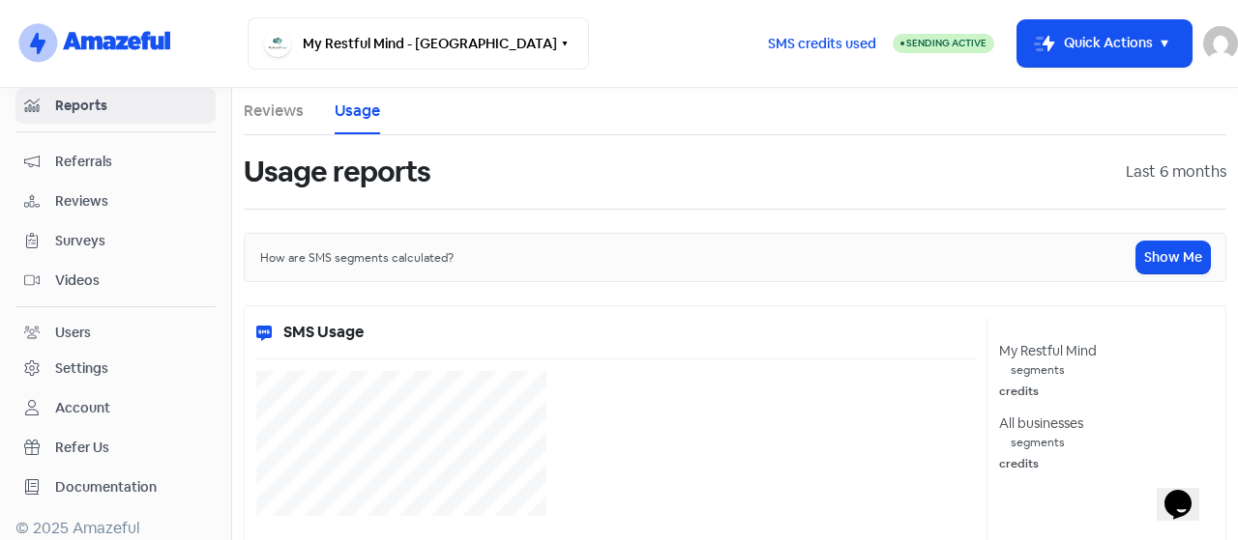
click at [84, 399] on div "Account" at bounding box center [82, 408] width 55 height 20
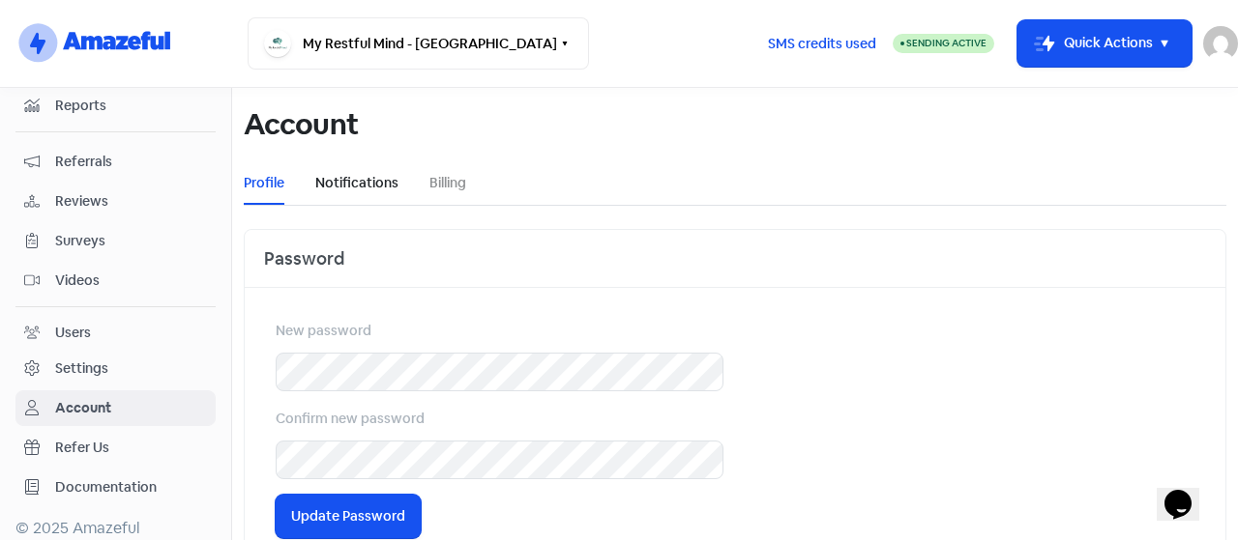
click at [342, 190] on link "Notifications" at bounding box center [356, 183] width 83 height 20
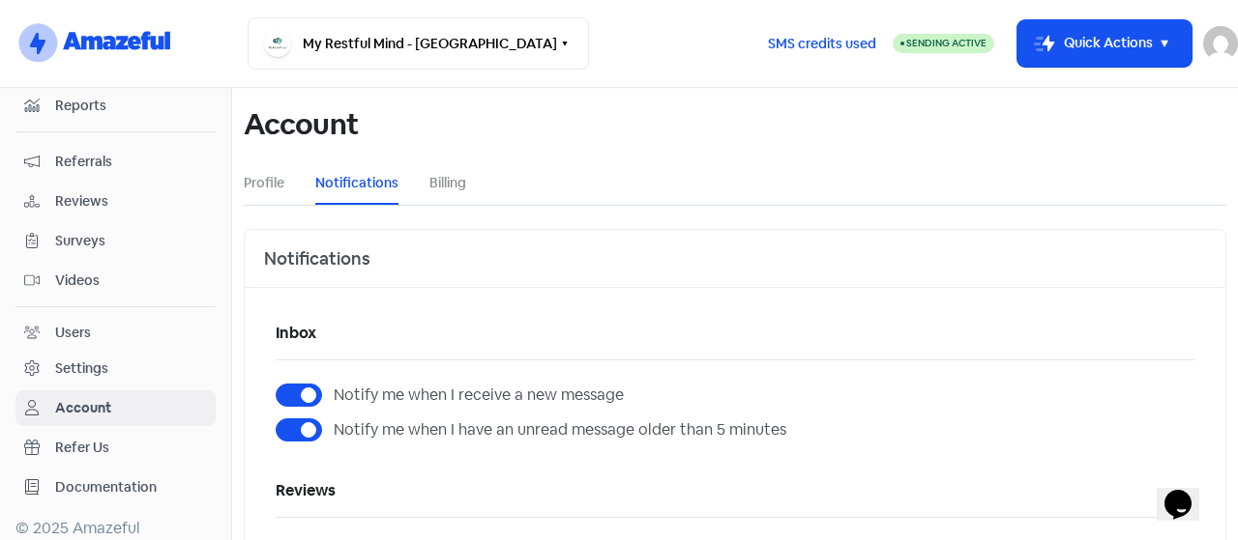
click at [426, 176] on ul "Profile Notifications Billing" at bounding box center [735, 183] width 982 height 44
click at [440, 188] on link "Billing" at bounding box center [447, 183] width 37 height 20
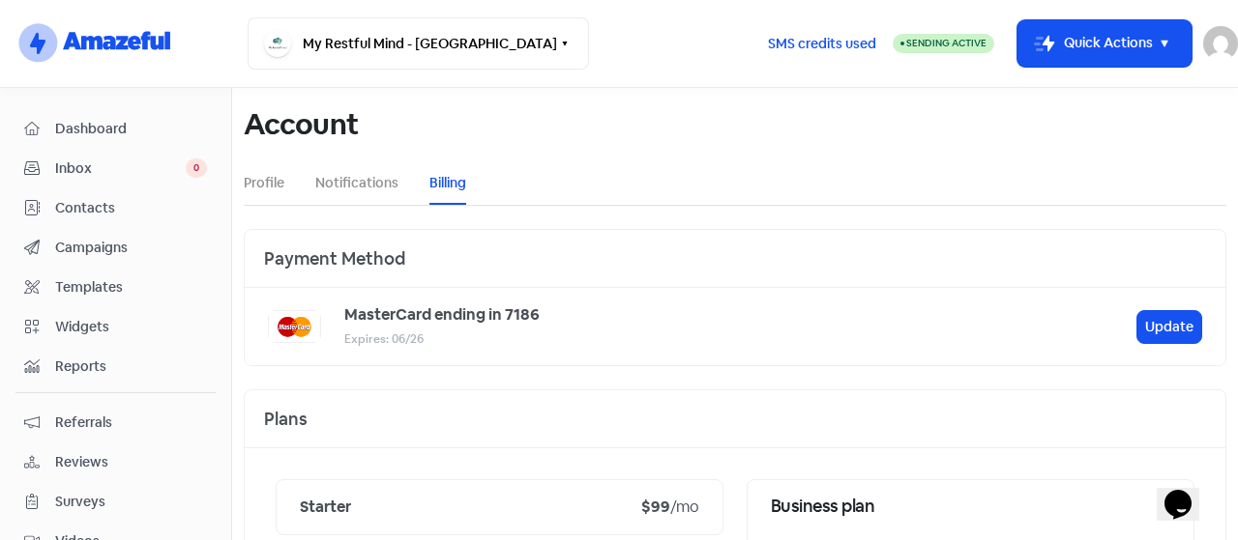
click at [111, 129] on span "Dashboard" at bounding box center [131, 129] width 152 height 20
